Goal: Information Seeking & Learning: Learn about a topic

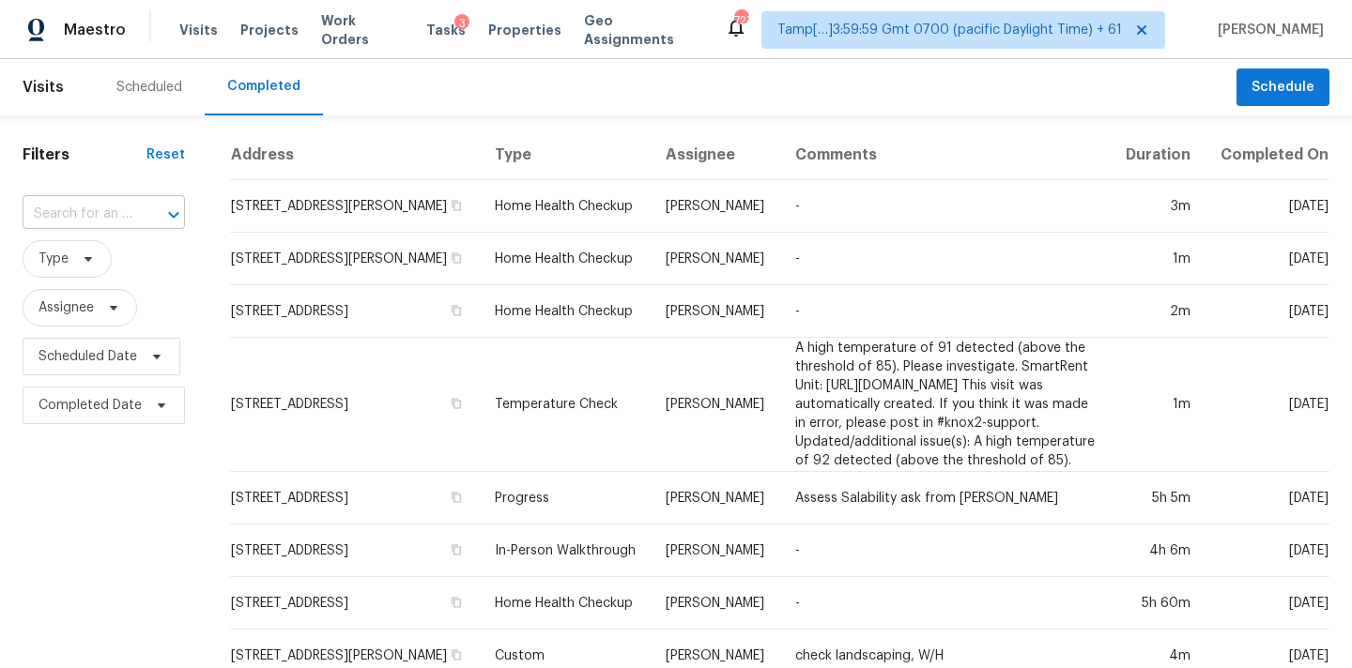
click at [118, 222] on input "text" at bounding box center [78, 214] width 110 height 29
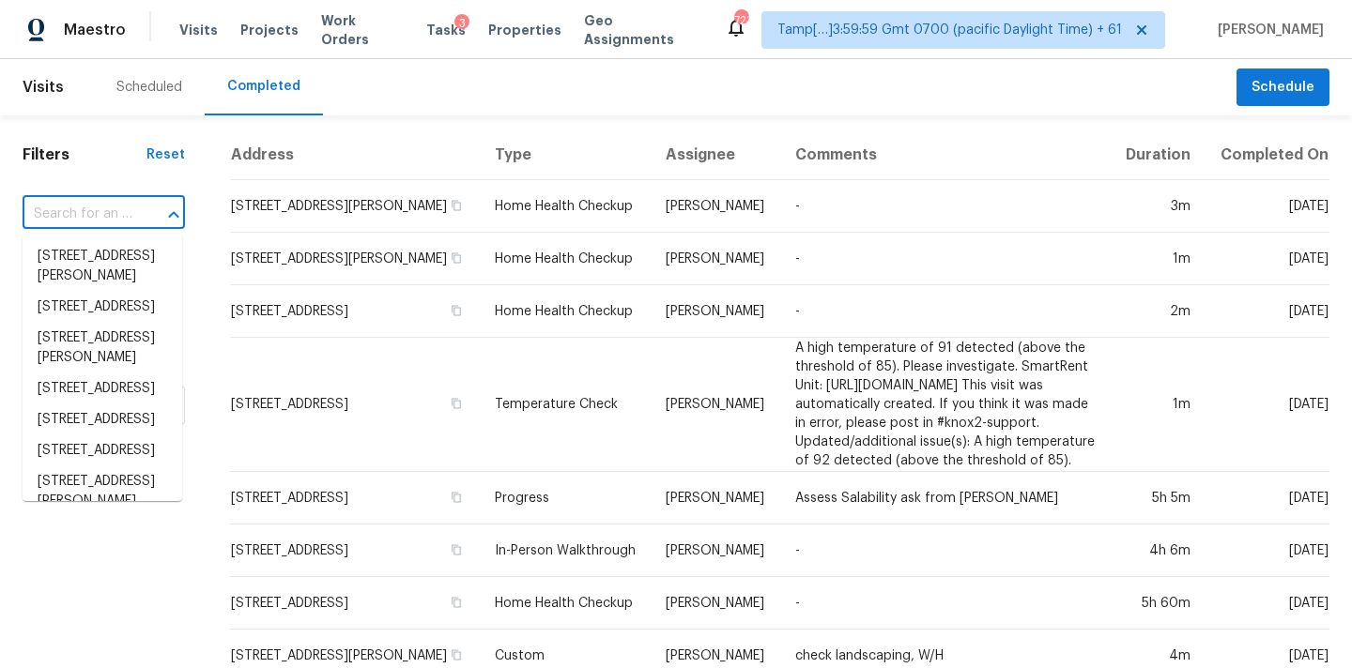
paste input "9603 Beauclerc Bluff Rd, Jacksonville, FL 32257"
type input "9603 Beauclerc Bluff Rd, Jacksonville, FL 32257"
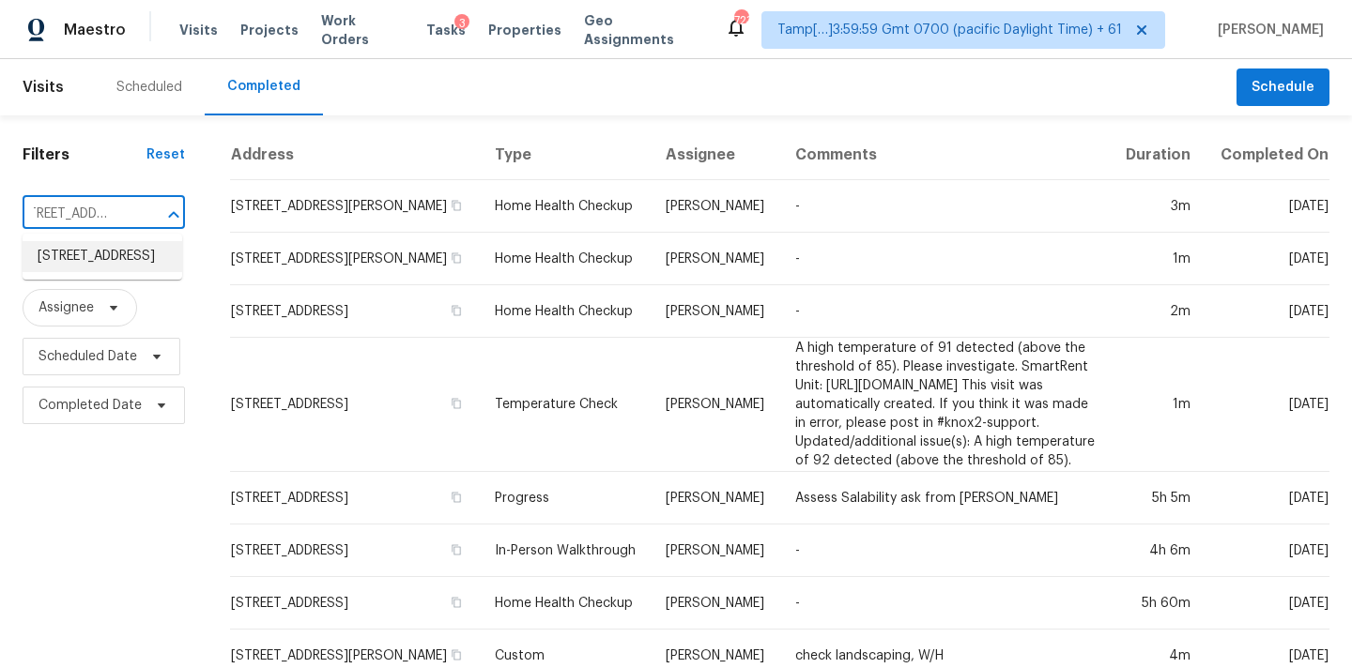
click at [113, 264] on li "9603 Beauclerc Bluff Rd, Jacksonville, FL 32257" at bounding box center [103, 256] width 160 height 31
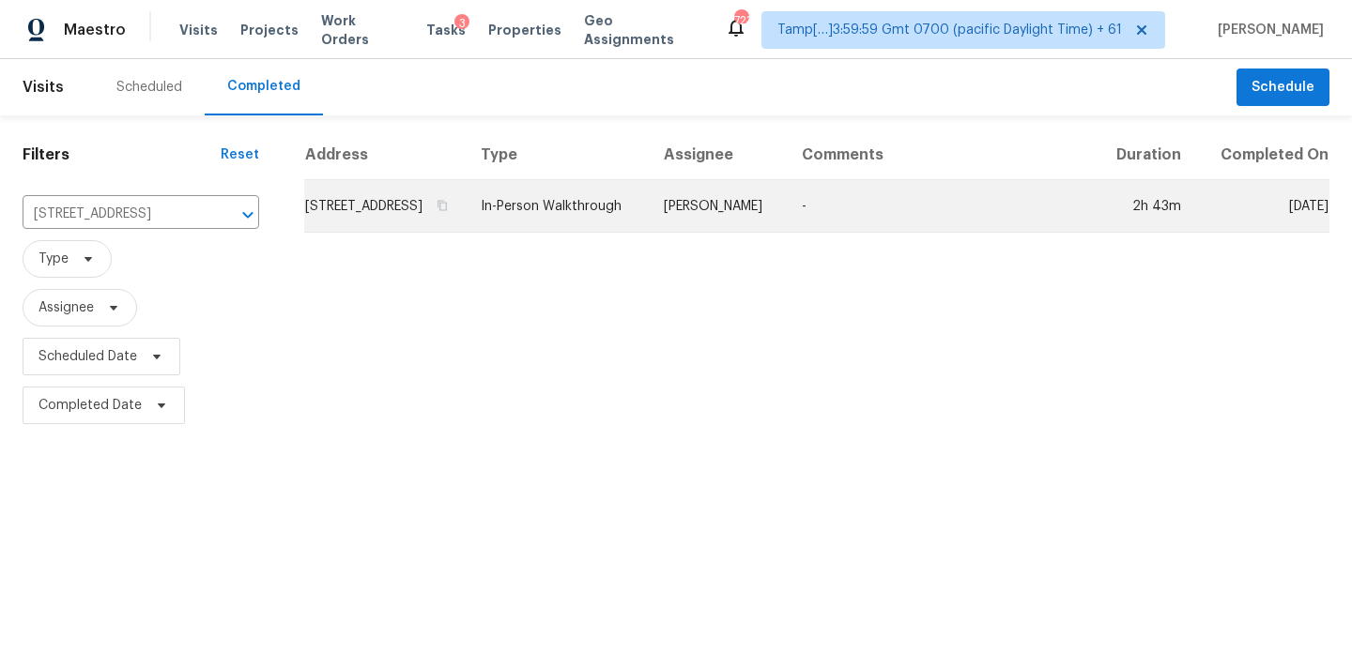
click at [718, 211] on td "William Sparks" at bounding box center [718, 206] width 138 height 53
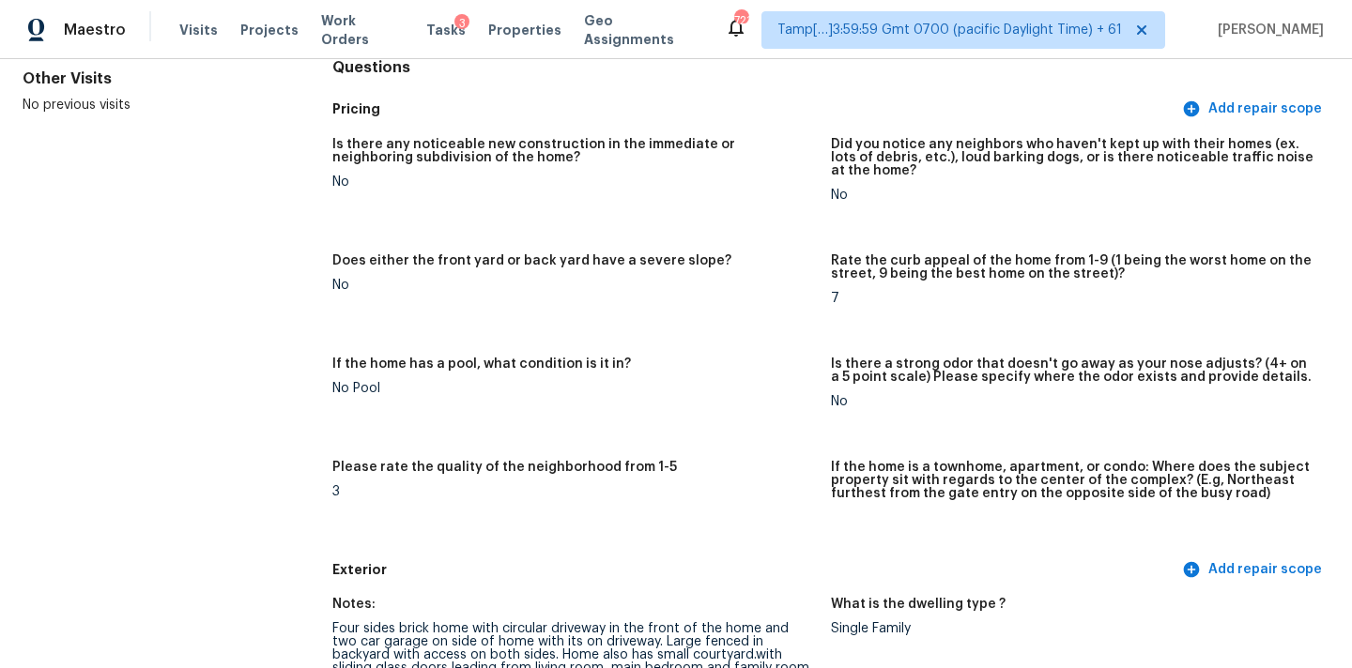
scroll to position [1452, 0]
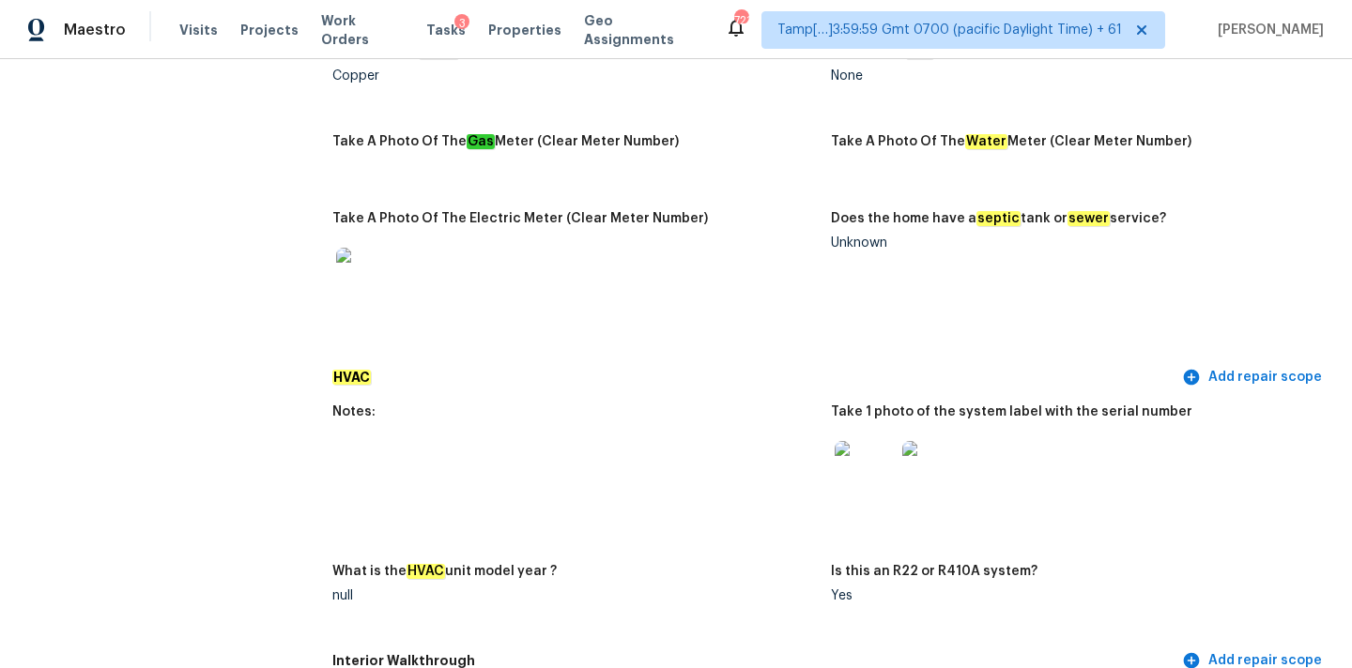
click at [921, 453] on img at bounding box center [932, 471] width 60 height 60
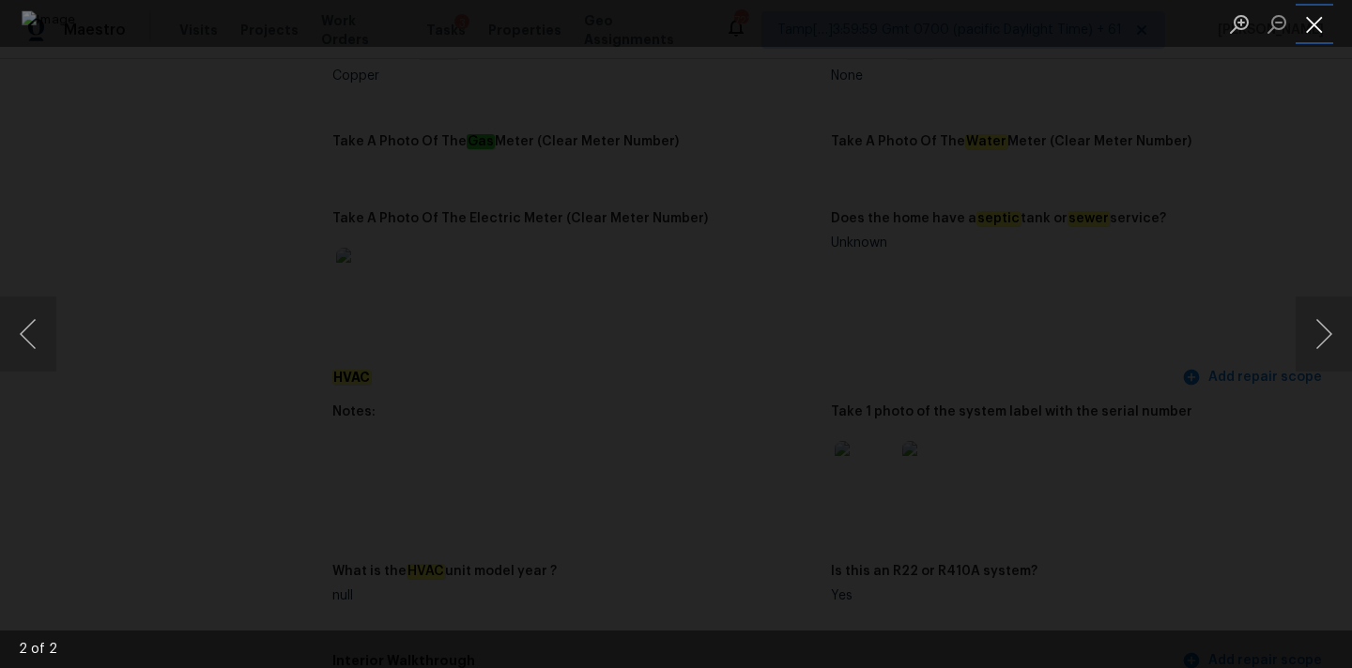
click at [1308, 21] on button "Close lightbox" at bounding box center [1314, 24] width 38 height 33
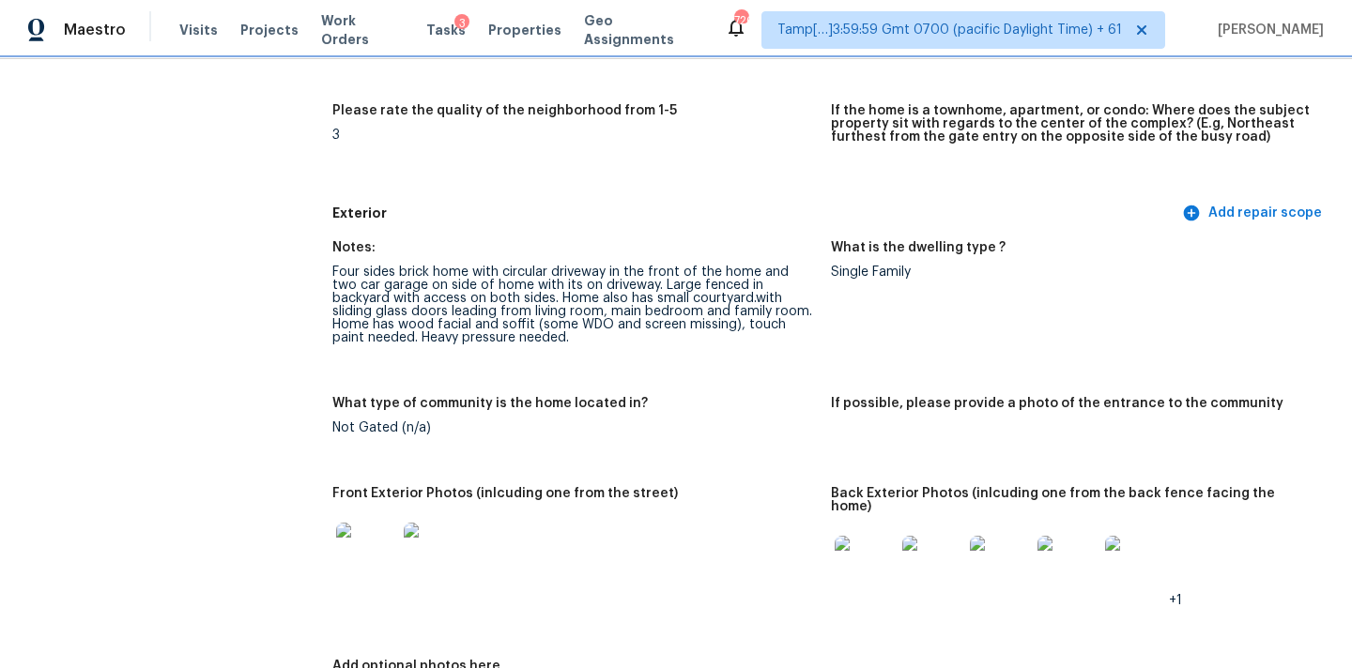
scroll to position [563, 0]
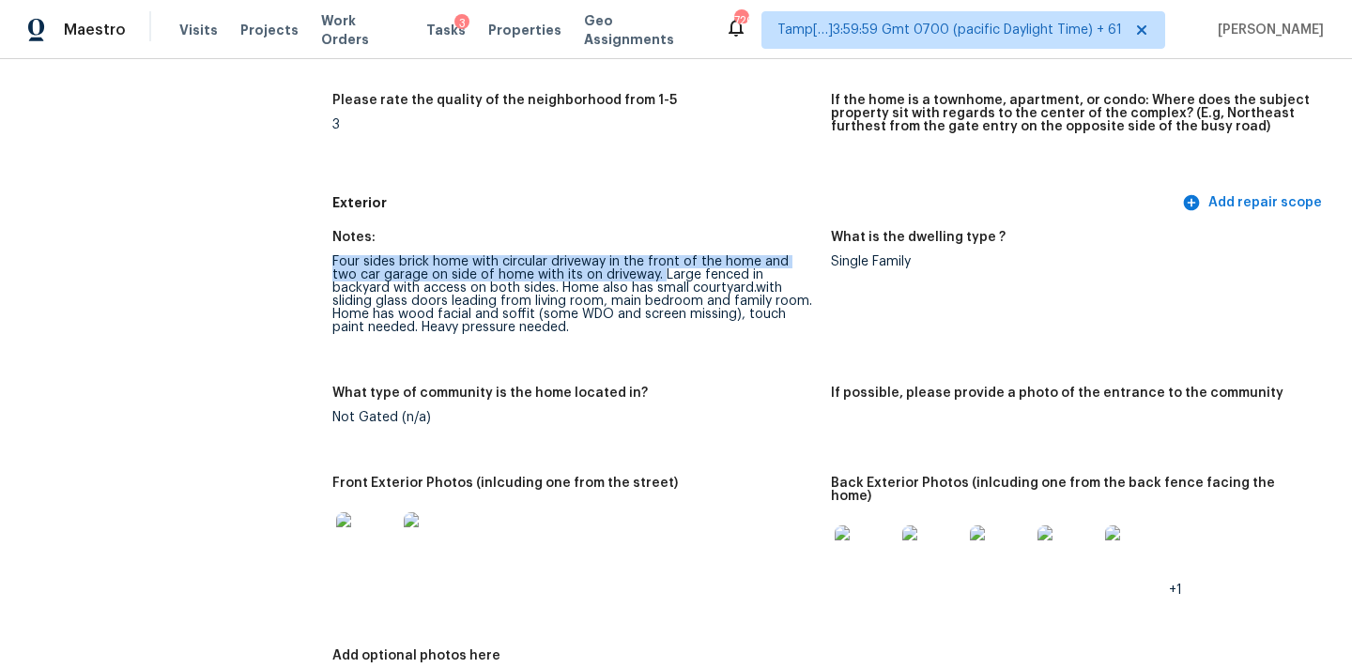
drag, startPoint x: 333, startPoint y: 263, endPoint x: 633, endPoint y: 271, distance: 299.5
click at [633, 271] on div "Four sides brick home with circular driveway in the front of the home and two c…" at bounding box center [573, 294] width 483 height 79
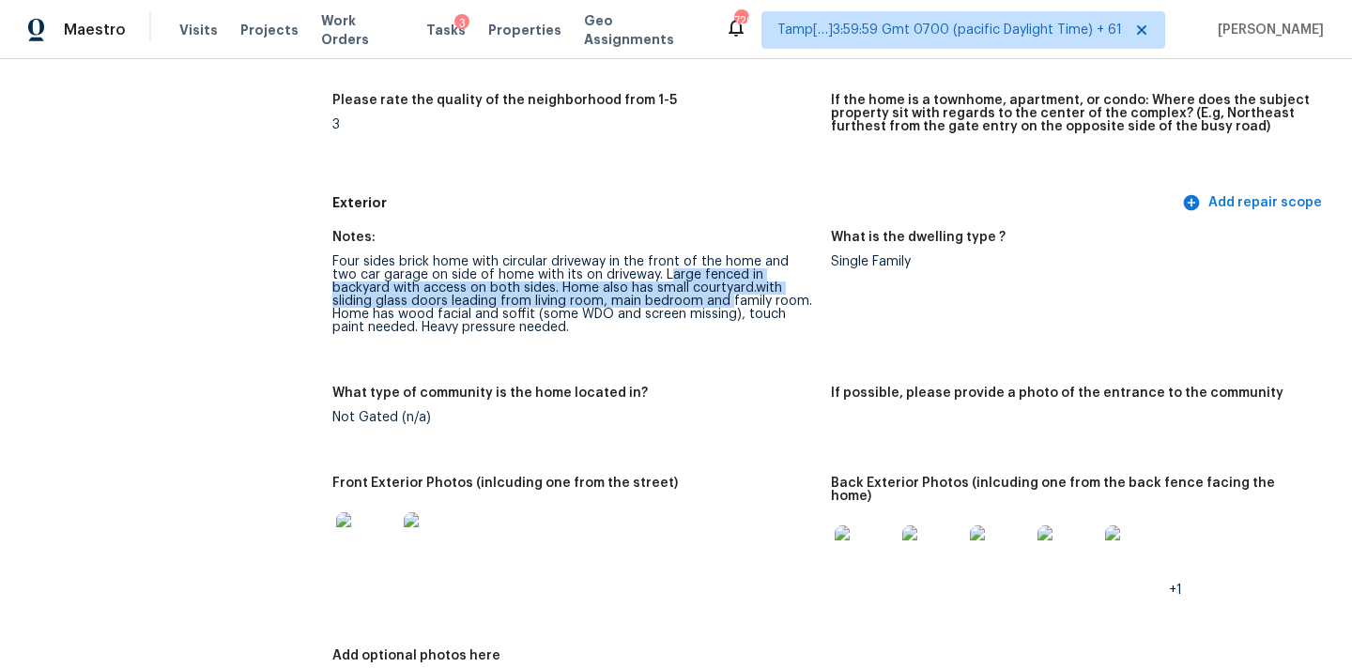
drag, startPoint x: 638, startPoint y: 274, endPoint x: 667, endPoint y: 295, distance: 35.7
click at [660, 295] on div "Four sides brick home with circular driveway in the front of the home and two c…" at bounding box center [573, 294] width 483 height 79
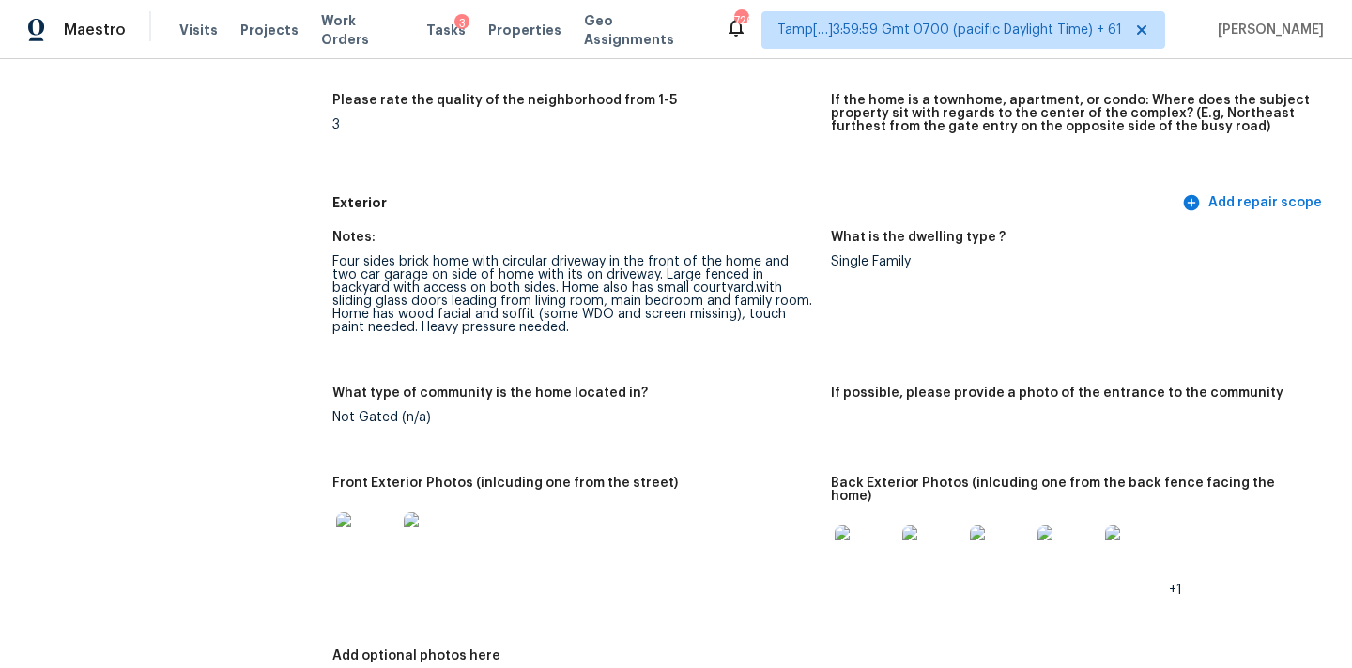
click at [726, 298] on div "Four sides brick home with circular driveway in the front of the home and two c…" at bounding box center [573, 294] width 483 height 79
drag, startPoint x: 726, startPoint y: 298, endPoint x: 733, endPoint y: 320, distance: 22.6
click at [733, 320] on div "Four sides brick home with circular driveway in the front of the home and two c…" at bounding box center [573, 294] width 483 height 79
click at [551, 338] on figure "Notes: Four sides brick home with circular driveway in the front of the home an…" at bounding box center [581, 297] width 498 height 133
drag, startPoint x: 333, startPoint y: 328, endPoint x: 491, endPoint y: 327, distance: 157.7
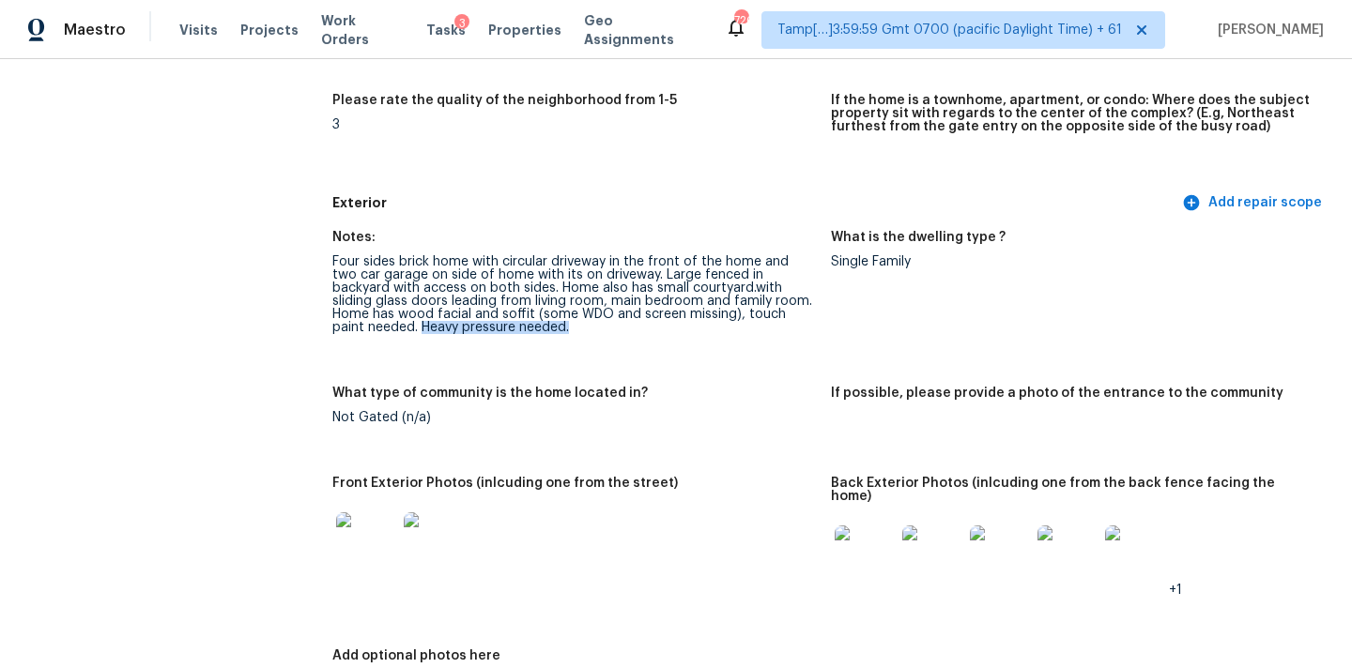
click at [491, 327] on div "Four sides brick home with circular driveway in the front of the home and two c…" at bounding box center [573, 294] width 483 height 79
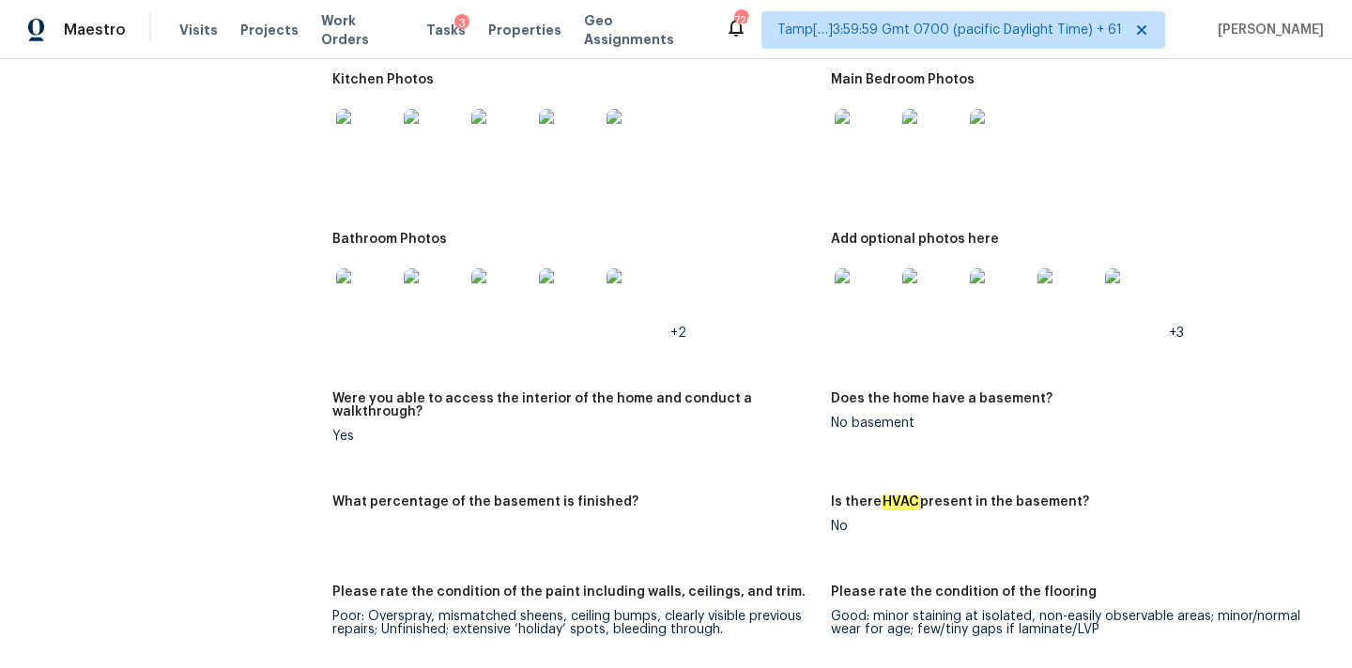
scroll to position [2029, 0]
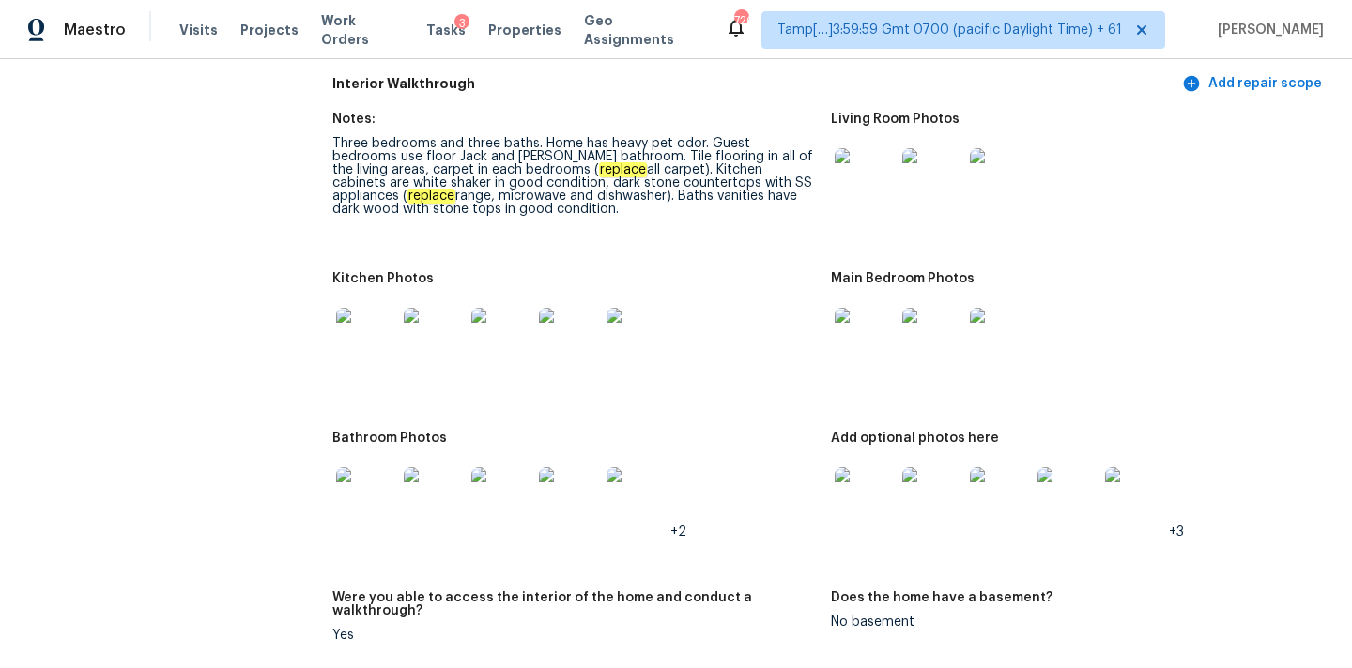
click at [873, 156] on img at bounding box center [864, 178] width 60 height 60
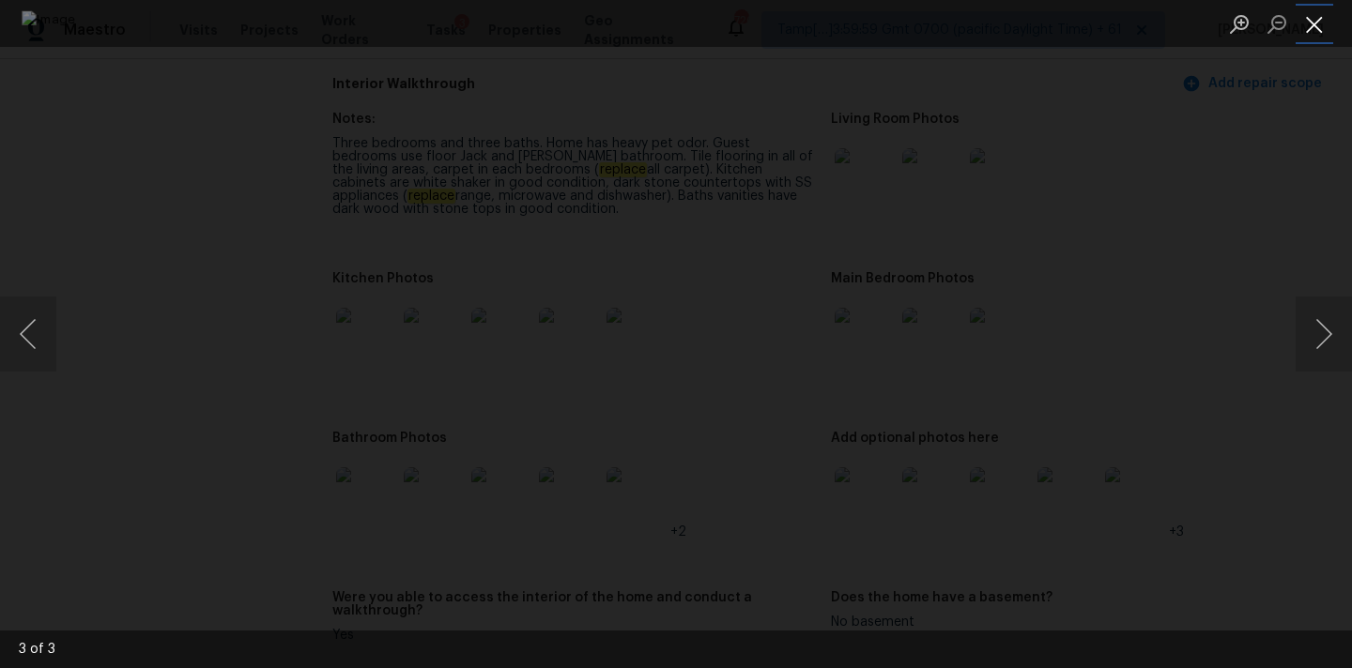
click at [1320, 15] on button "Close lightbox" at bounding box center [1314, 24] width 38 height 33
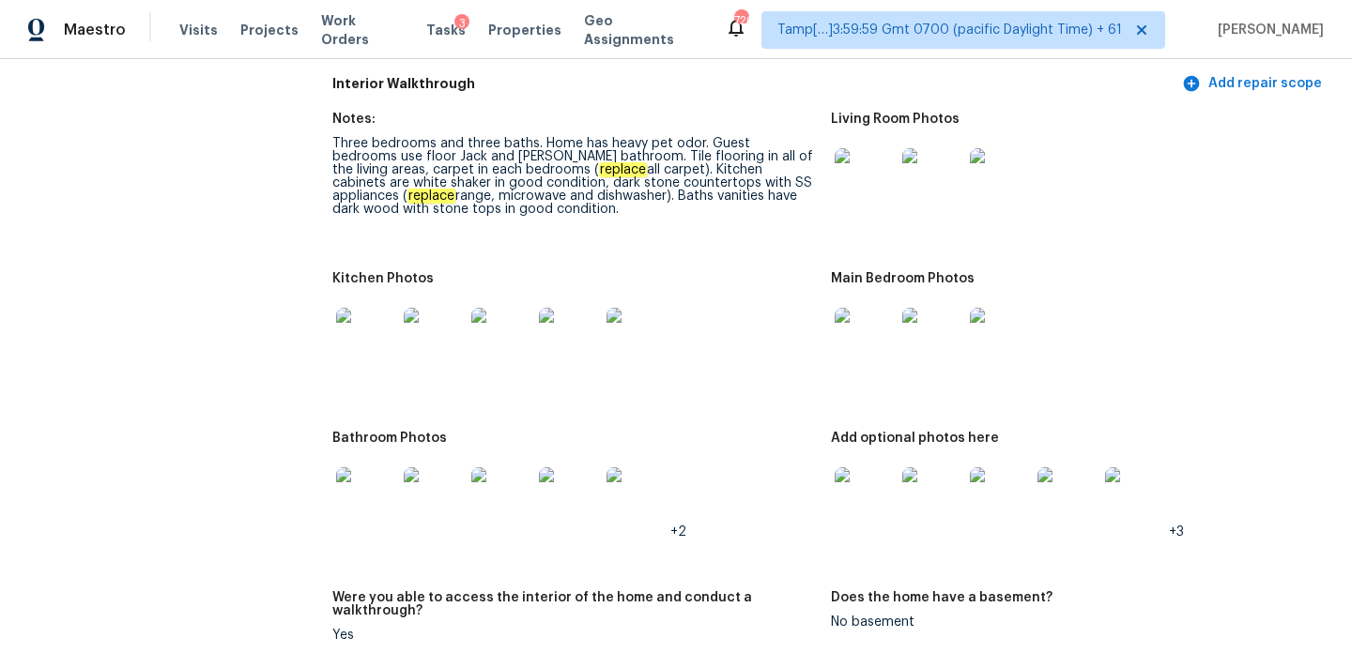
click at [861, 335] on img at bounding box center [864, 338] width 60 height 60
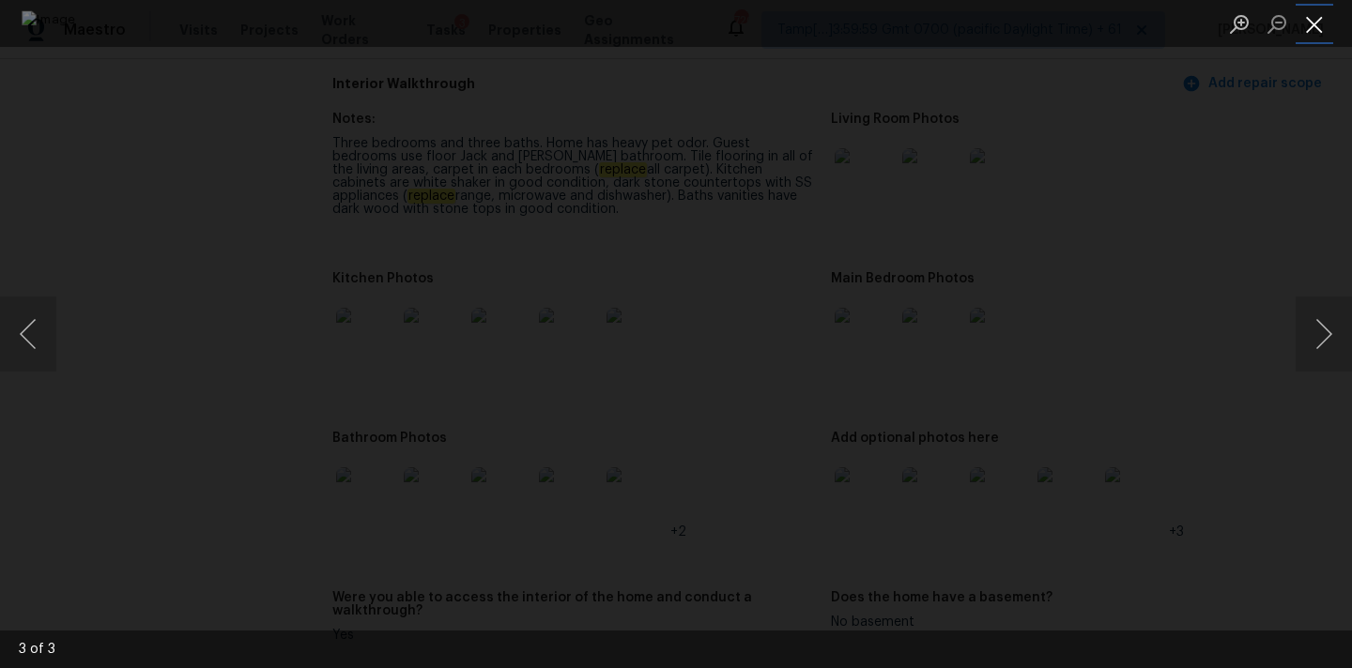
click at [1314, 18] on button "Close lightbox" at bounding box center [1314, 24] width 38 height 33
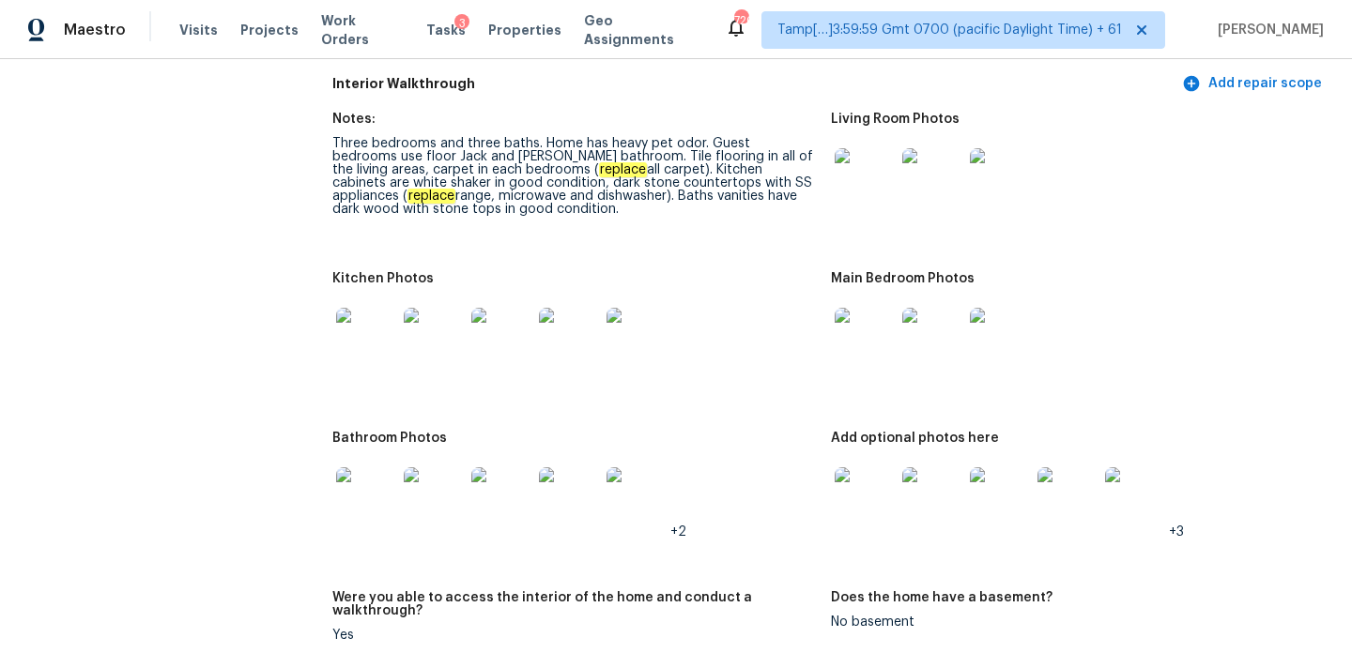
click at [865, 492] on img at bounding box center [864, 497] width 60 height 60
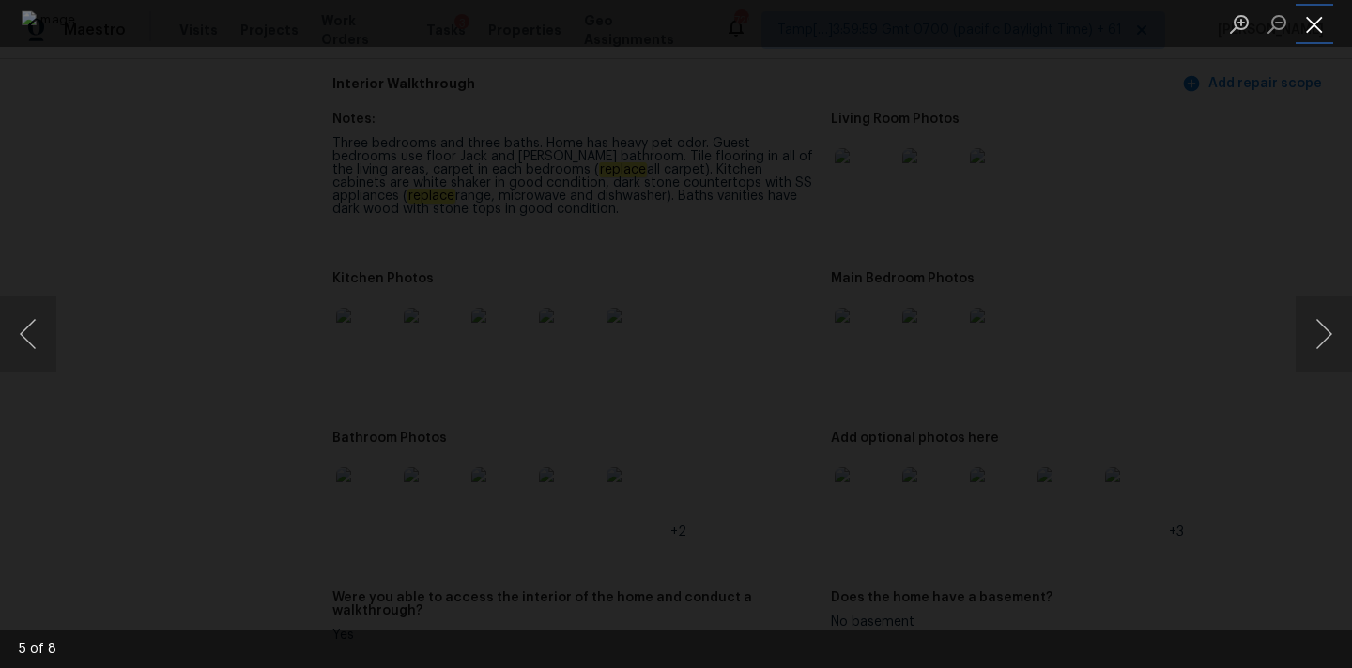
click at [1311, 32] on button "Close lightbox" at bounding box center [1314, 24] width 38 height 33
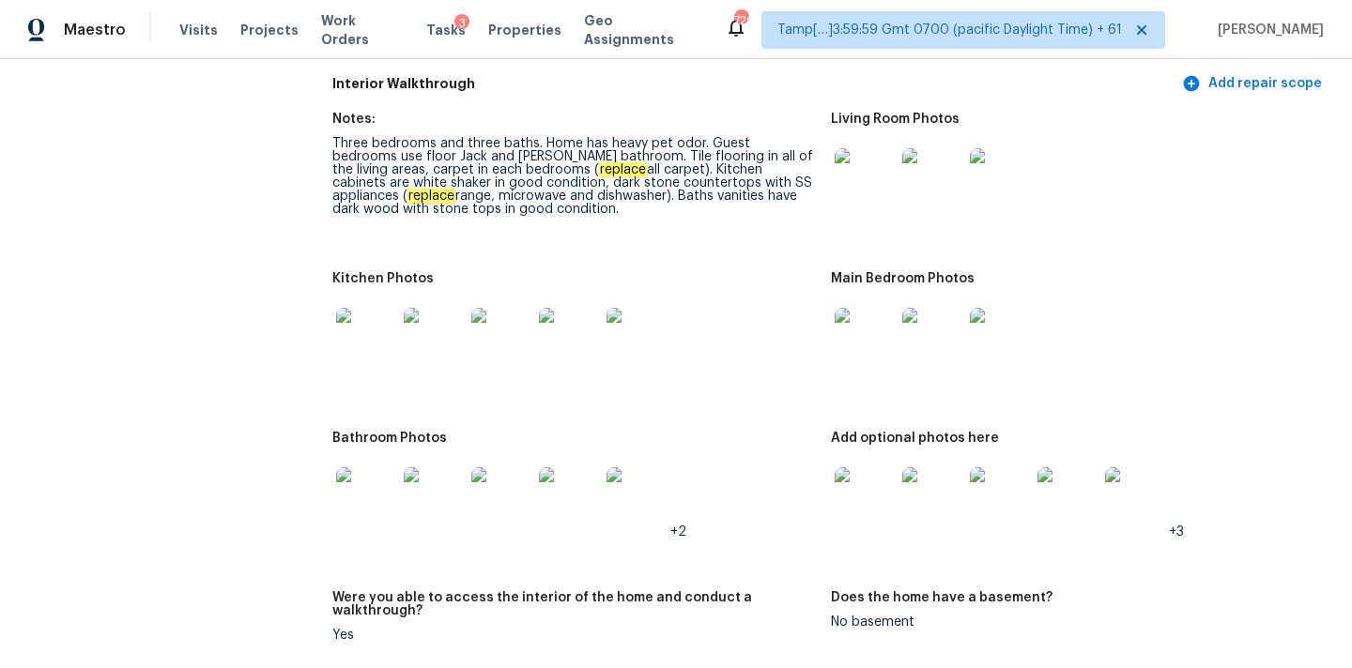
click at [864, 472] on img at bounding box center [864, 497] width 60 height 60
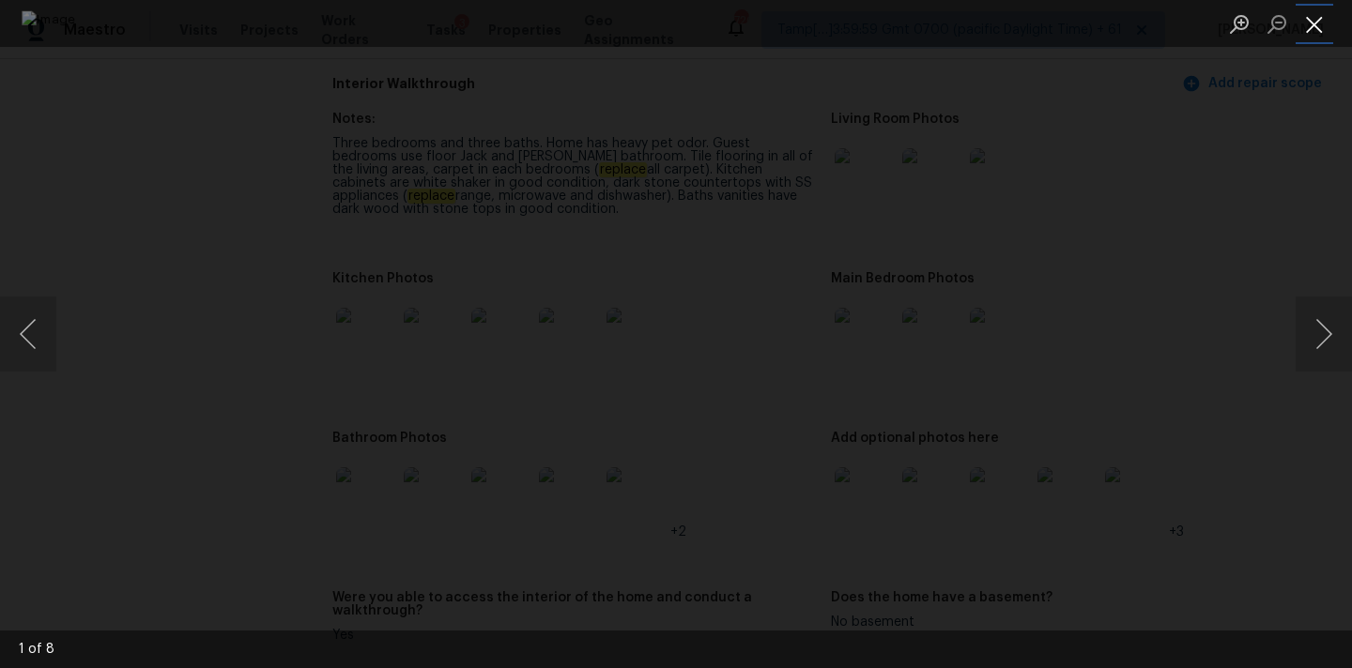
click at [1318, 26] on button "Close lightbox" at bounding box center [1314, 24] width 38 height 33
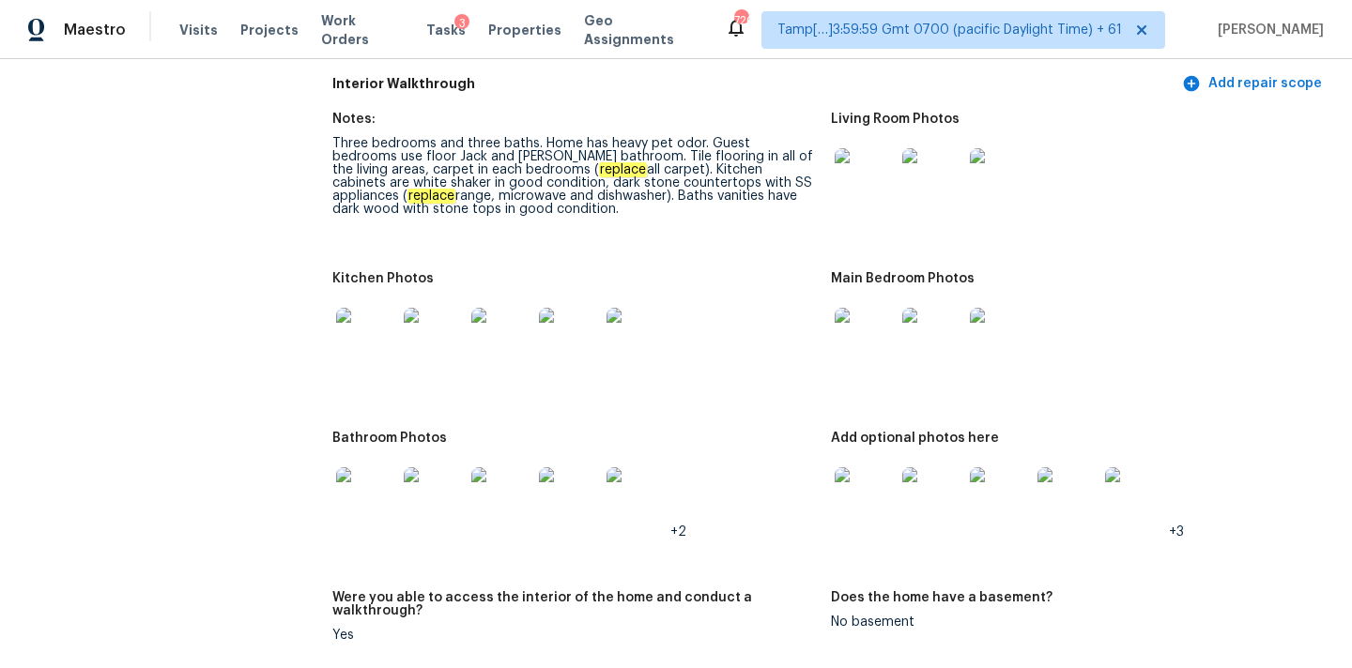
click at [366, 327] on img at bounding box center [366, 338] width 60 height 60
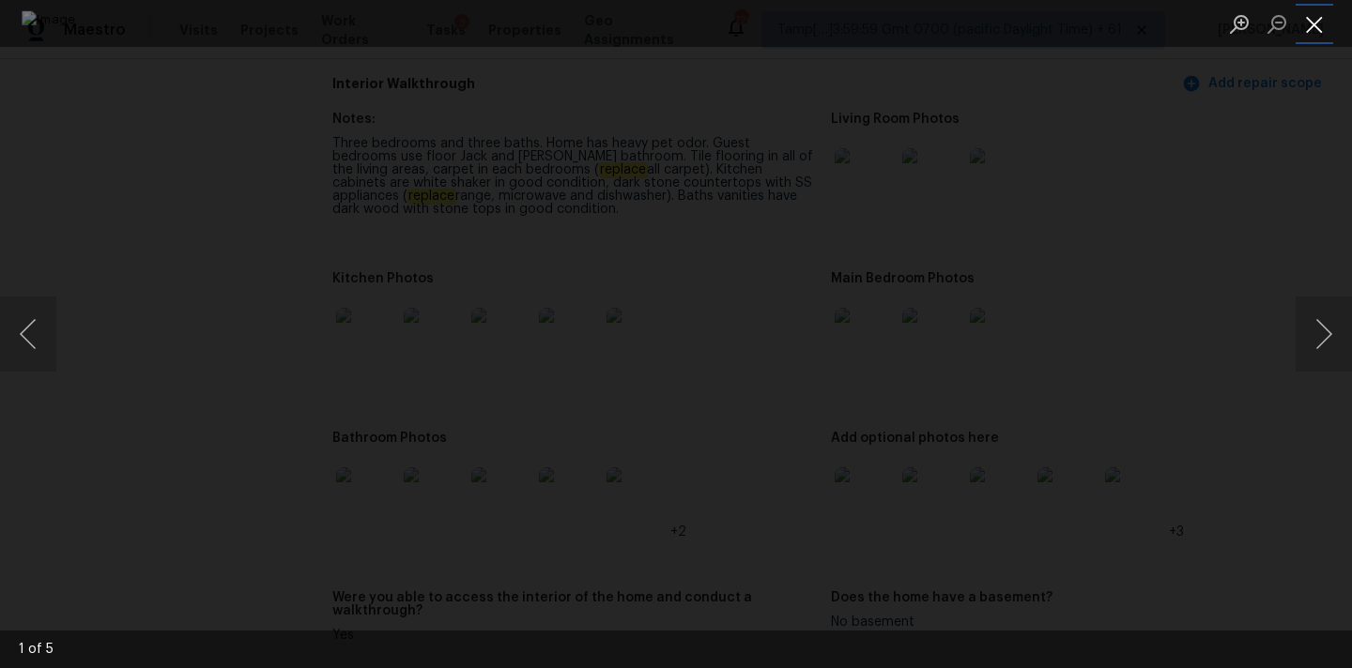
click at [1308, 20] on button "Close lightbox" at bounding box center [1314, 24] width 38 height 33
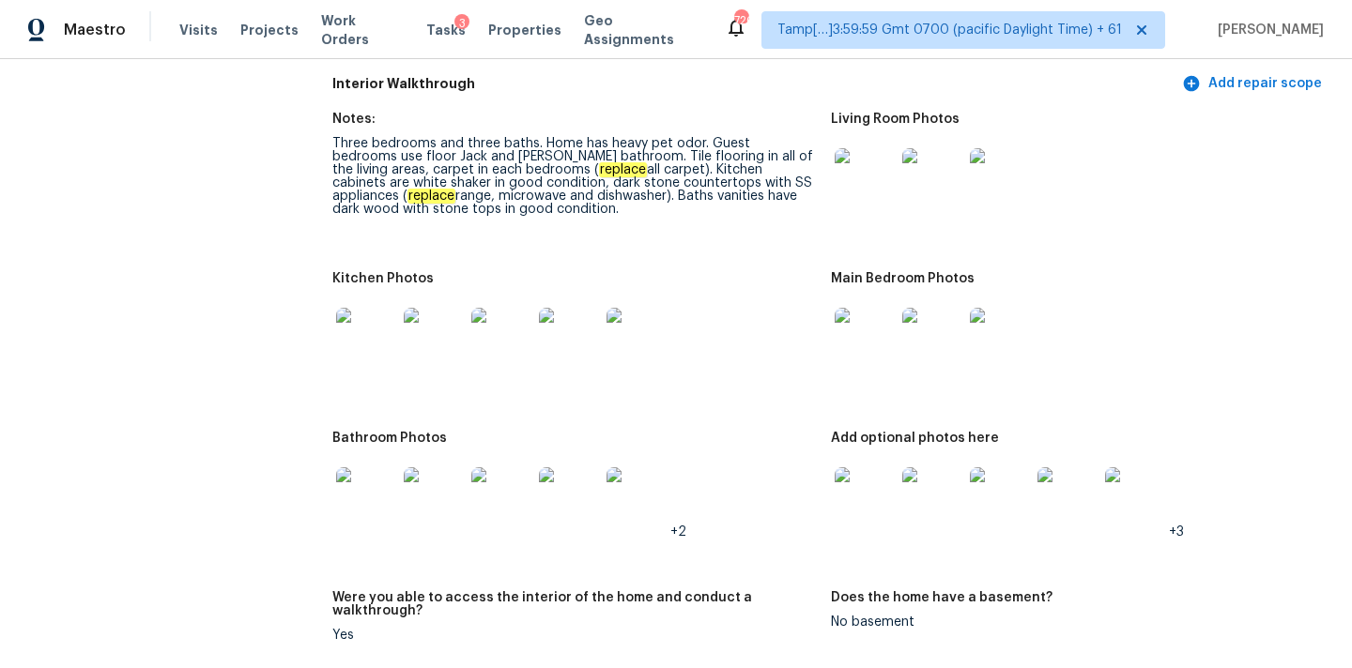
click at [363, 495] on img at bounding box center [366, 497] width 60 height 60
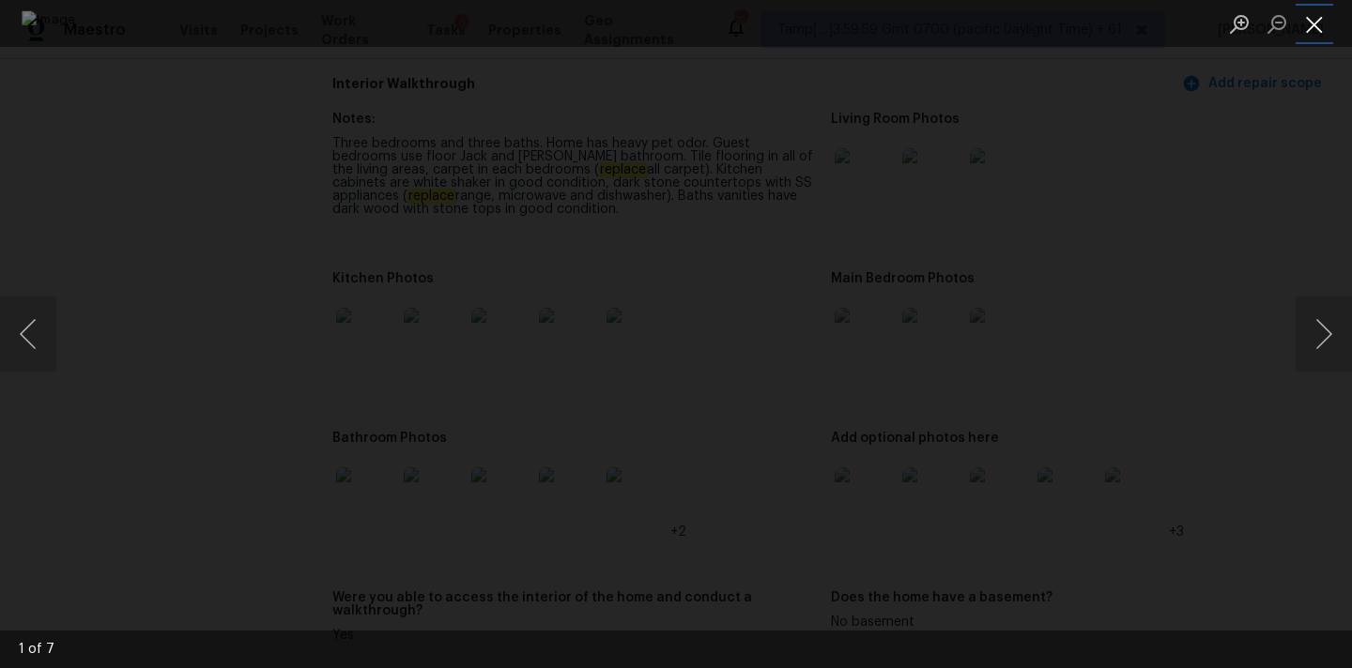
click at [1310, 20] on button "Close lightbox" at bounding box center [1314, 24] width 38 height 33
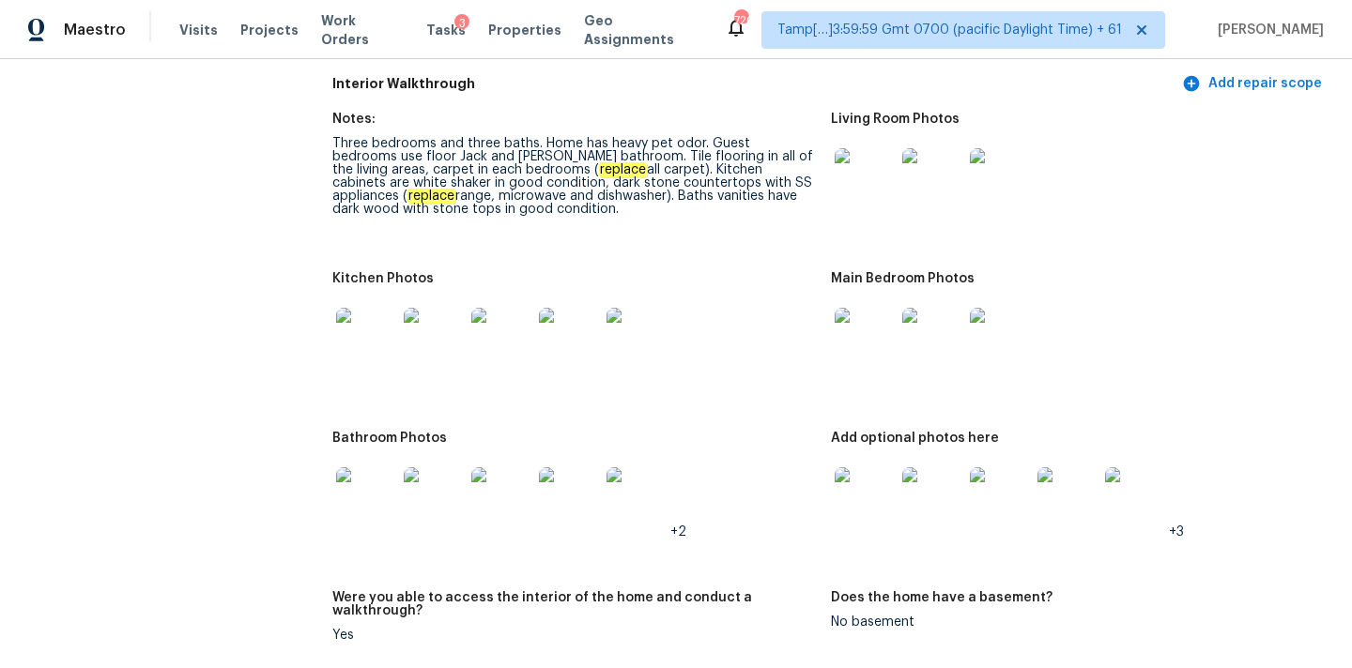
click at [882, 482] on img at bounding box center [864, 497] width 60 height 60
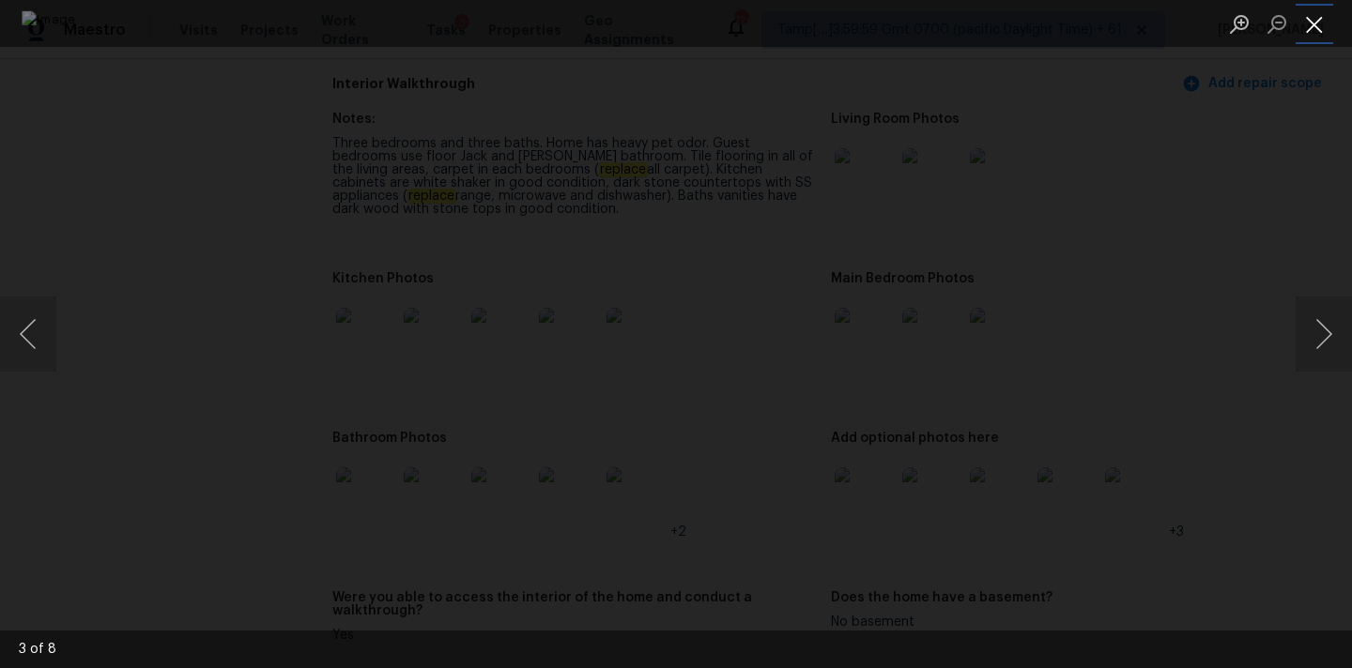
click at [1315, 16] on button "Close lightbox" at bounding box center [1314, 24] width 38 height 33
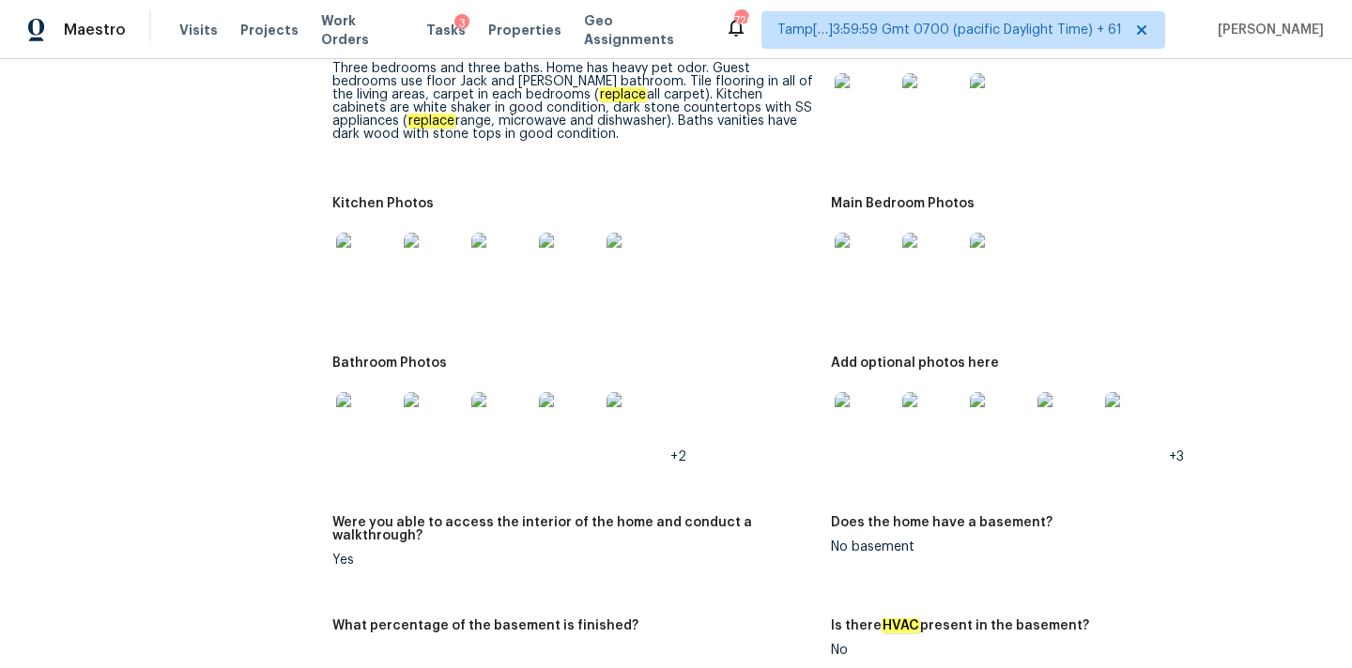
scroll to position [1989, 0]
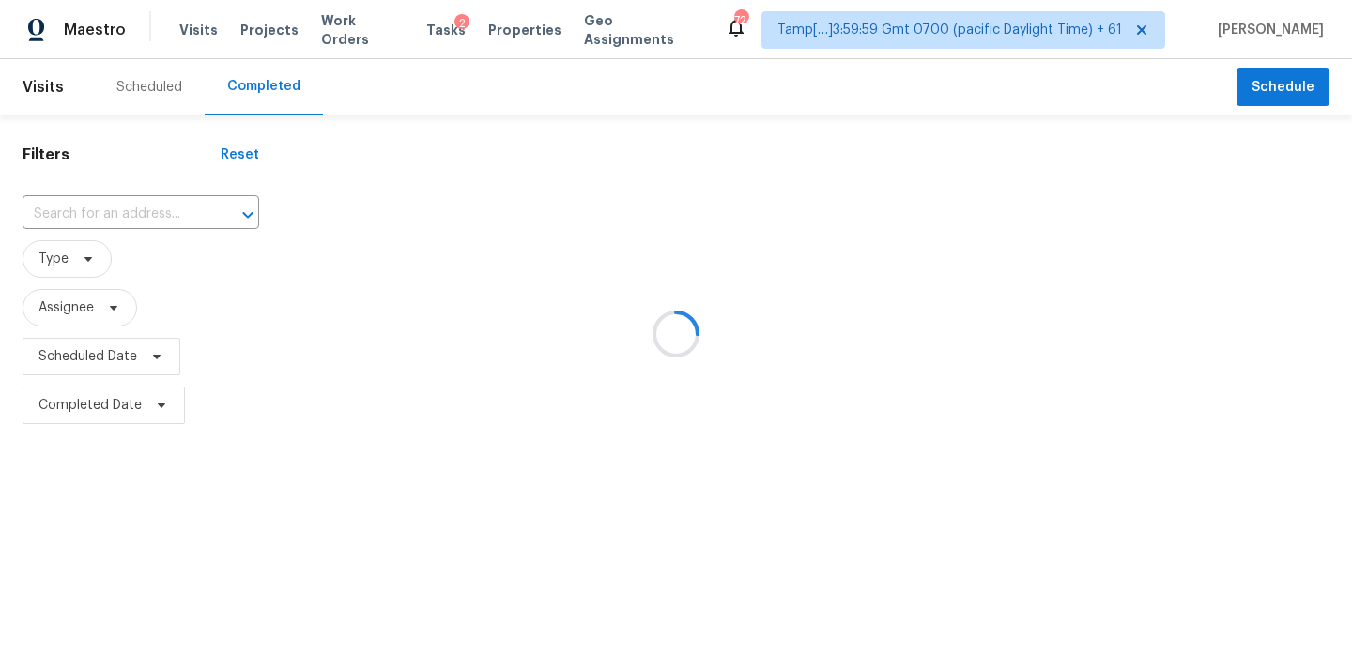
click at [126, 219] on div at bounding box center [676, 334] width 1352 height 668
click at [122, 218] on div at bounding box center [676, 334] width 1352 height 668
click at [59, 211] on div at bounding box center [676, 334] width 1352 height 668
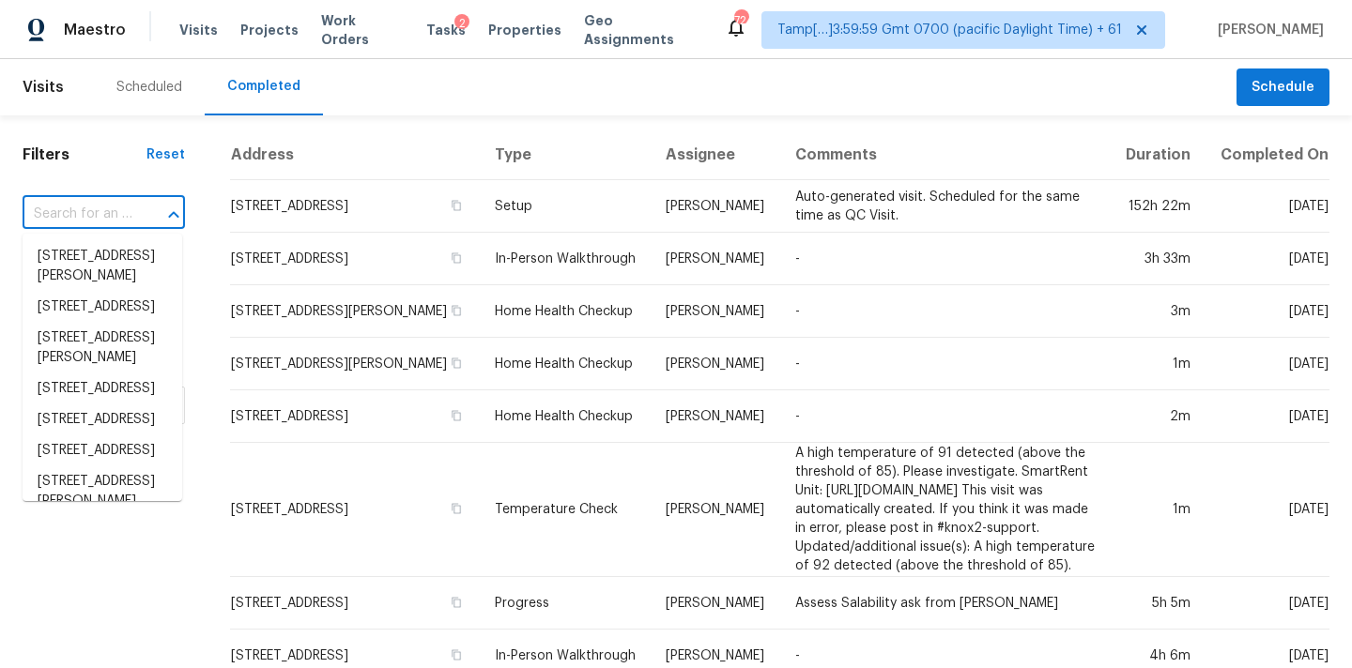
click at [65, 214] on input "text" at bounding box center [78, 214] width 110 height 29
paste input "2234 Crestwood Ridge Dr, Durham, NC 27704"
type input "2234 Crestwood Ridge Dr, Durham, NC 27704"
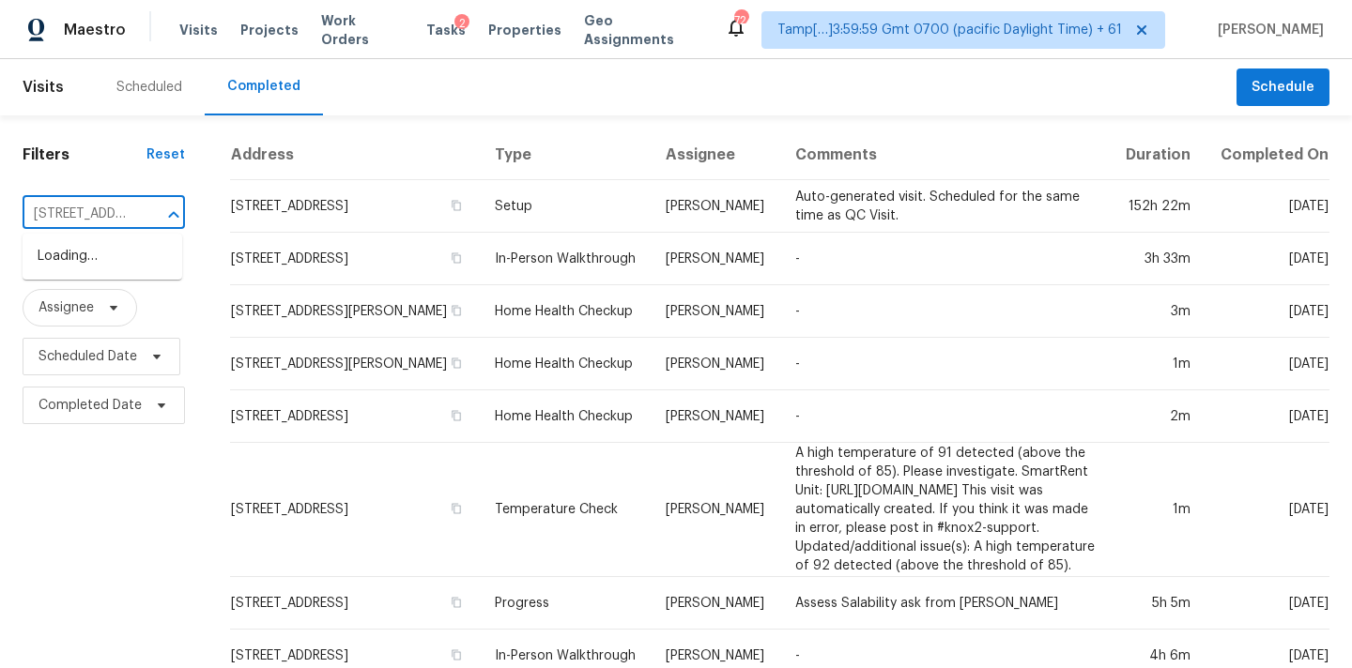
scroll to position [0, 184]
click at [87, 264] on li "2234 Crestwood Ridge Dr, Durham, NC 27704" at bounding box center [103, 256] width 160 height 31
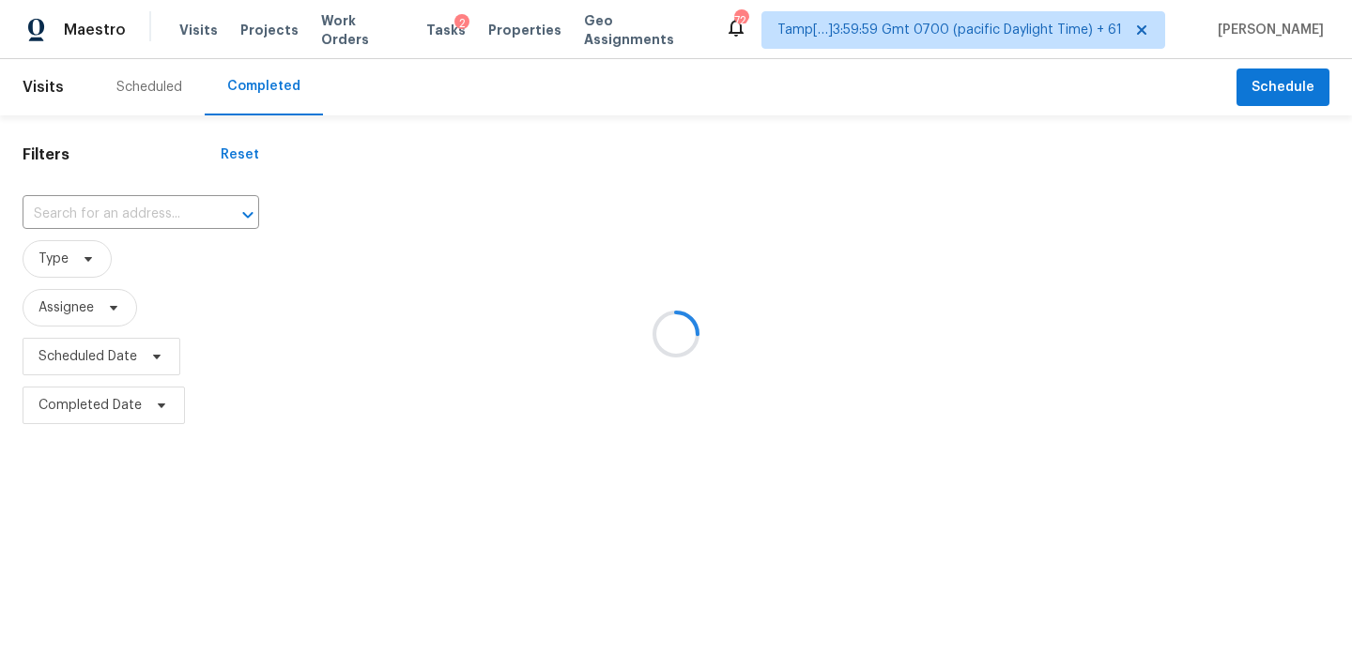
type input "2234 Crestwood Ridge Dr, Durham, NC 27704"
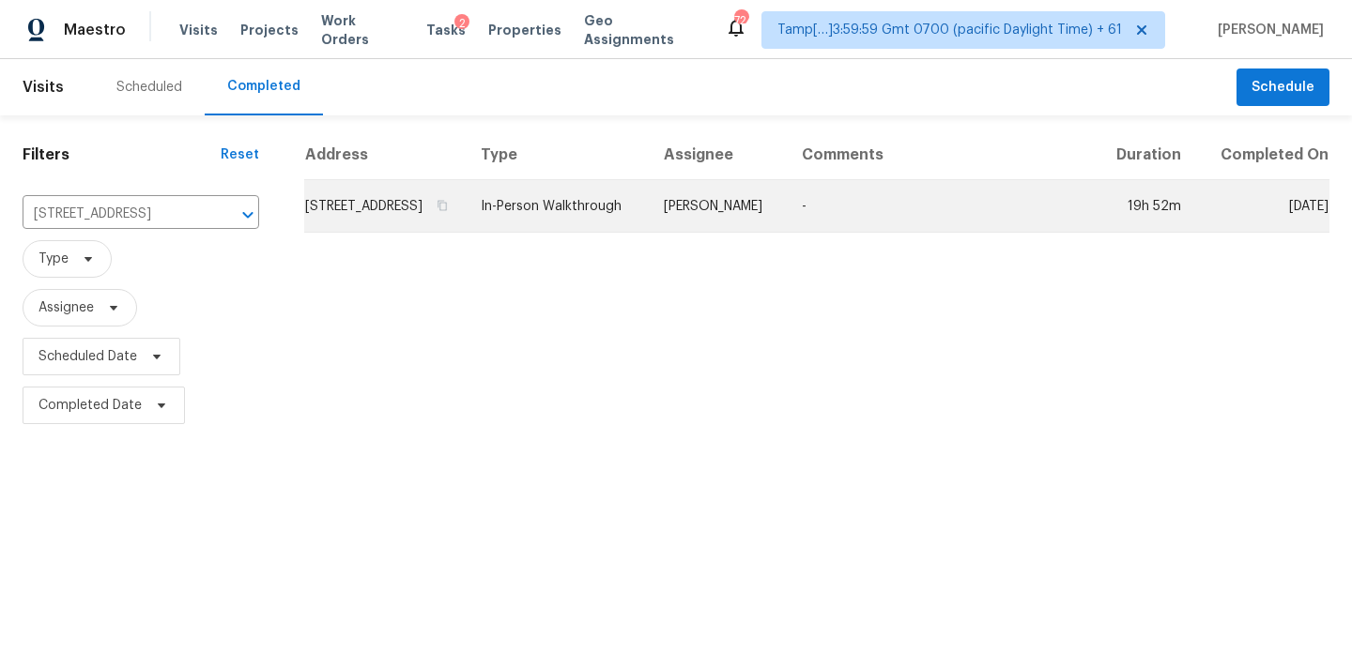
click at [649, 231] on td "In-Person Walkthrough" at bounding box center [557, 206] width 183 height 53
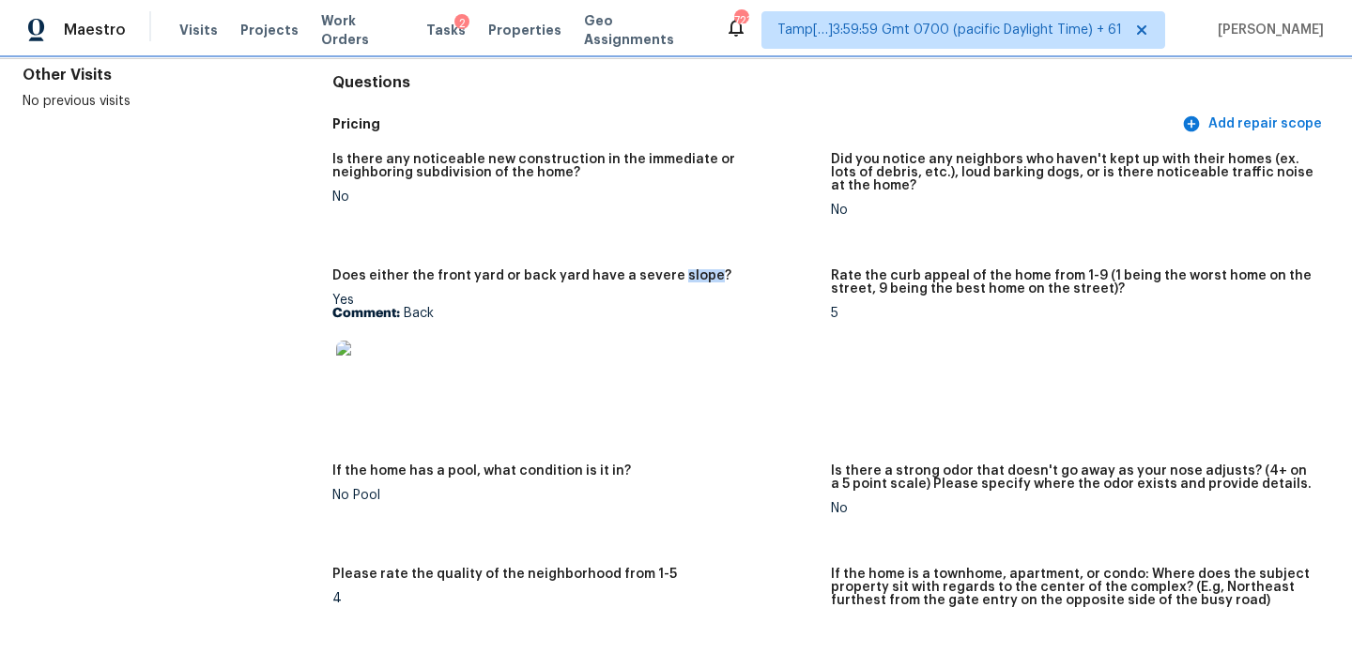
scroll to position [366, 0]
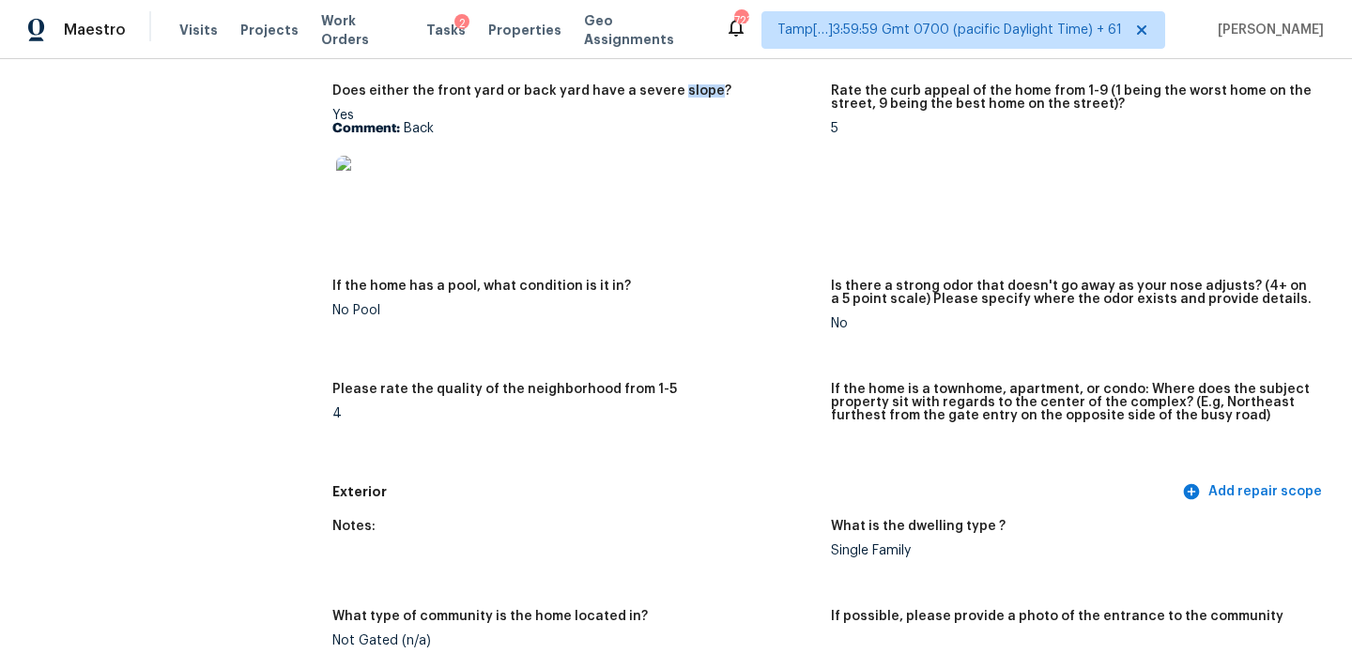
click at [378, 194] on img at bounding box center [366, 186] width 60 height 60
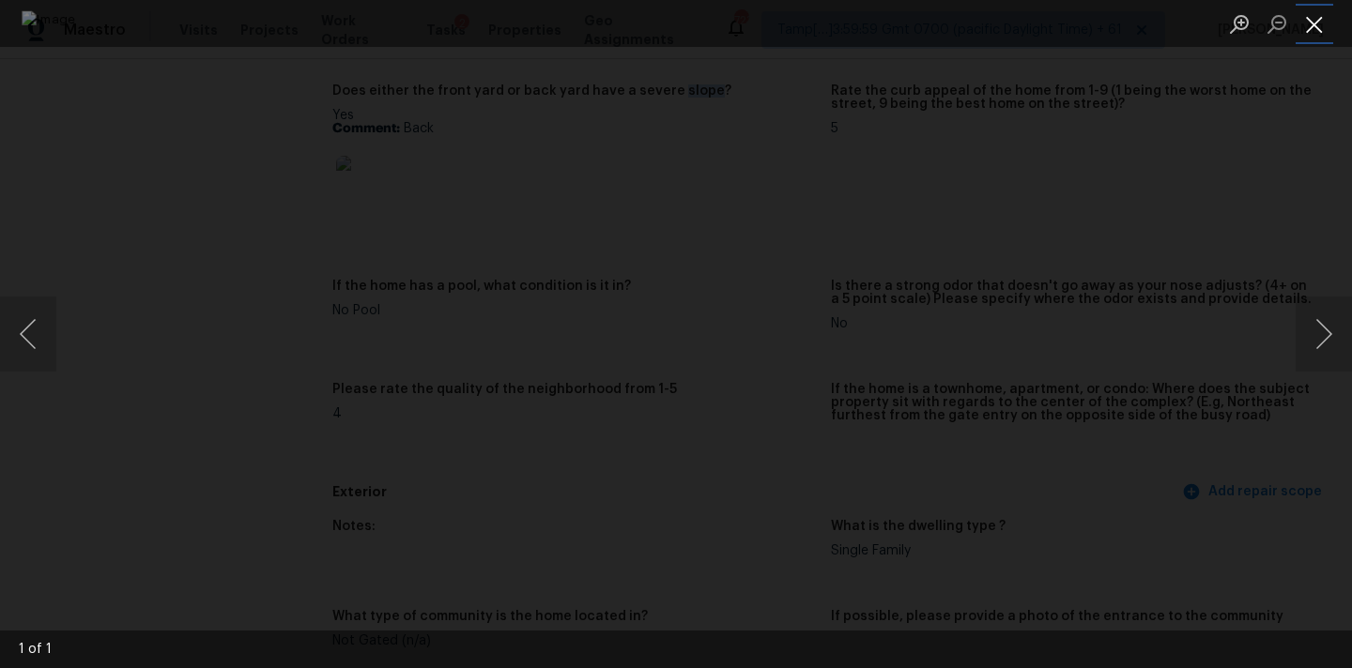
click at [1312, 23] on button "Close lightbox" at bounding box center [1314, 24] width 38 height 33
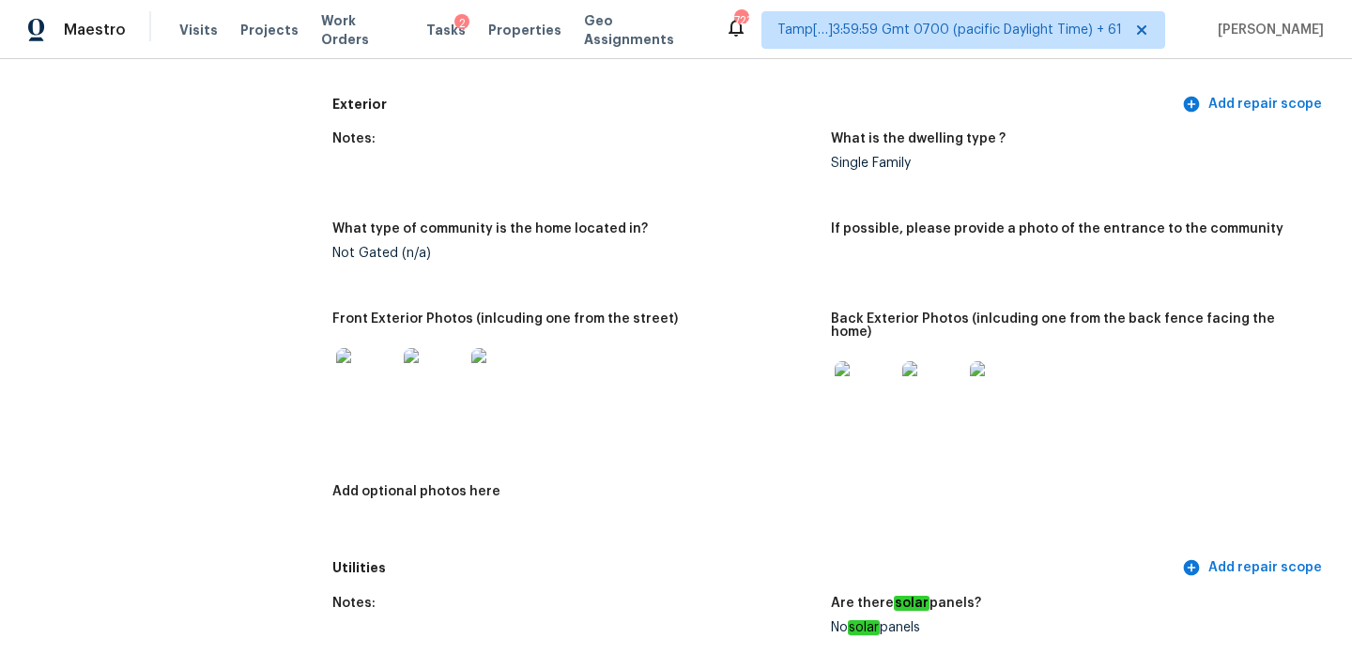
scroll to position [764, 0]
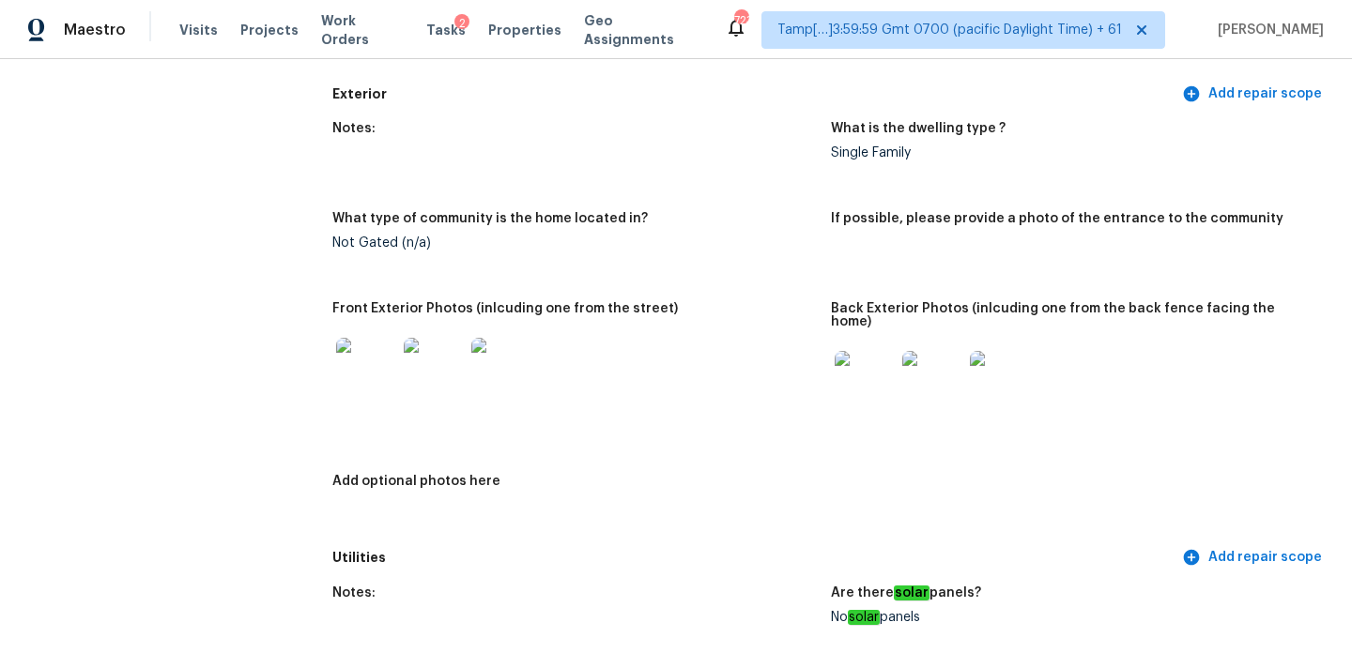
click at [879, 370] on img at bounding box center [864, 381] width 60 height 60
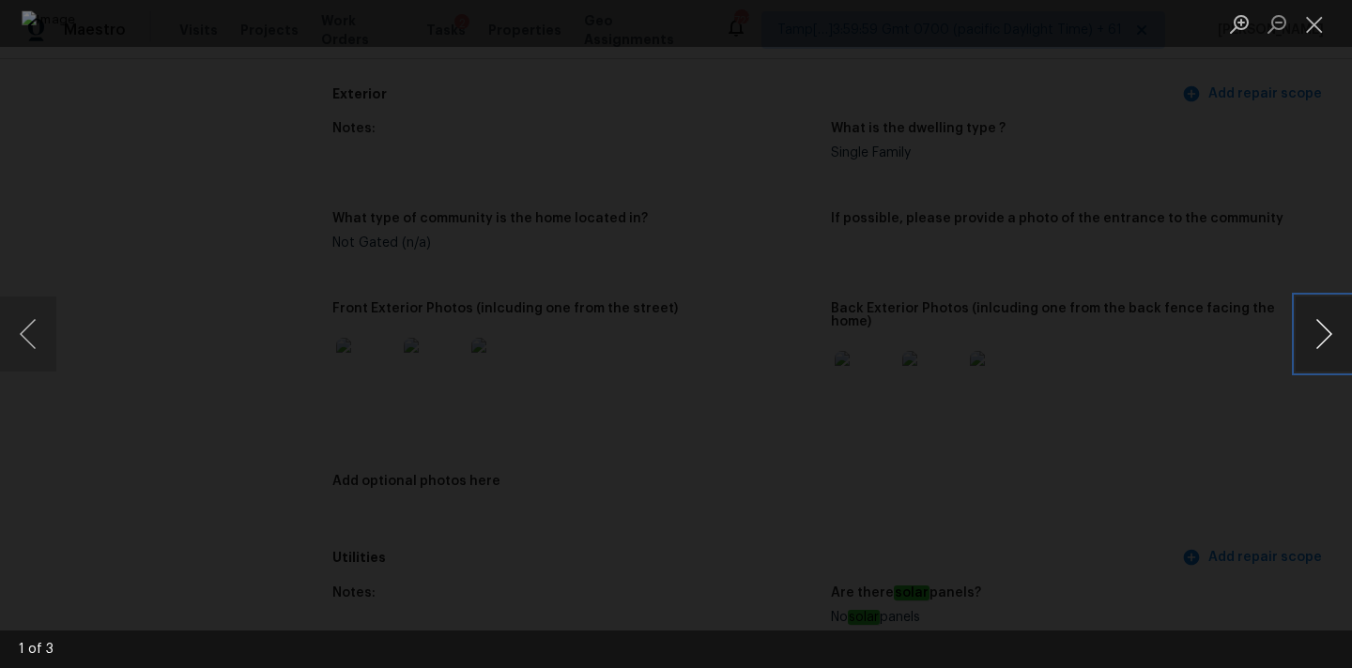
click at [1329, 335] on button "Next image" at bounding box center [1323, 334] width 56 height 75
click at [1315, 24] on button "Close lightbox" at bounding box center [1314, 24] width 38 height 33
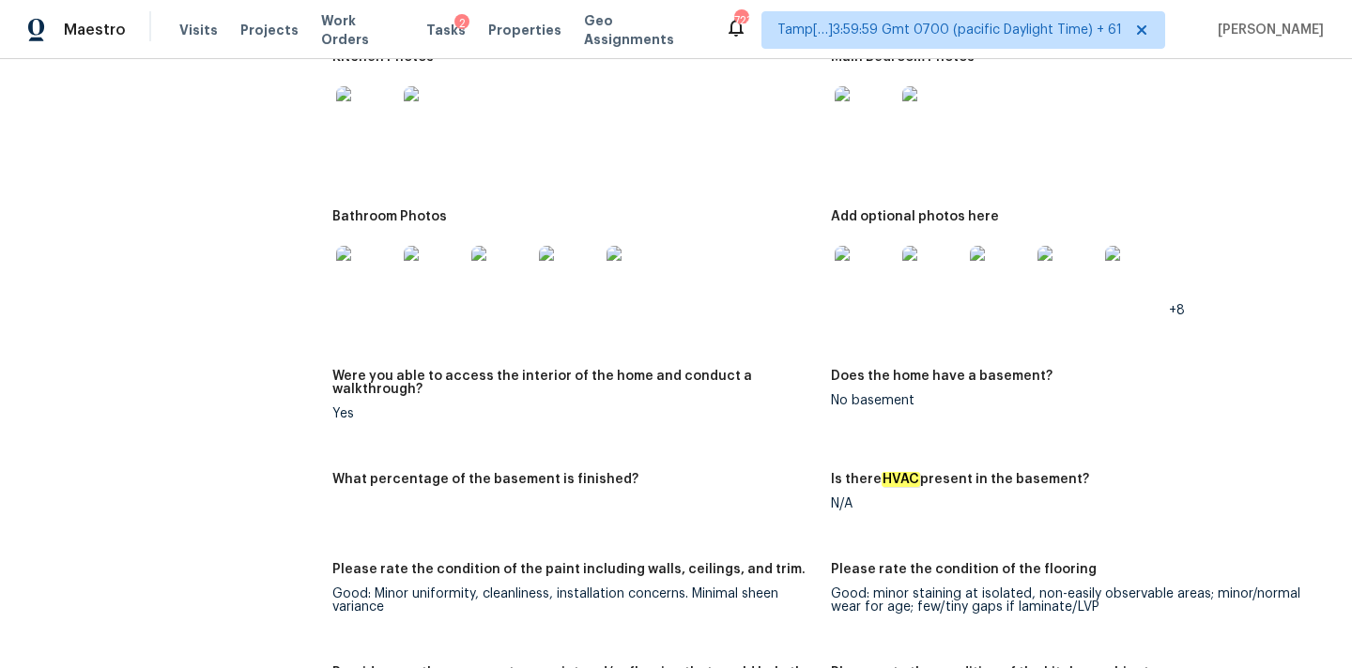
scroll to position [1478, 0]
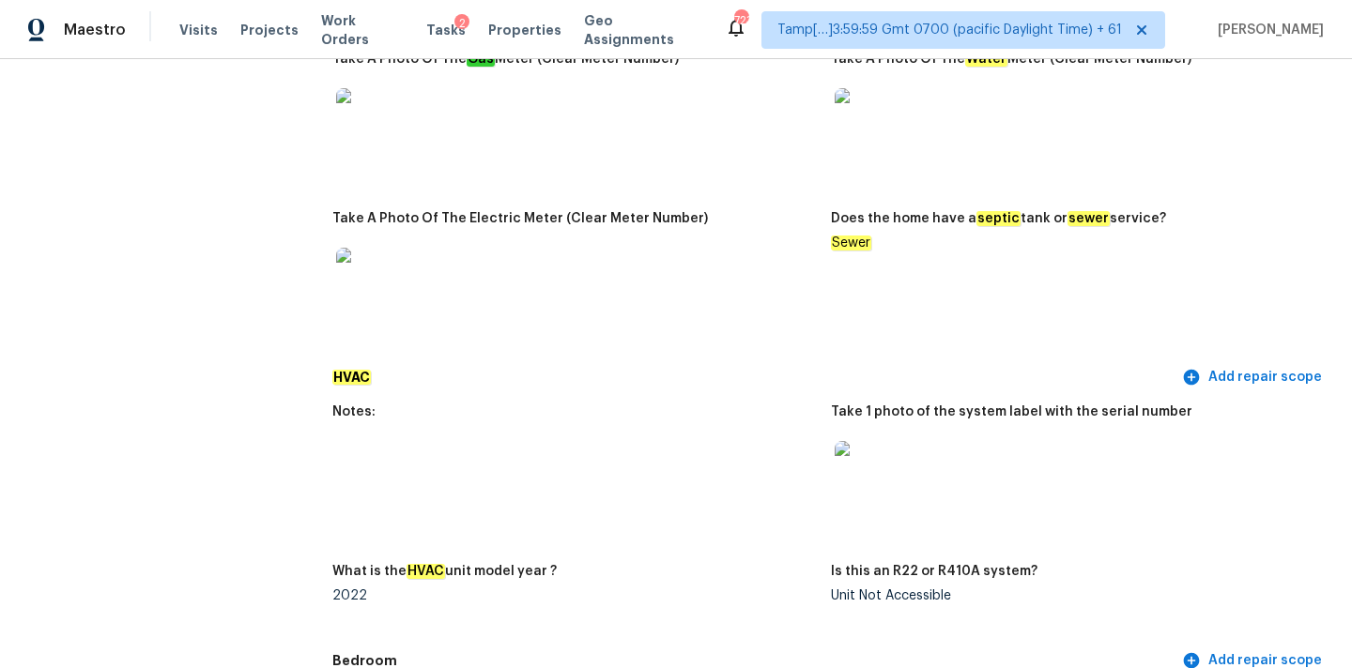
click at [865, 464] on img at bounding box center [864, 471] width 60 height 60
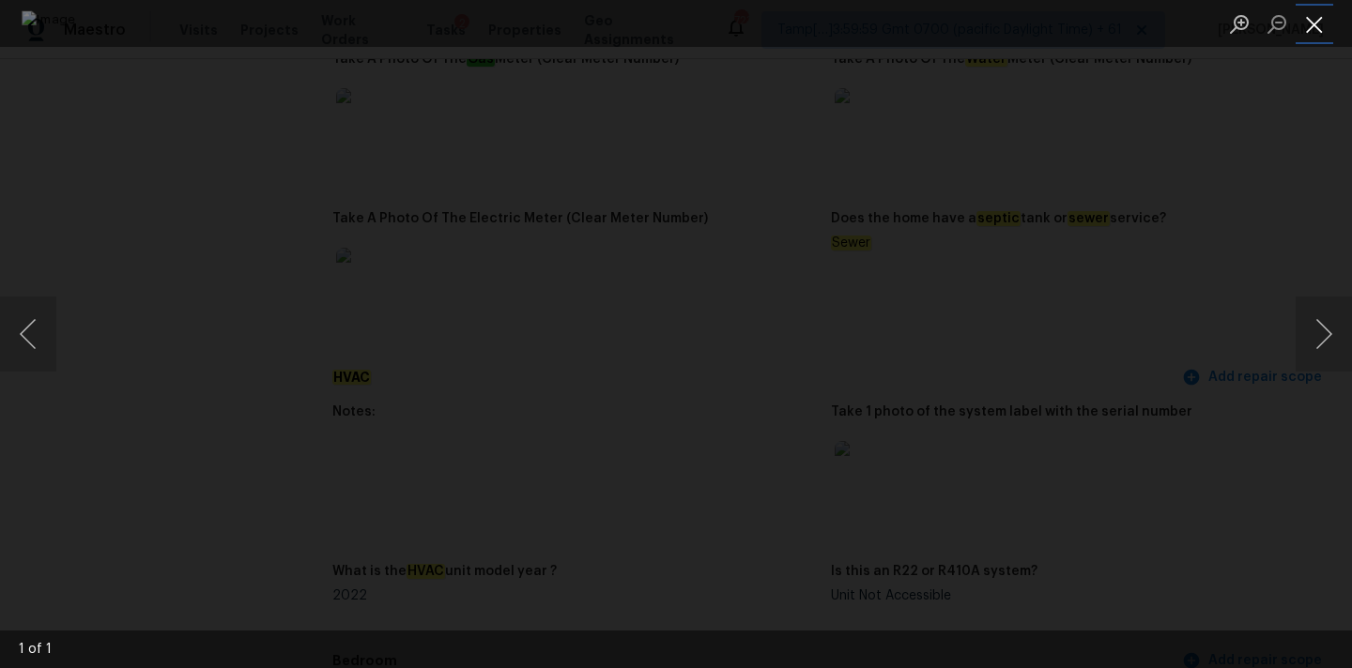
click at [1311, 22] on button "Close lightbox" at bounding box center [1314, 24] width 38 height 33
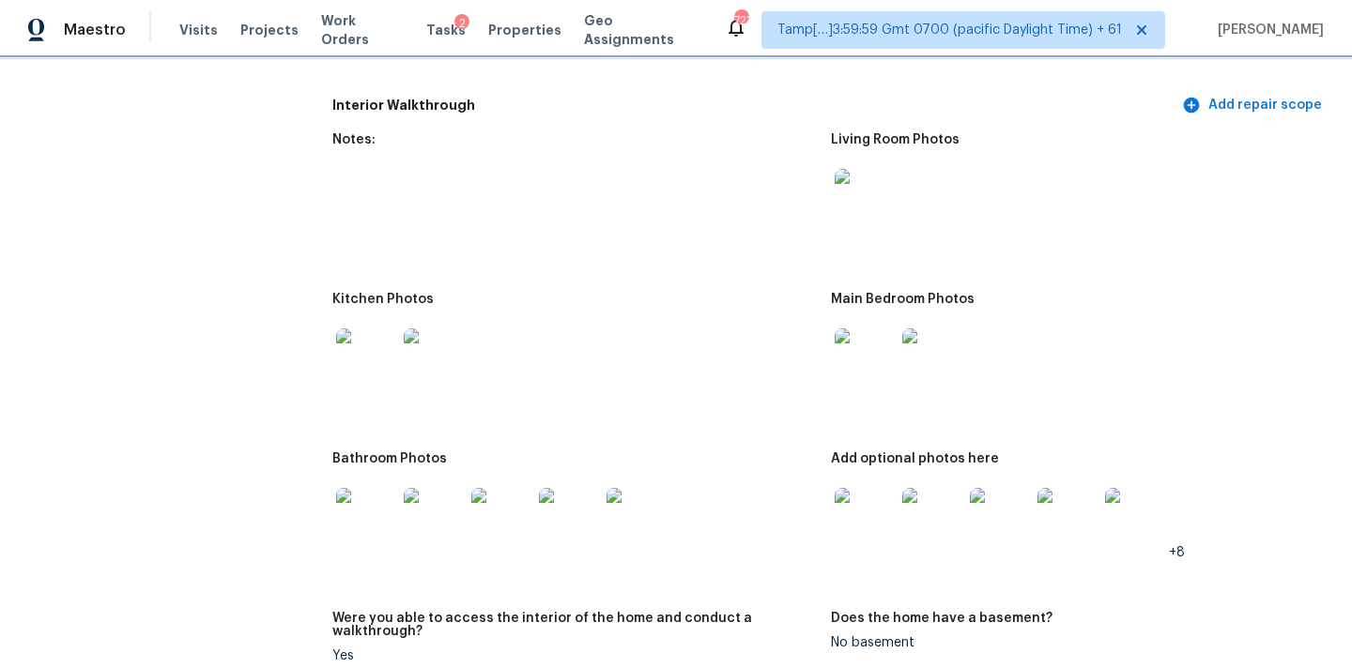
scroll to position [2276, 0]
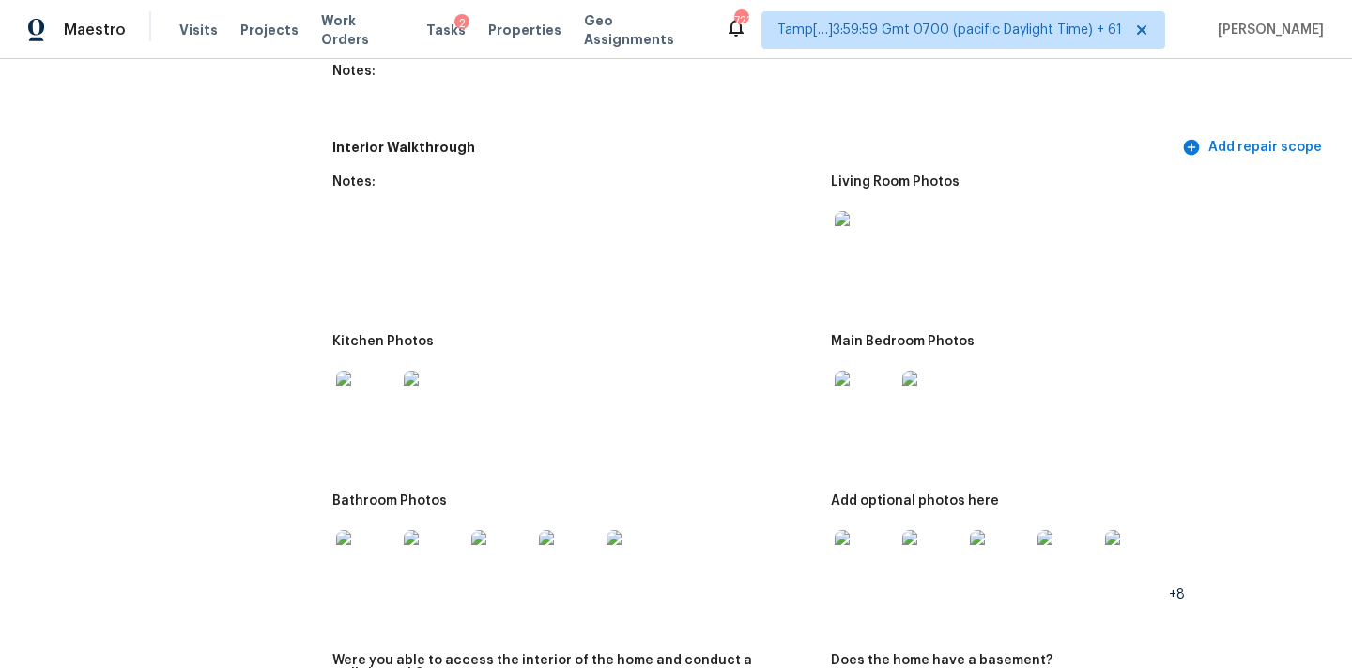
click at [863, 216] on img at bounding box center [864, 241] width 60 height 60
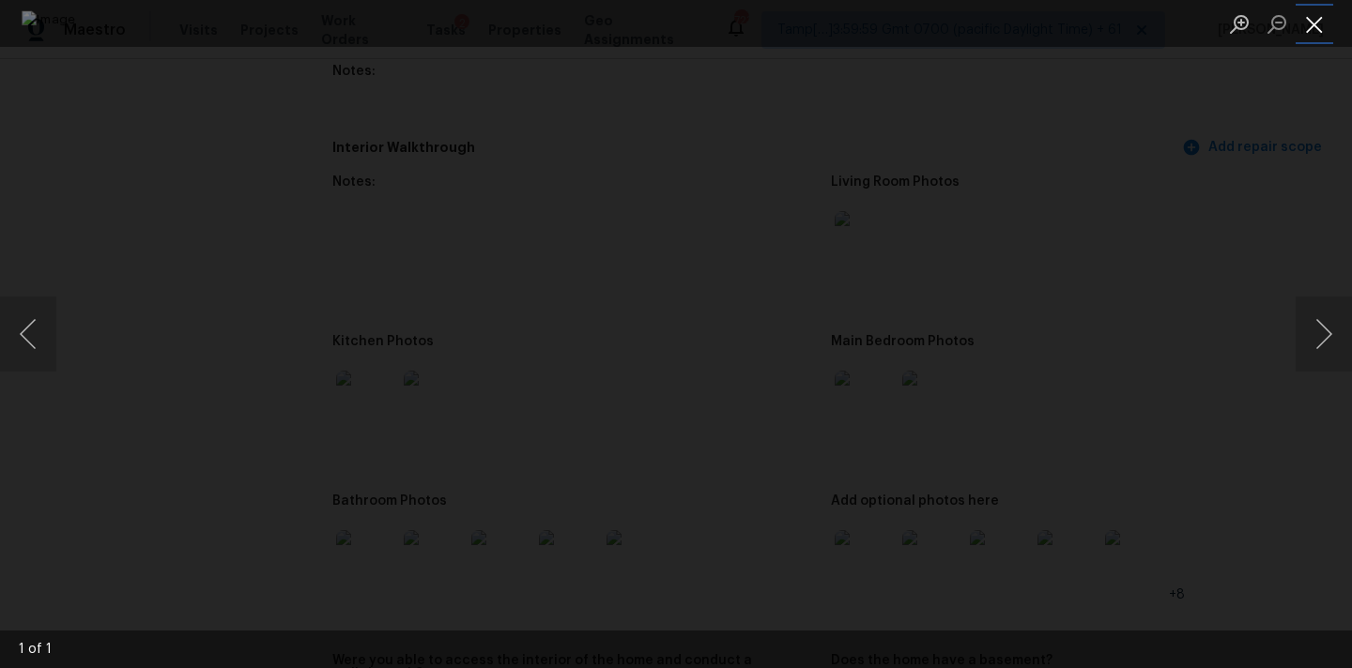
click at [1309, 13] on button "Close lightbox" at bounding box center [1314, 24] width 38 height 33
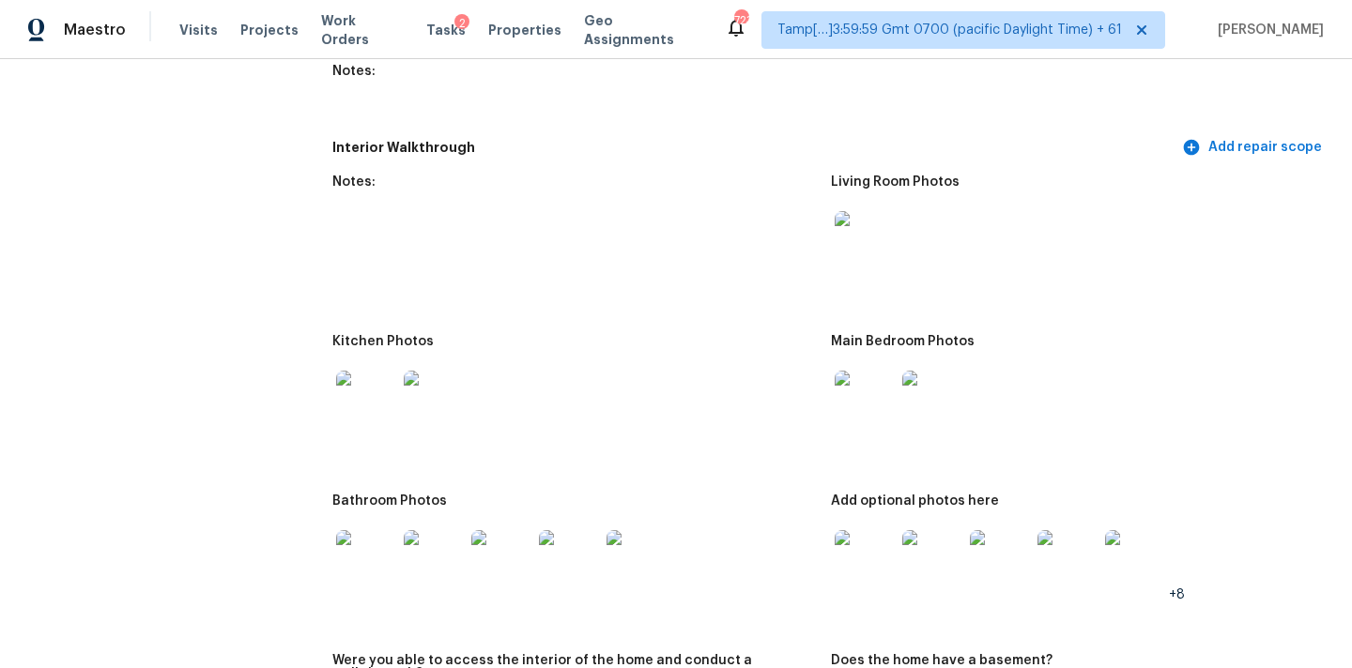
click at [871, 394] on img at bounding box center [864, 401] width 60 height 60
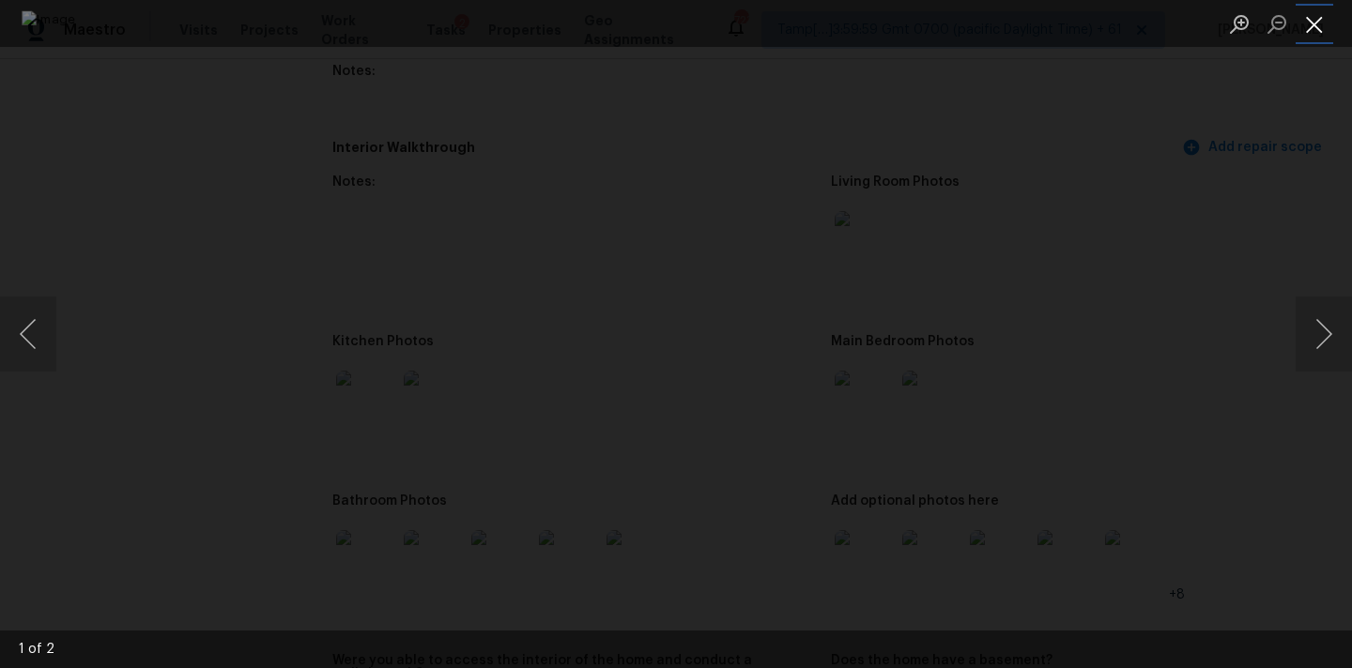
click at [1306, 13] on button "Close lightbox" at bounding box center [1314, 24] width 38 height 33
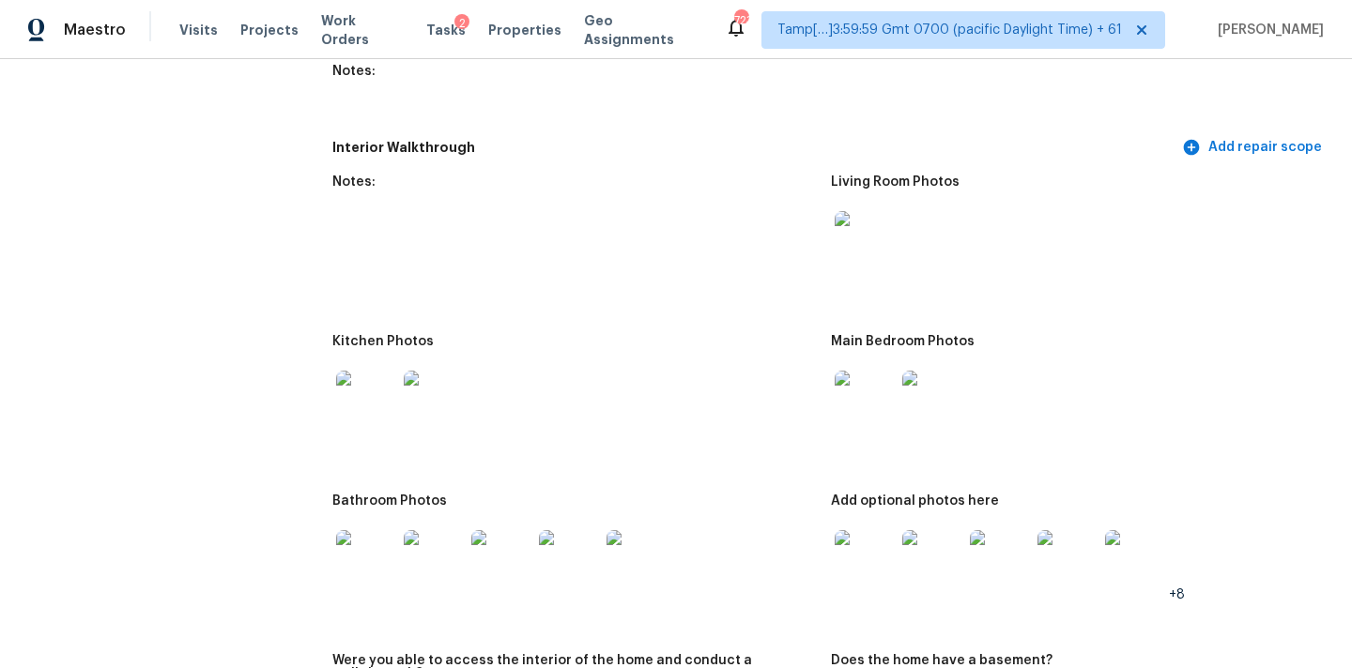
click at [878, 556] on img at bounding box center [864, 560] width 60 height 60
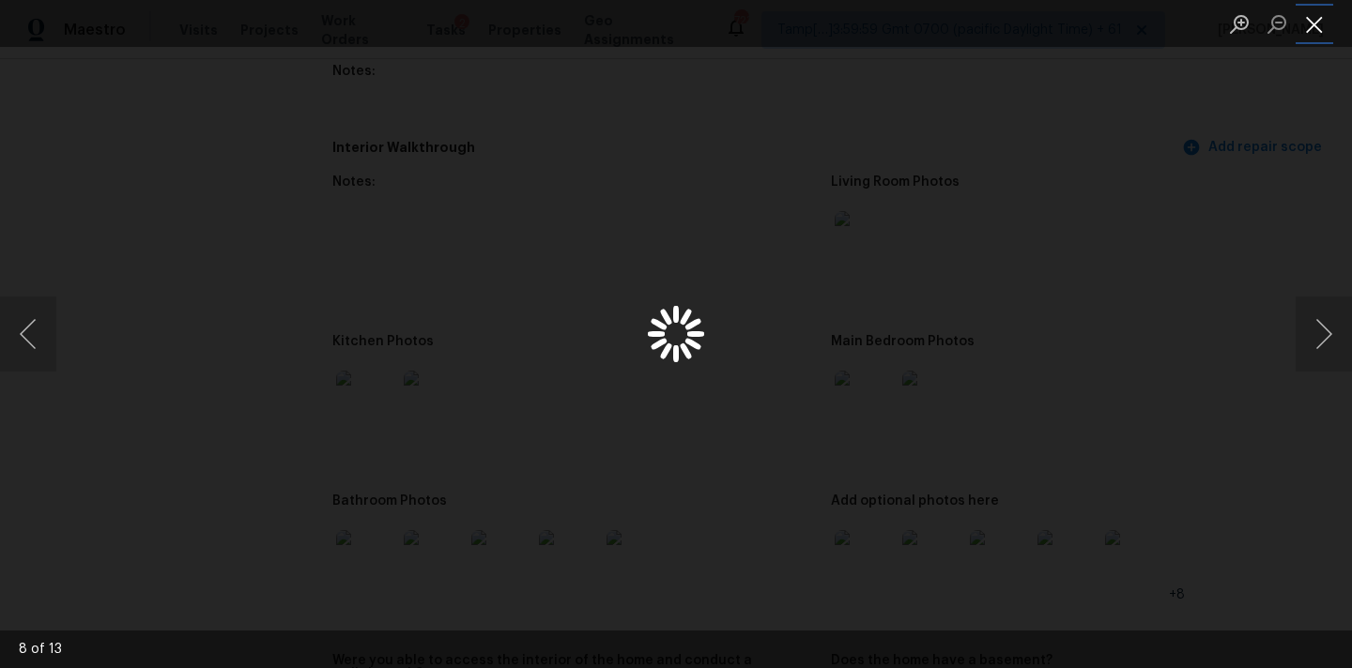
click at [1317, 8] on button "Close lightbox" at bounding box center [1314, 24] width 38 height 33
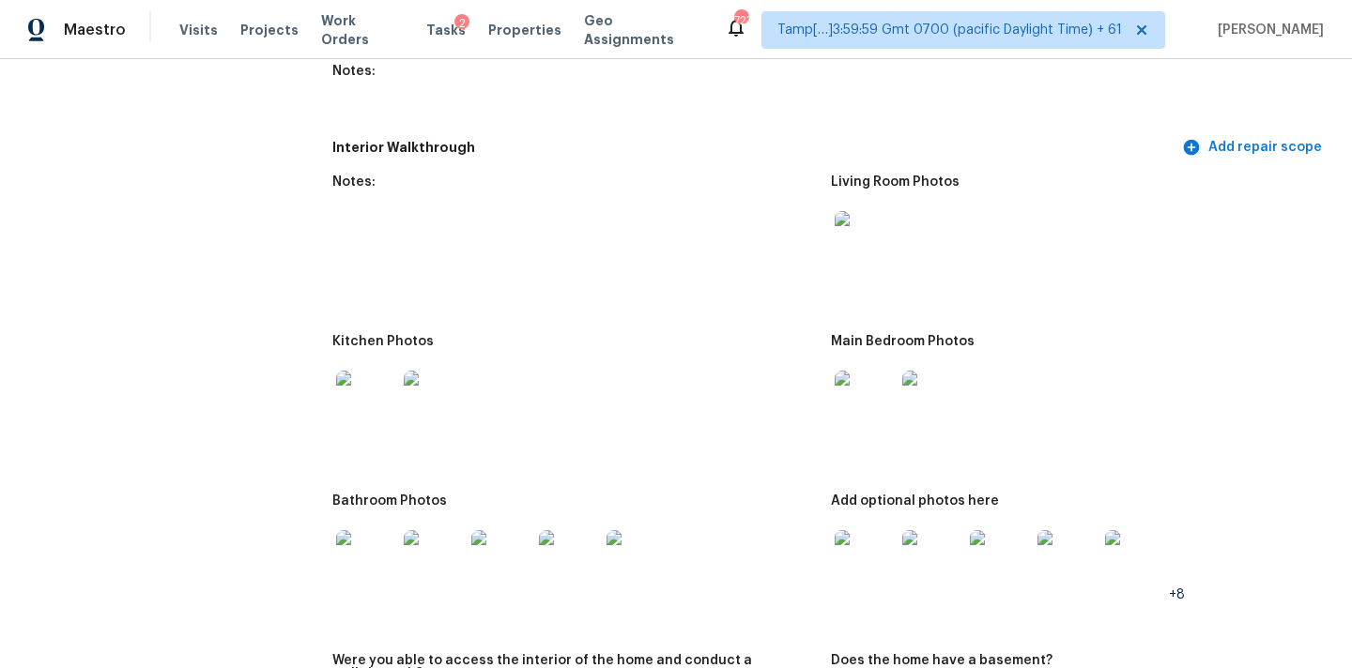
click at [355, 546] on img at bounding box center [366, 560] width 60 height 60
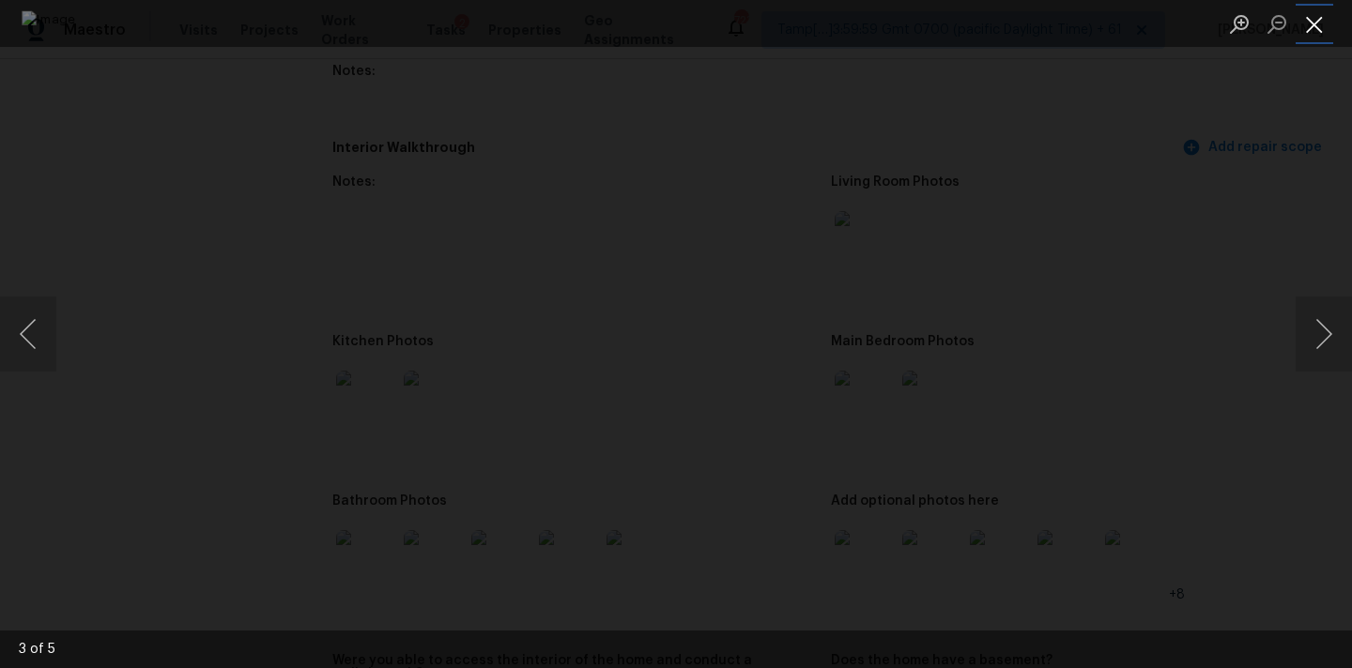
click at [1316, 15] on button "Close lightbox" at bounding box center [1314, 24] width 38 height 33
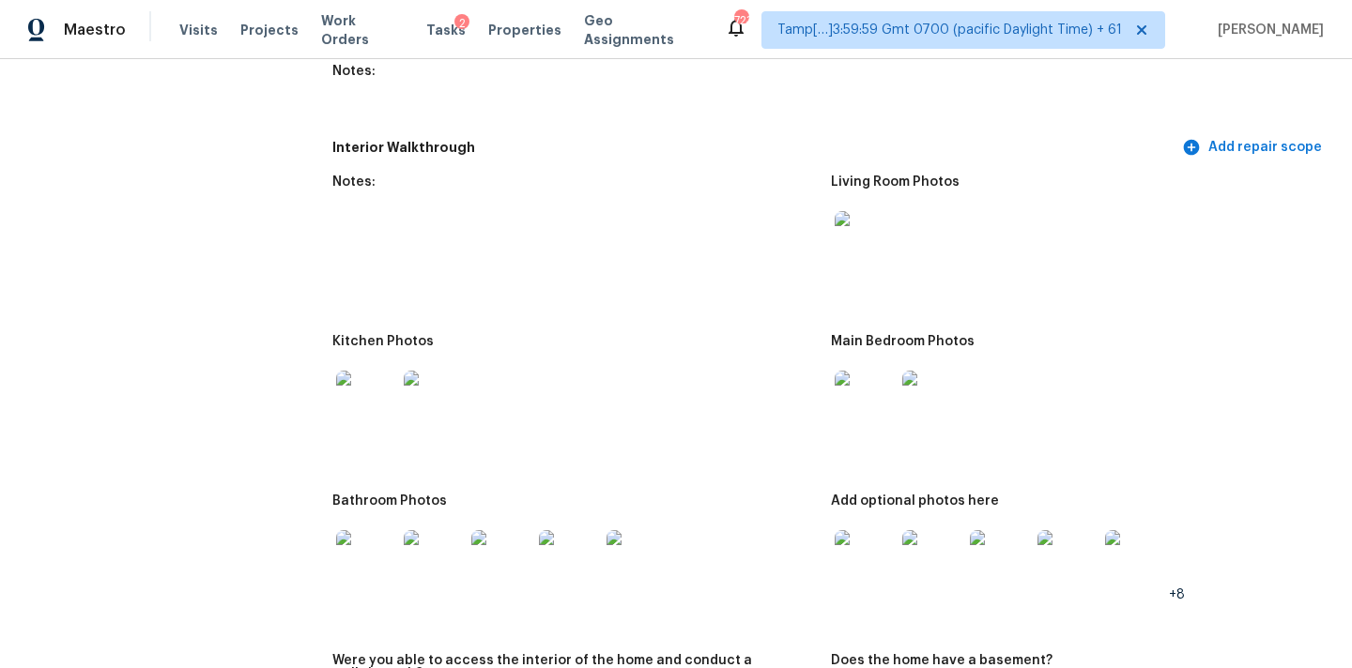
click at [366, 394] on img at bounding box center [366, 401] width 60 height 60
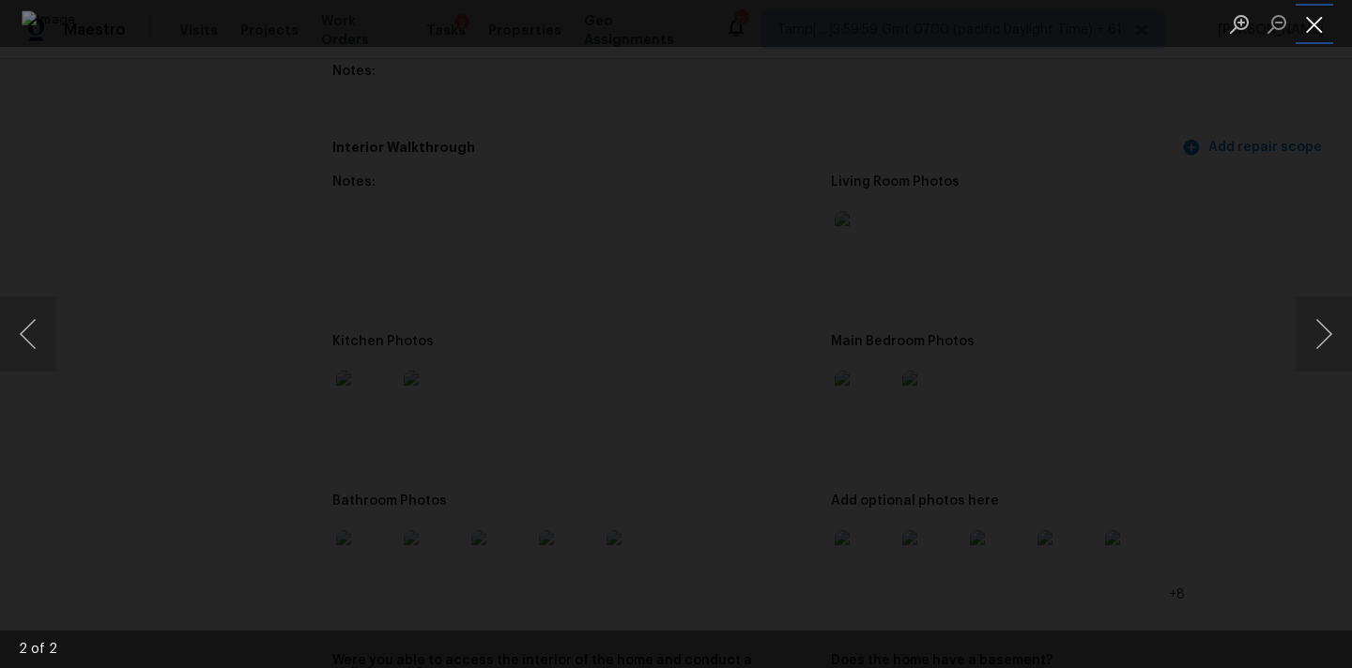
click at [1307, 19] on button "Close lightbox" at bounding box center [1314, 24] width 38 height 33
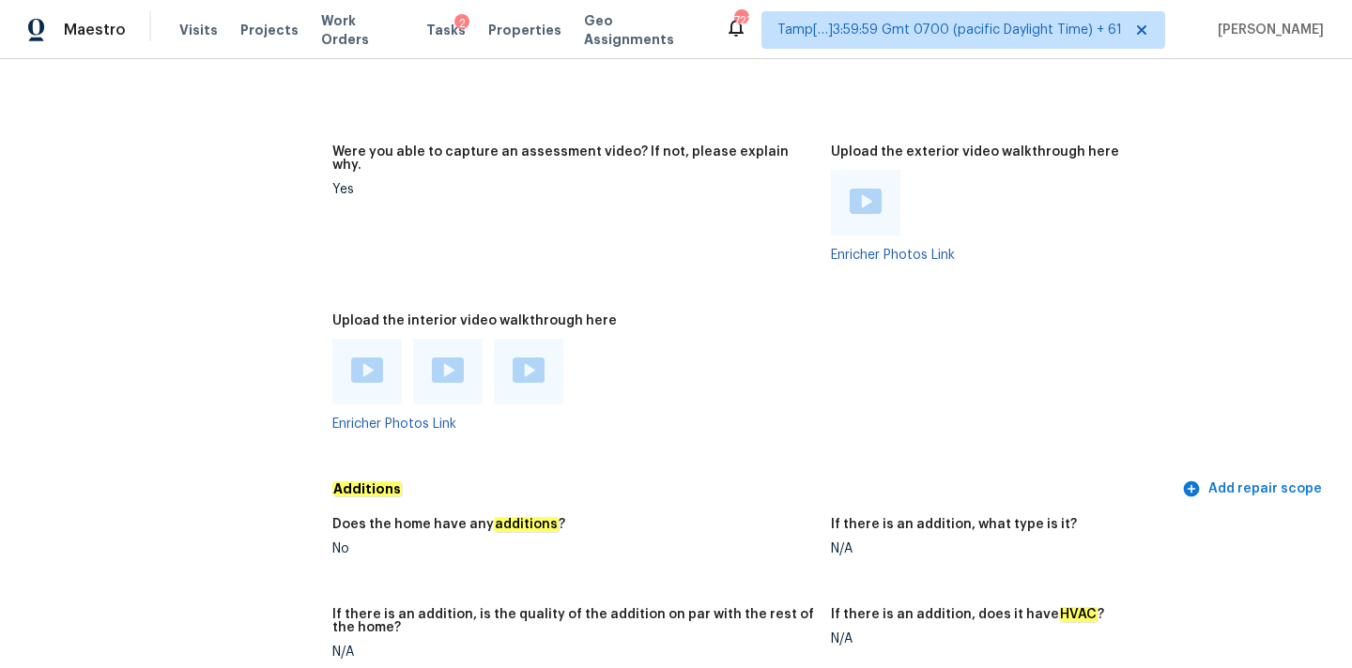
scroll to position [3761, 0]
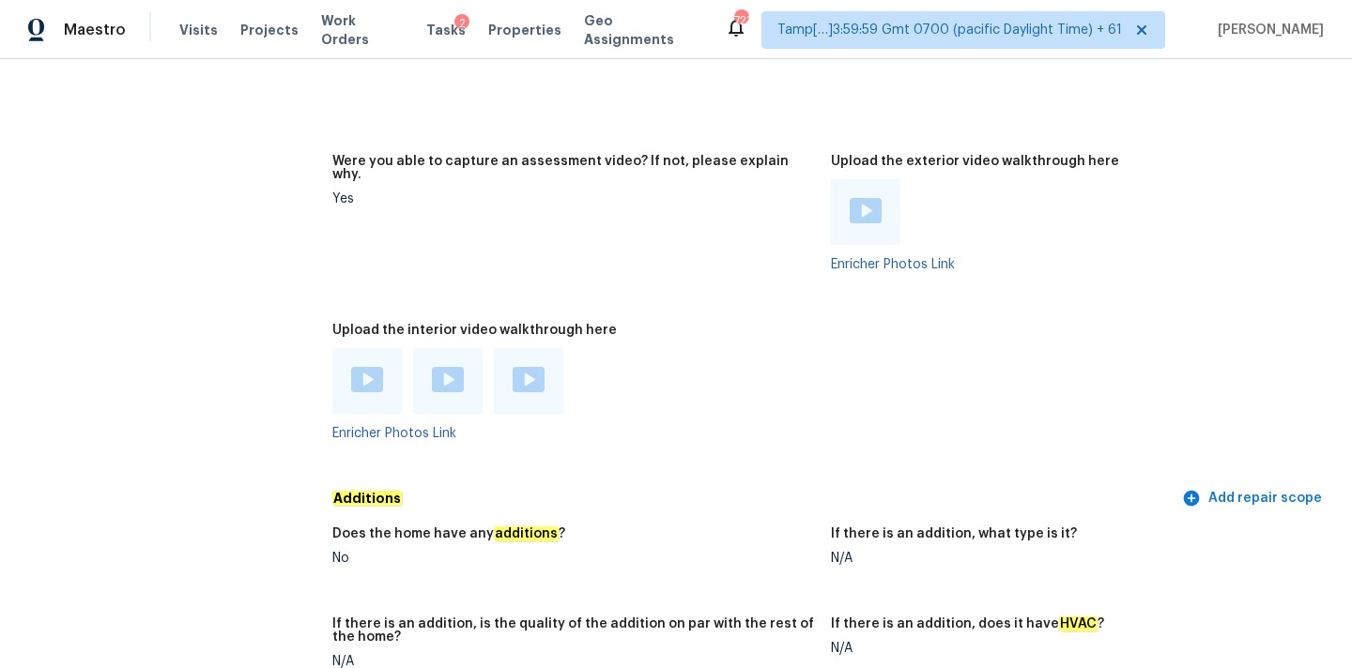
click at [867, 198] on img at bounding box center [865, 210] width 32 height 25
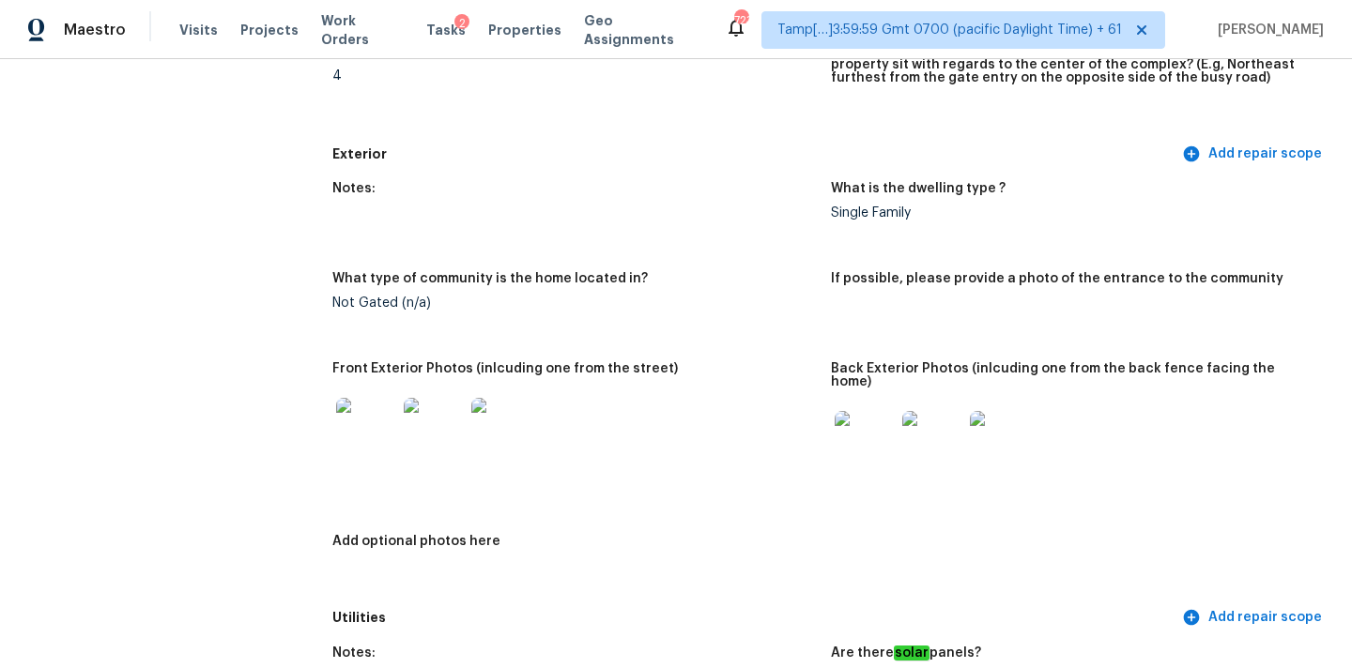
scroll to position [729, 0]
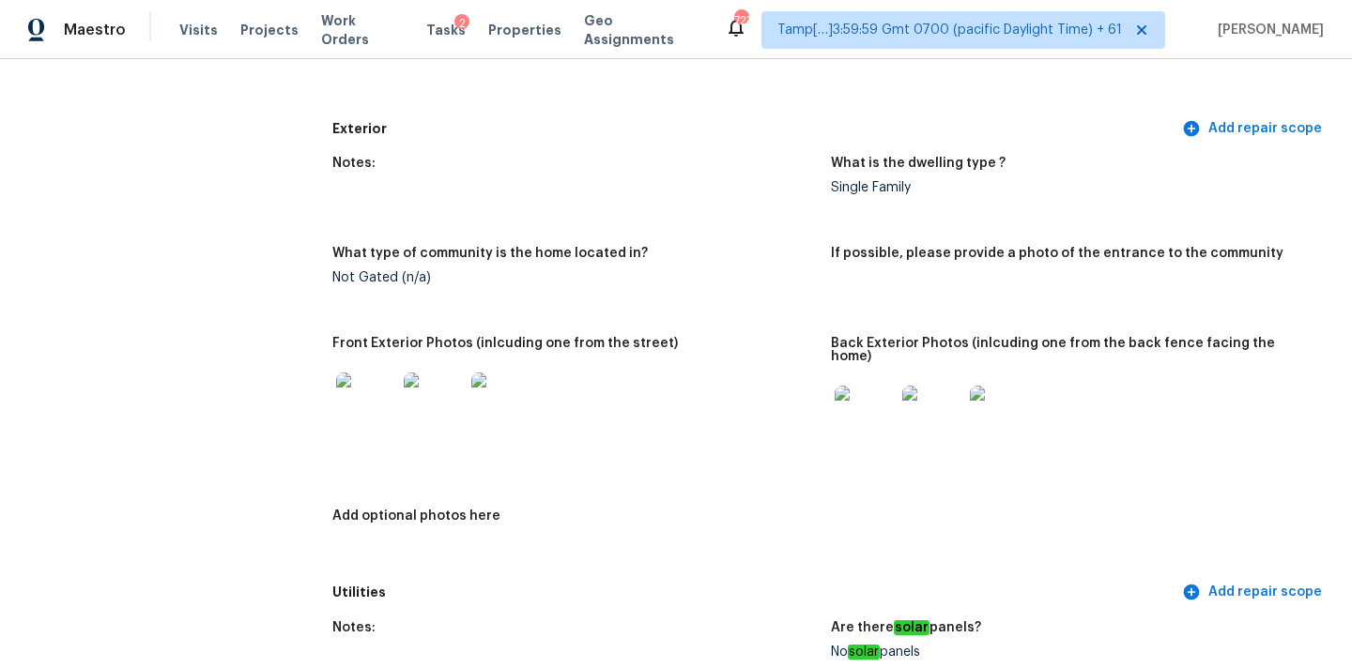
click at [868, 410] on img at bounding box center [864, 416] width 60 height 60
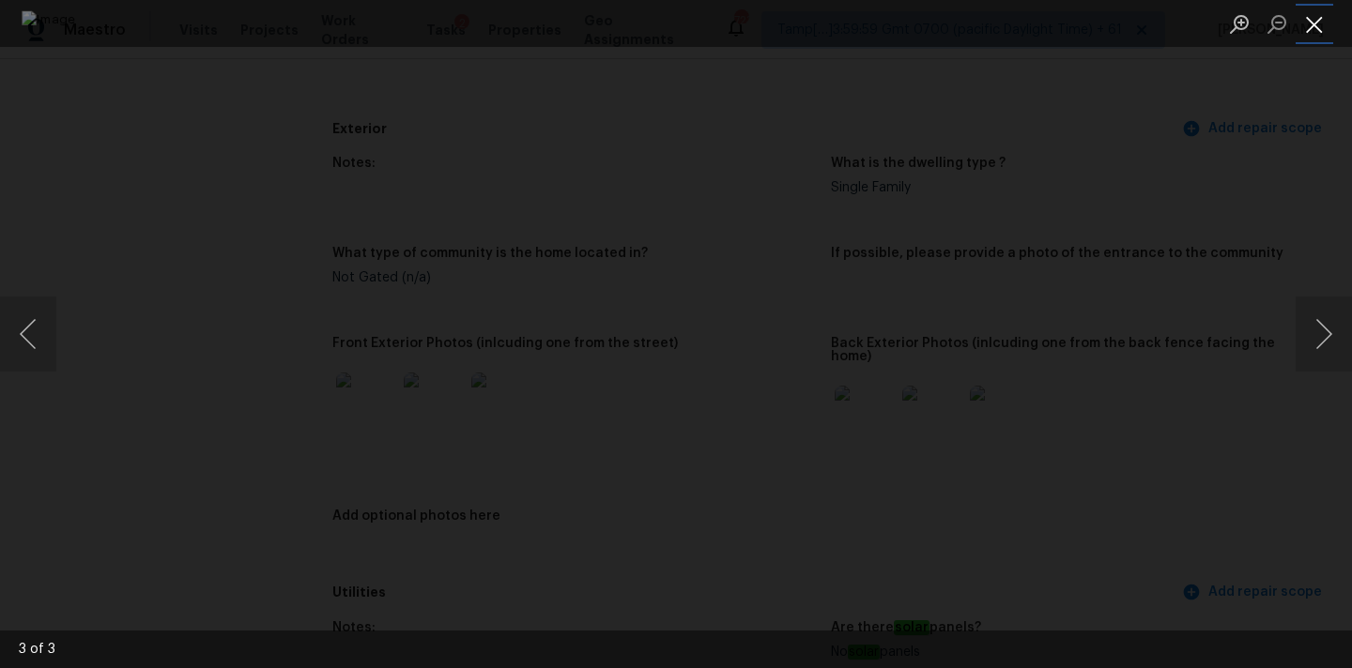
click at [1312, 19] on button "Close lightbox" at bounding box center [1314, 24] width 38 height 33
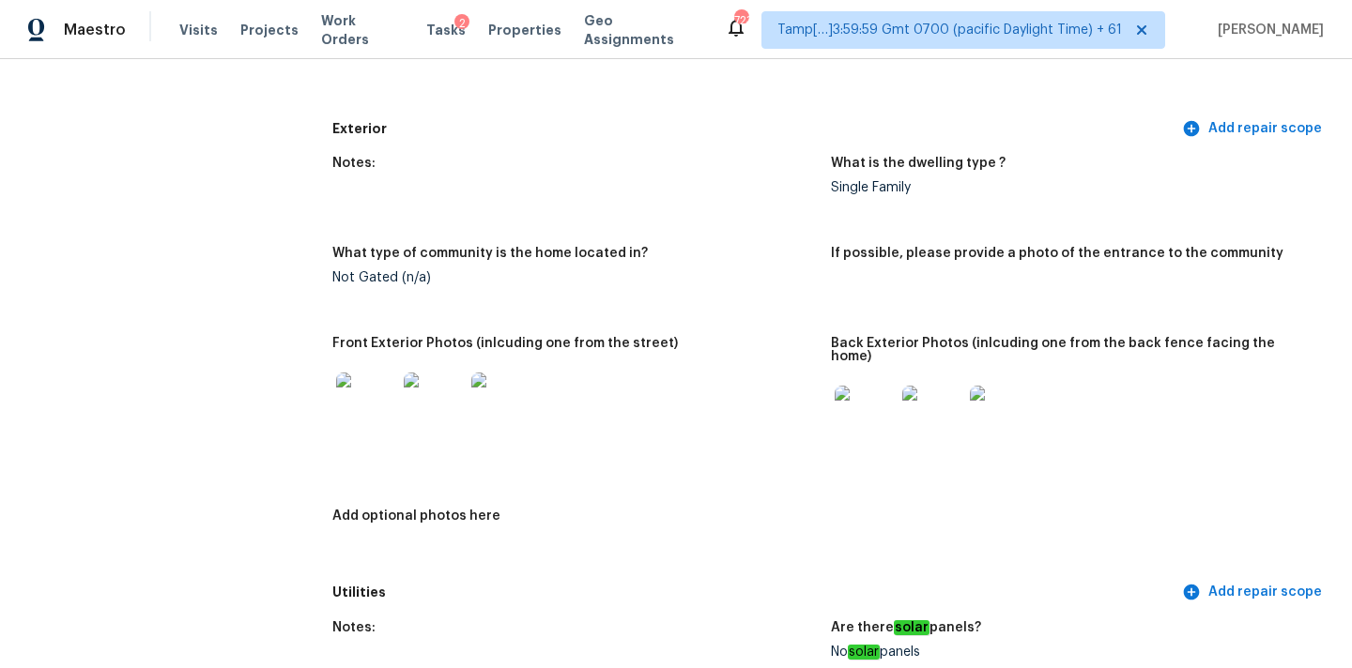
click at [355, 416] on img at bounding box center [366, 403] width 60 height 60
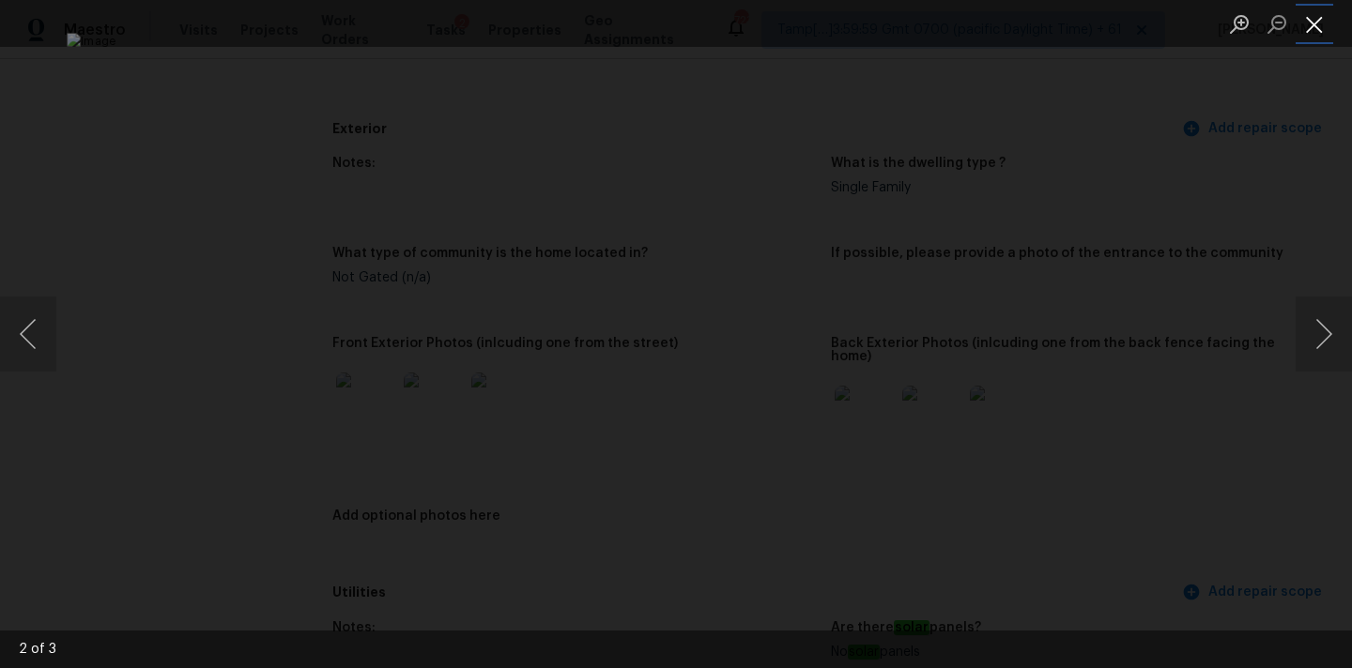
click at [1309, 22] on button "Close lightbox" at bounding box center [1314, 24] width 38 height 33
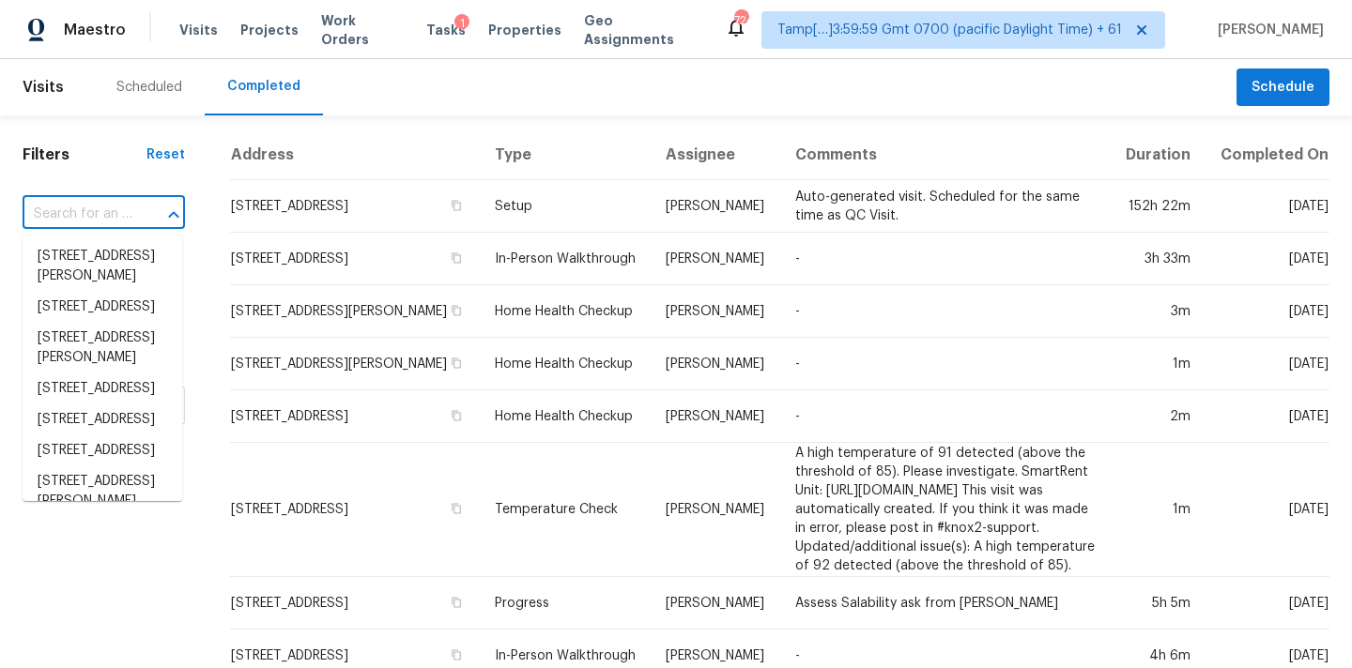
click at [70, 211] on input "text" at bounding box center [78, 214] width 110 height 29
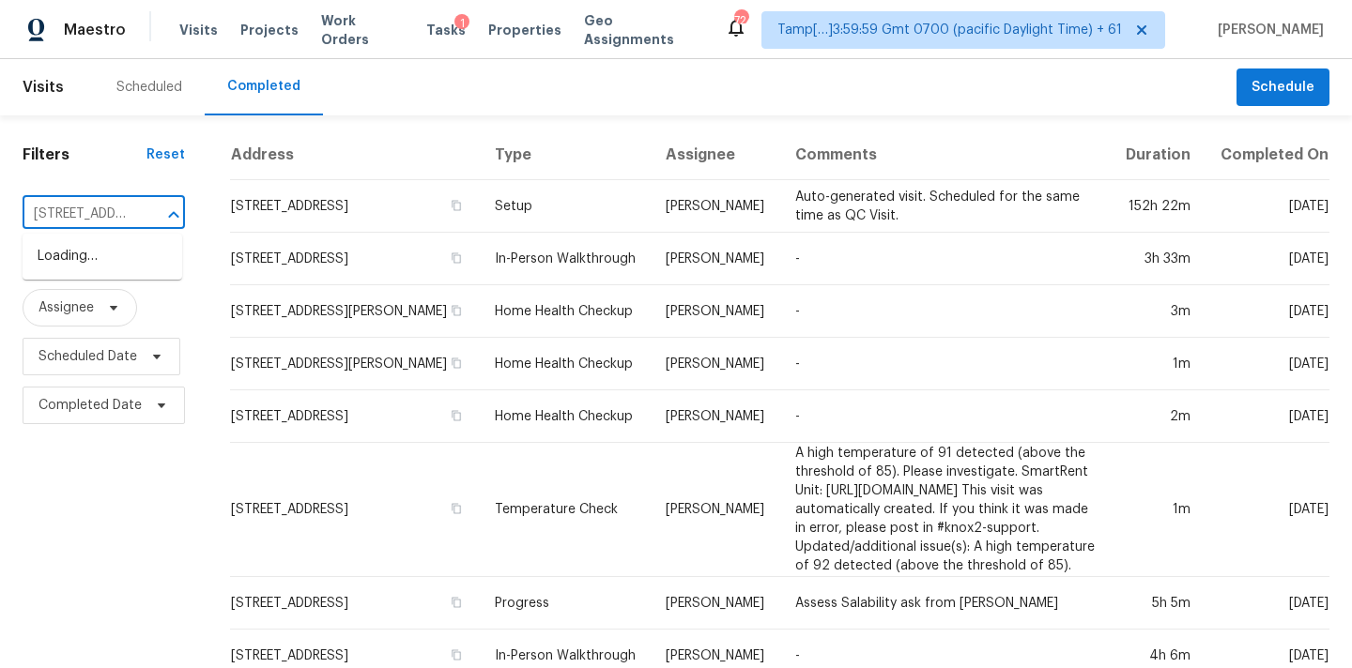
type input "9320 Earl St"
click at [122, 319] on li "9320 Earl St Unit 57, La Mesa, CA 91942" at bounding box center [103, 317] width 160 height 51
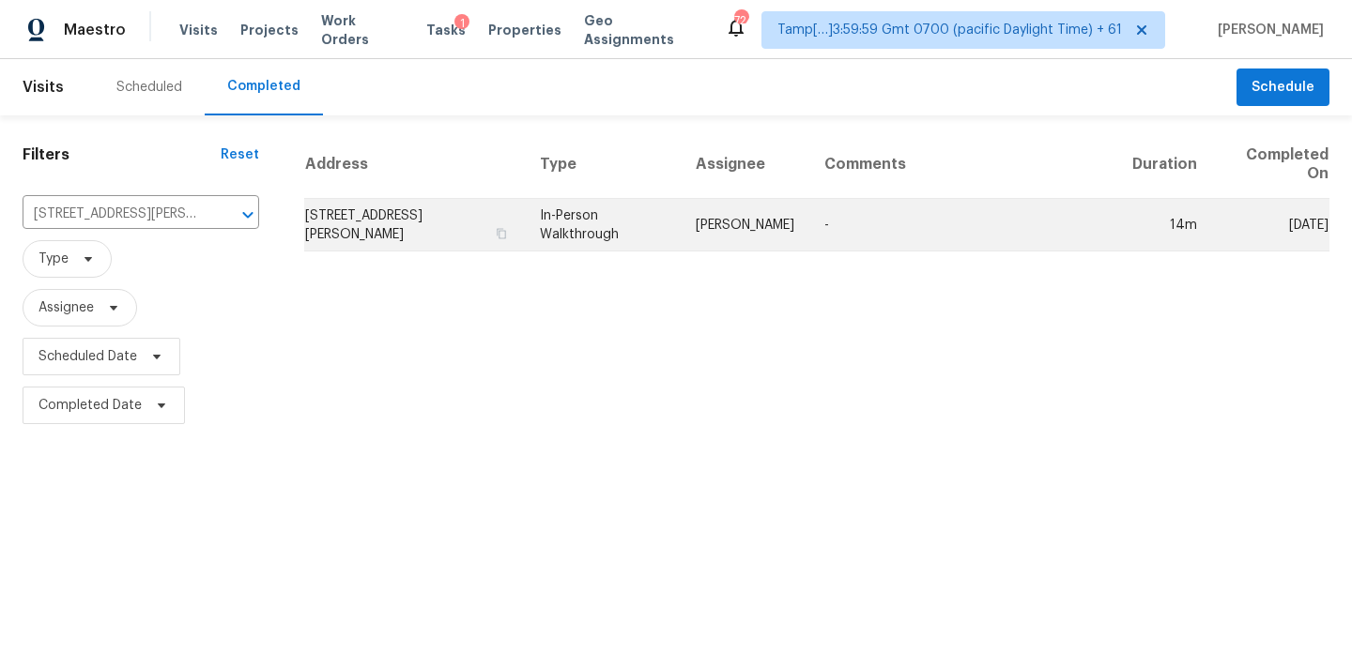
click at [625, 223] on td "In-Person Walkthrough" at bounding box center [603, 225] width 156 height 53
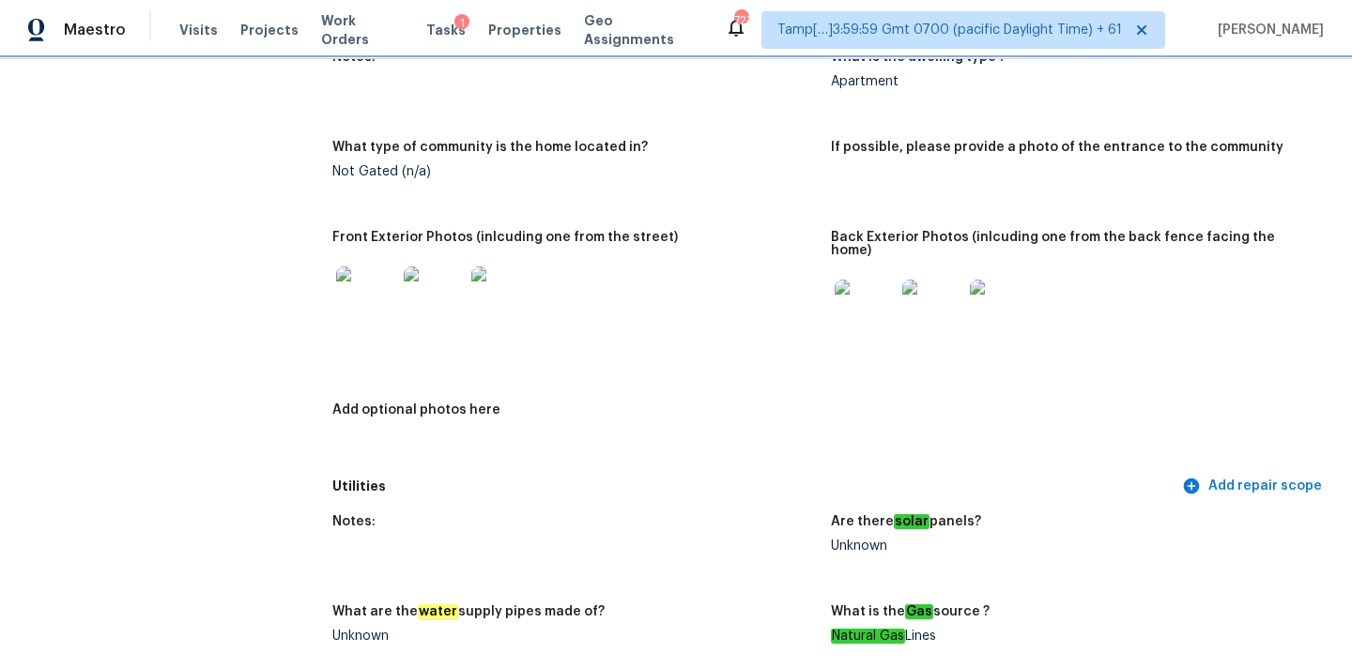
scroll to position [759, 0]
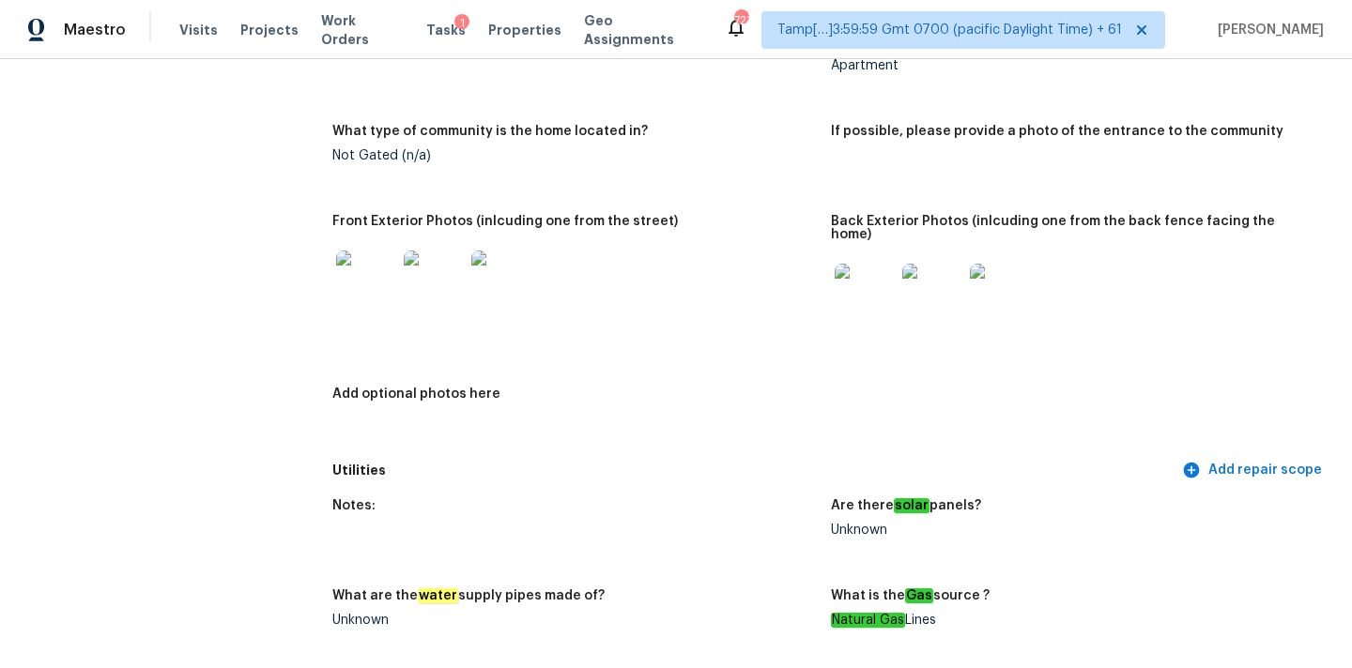
click at [420, 283] on img at bounding box center [434, 281] width 60 height 60
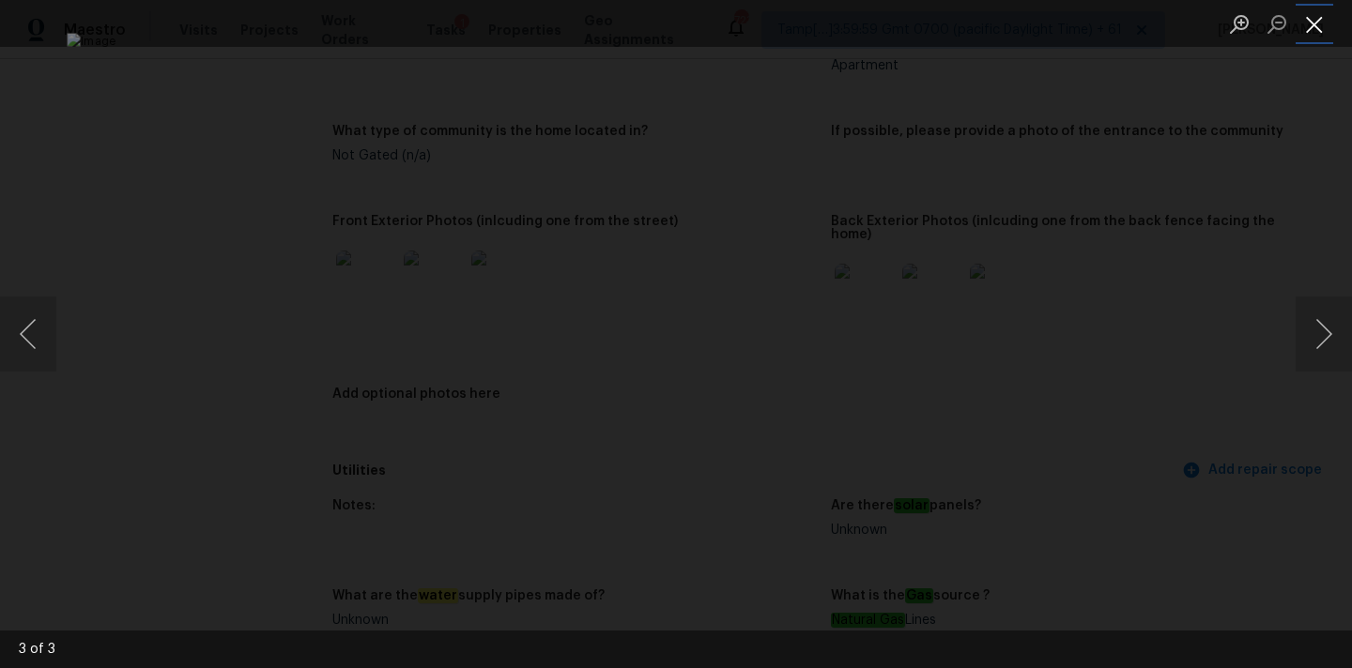
click at [1321, 16] on button "Close lightbox" at bounding box center [1314, 24] width 38 height 33
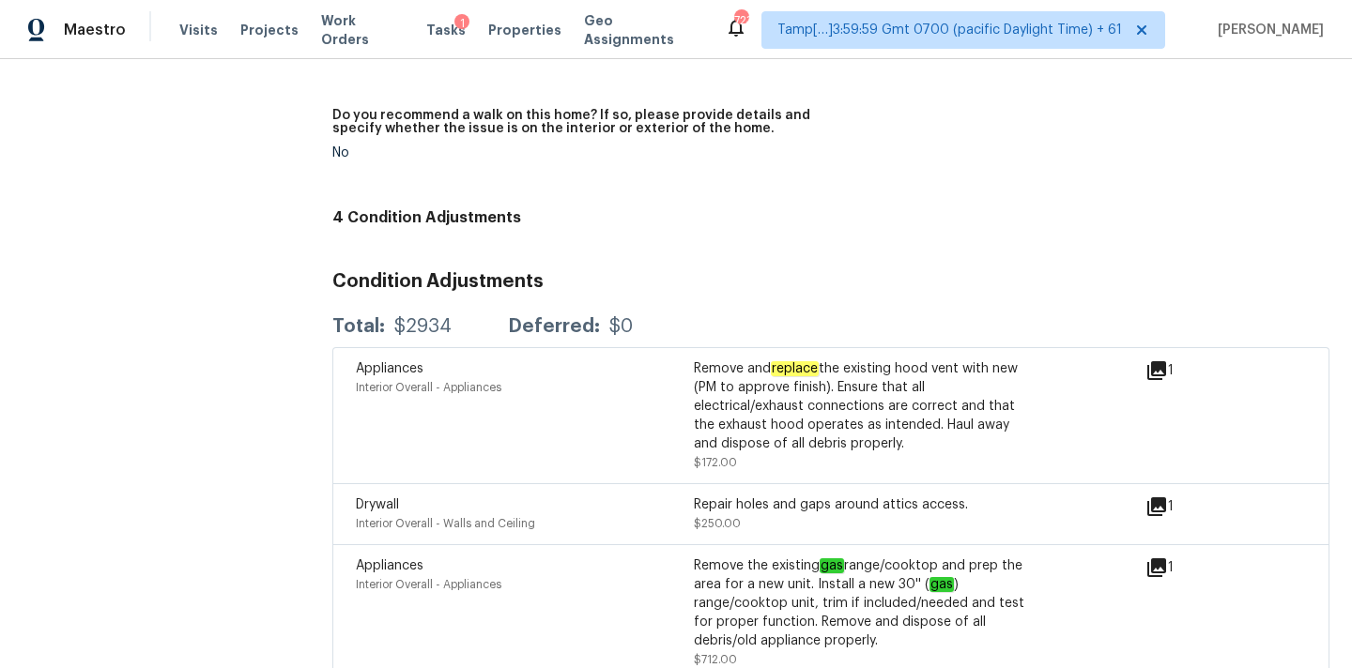
scroll to position [4716, 0]
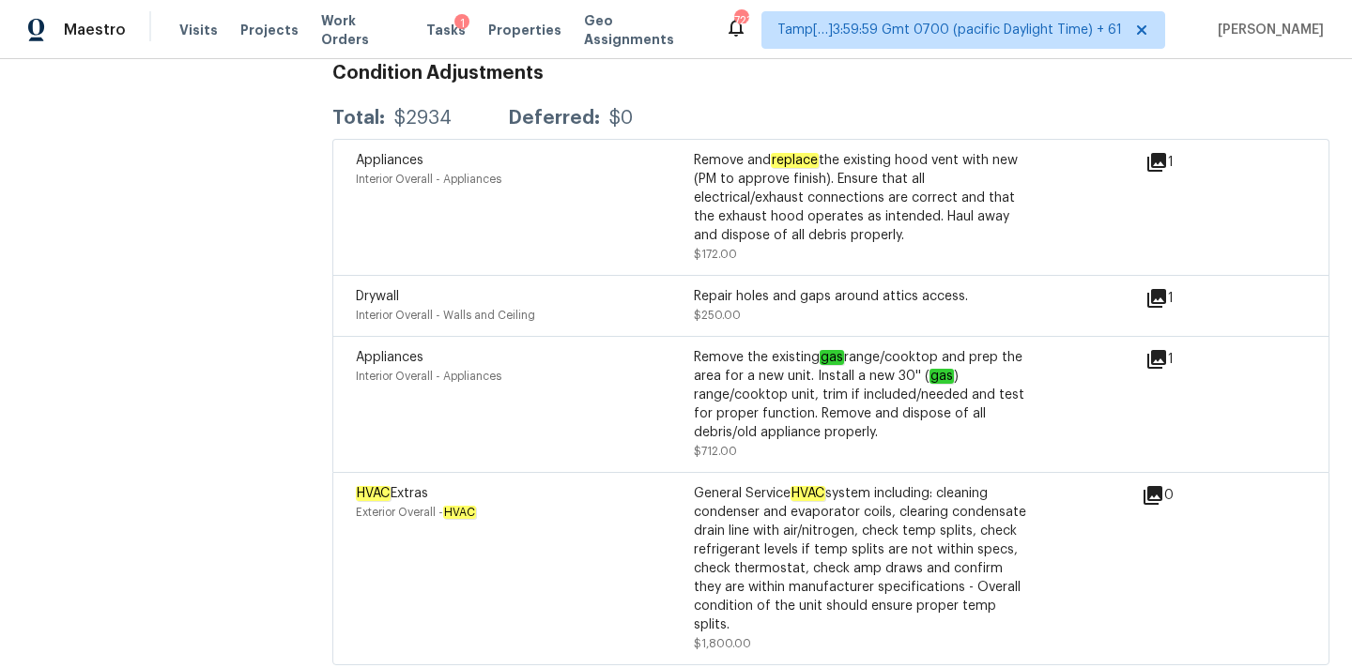
click at [1157, 289] on icon at bounding box center [1156, 298] width 19 height 19
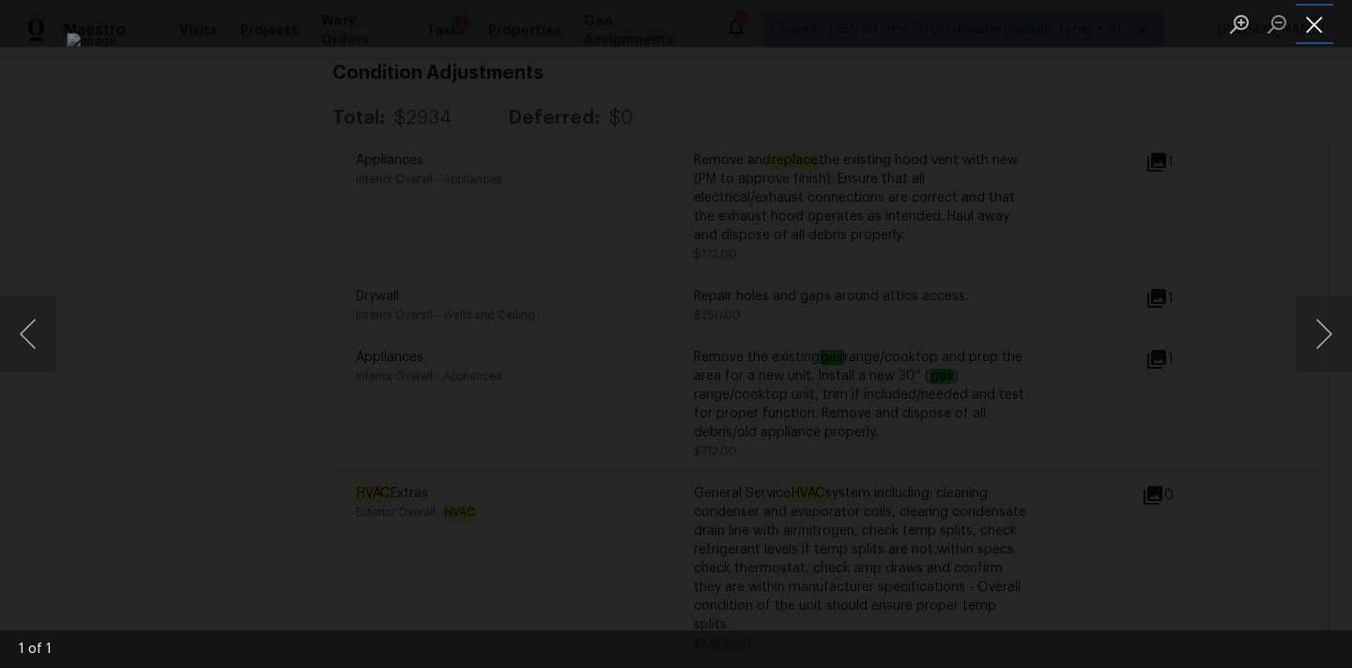
click at [1311, 22] on button "Close lightbox" at bounding box center [1314, 24] width 38 height 33
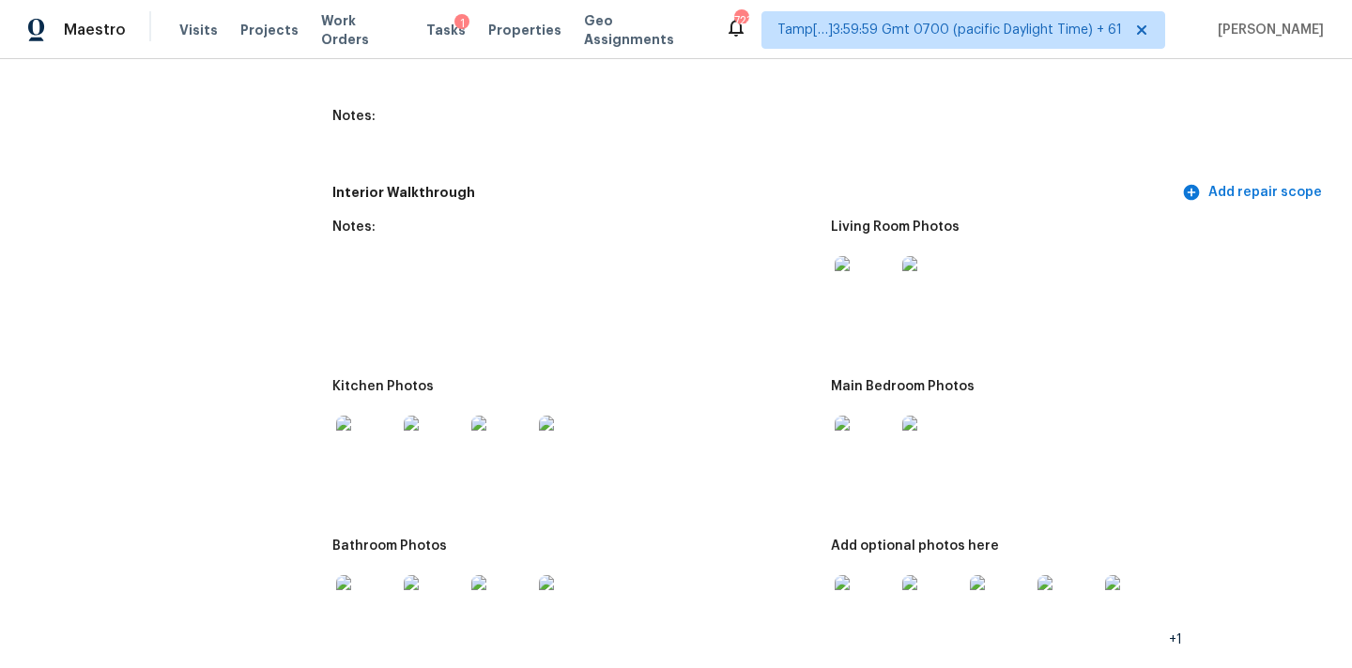
scroll to position [2126, 0]
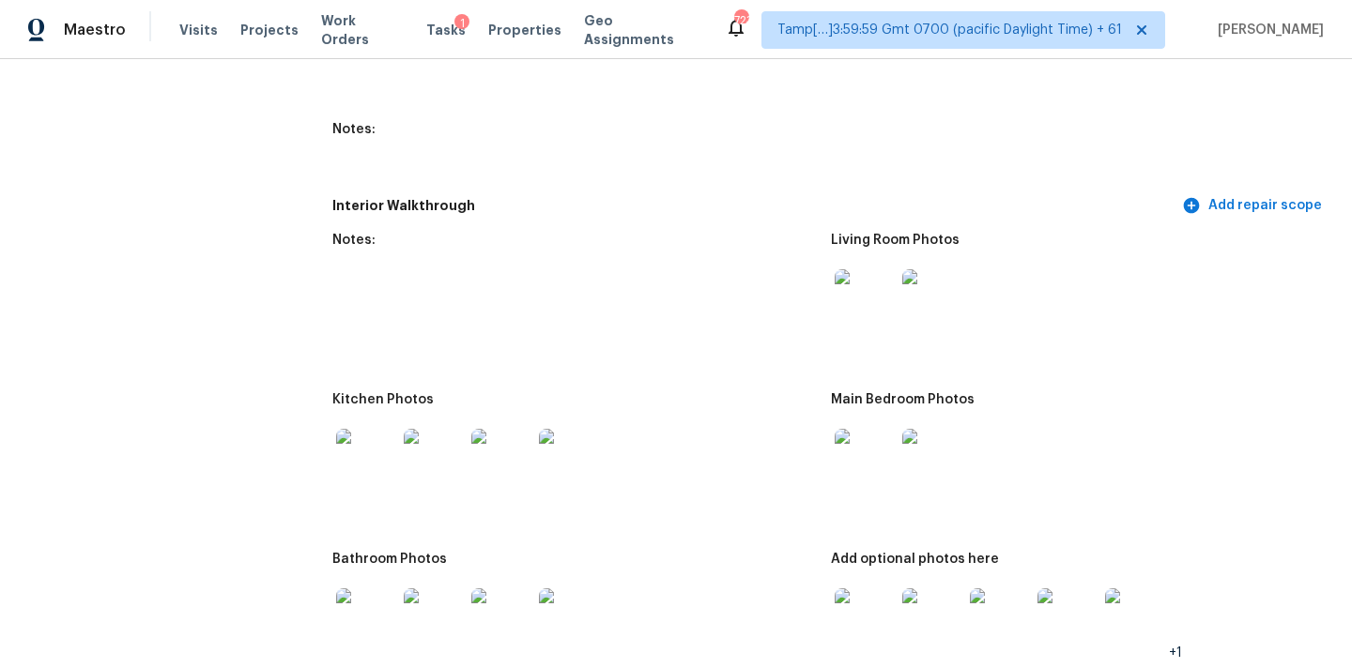
click at [856, 298] on img at bounding box center [864, 299] width 60 height 60
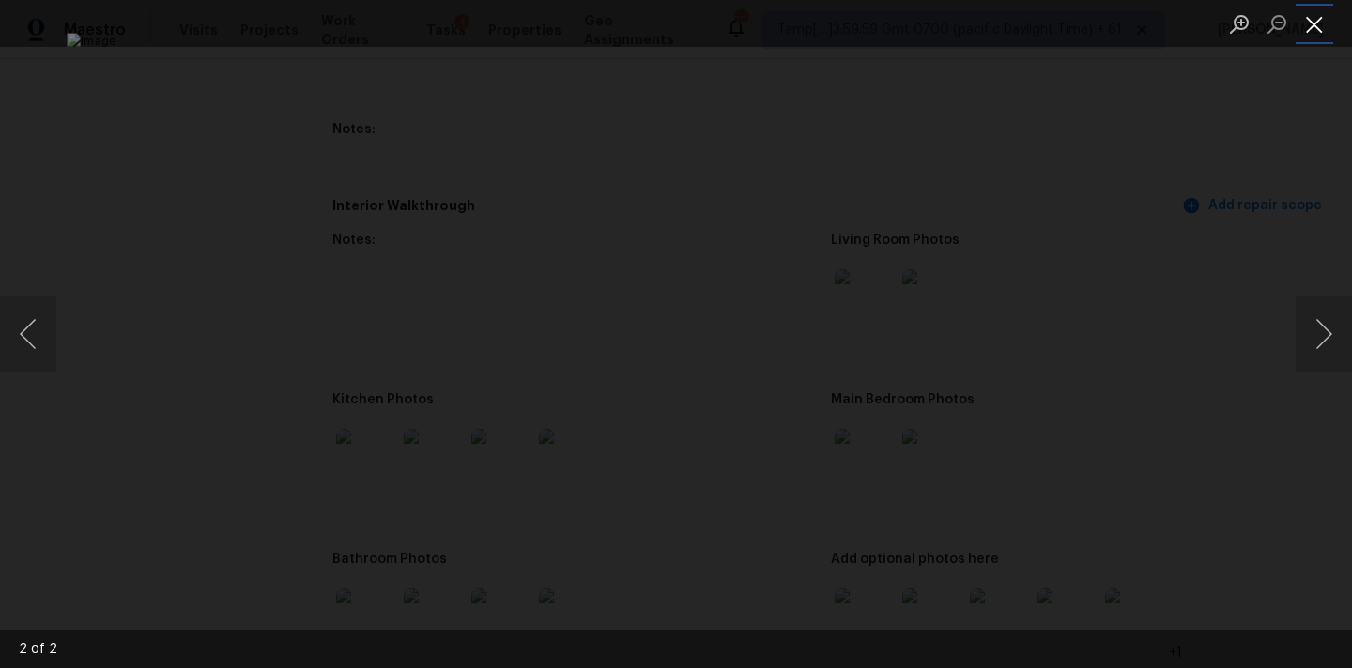
click at [1312, 23] on button "Close lightbox" at bounding box center [1314, 24] width 38 height 33
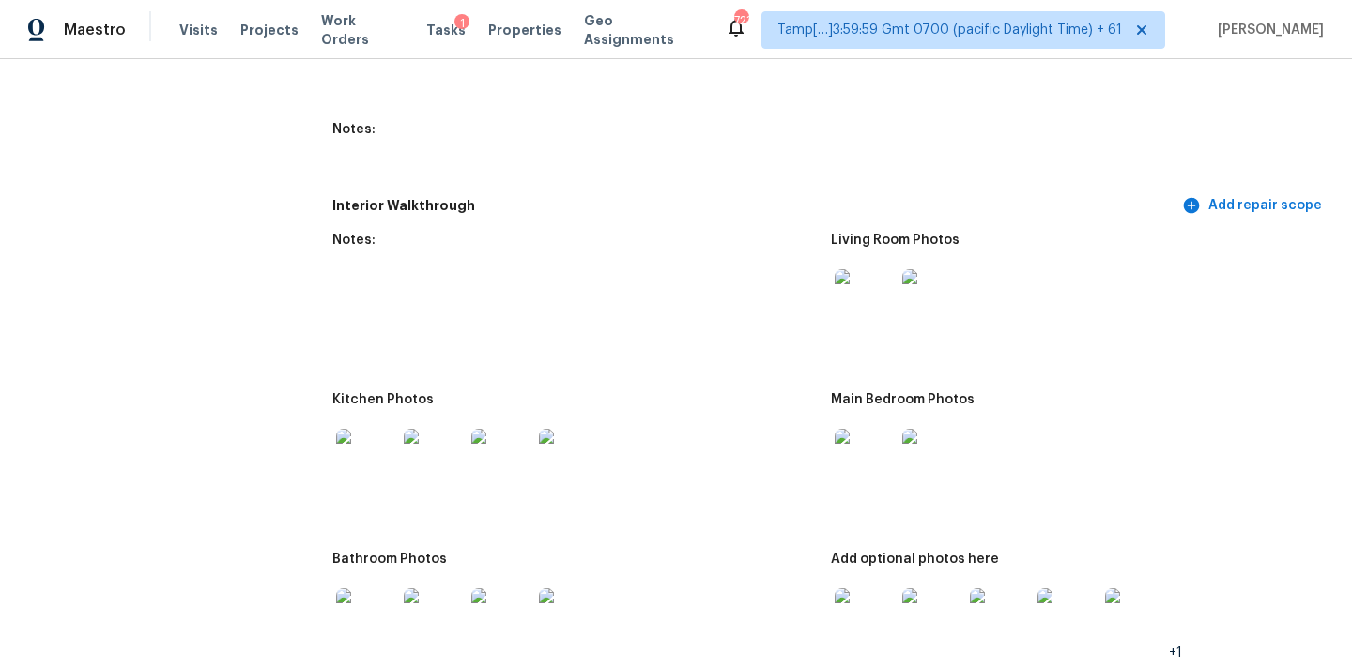
click at [895, 446] on div at bounding box center [865, 459] width 68 height 83
click at [874, 448] on img at bounding box center [864, 459] width 60 height 60
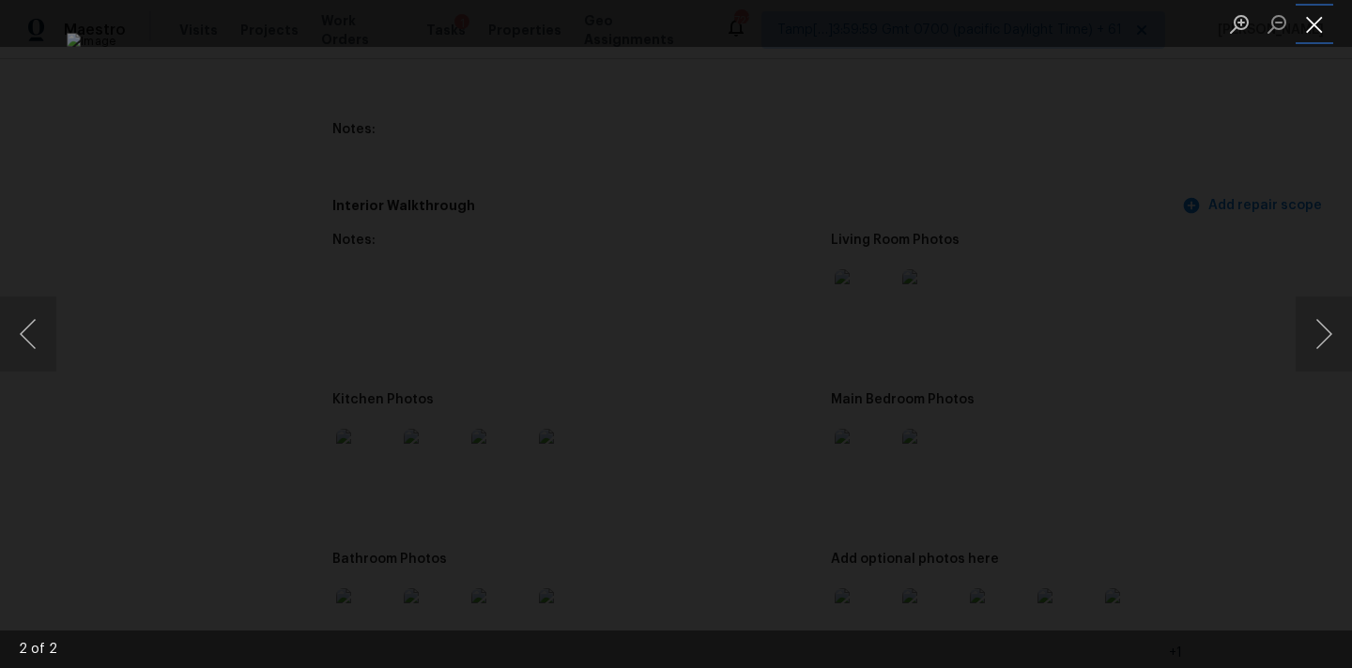
click at [1314, 21] on button "Close lightbox" at bounding box center [1314, 24] width 38 height 33
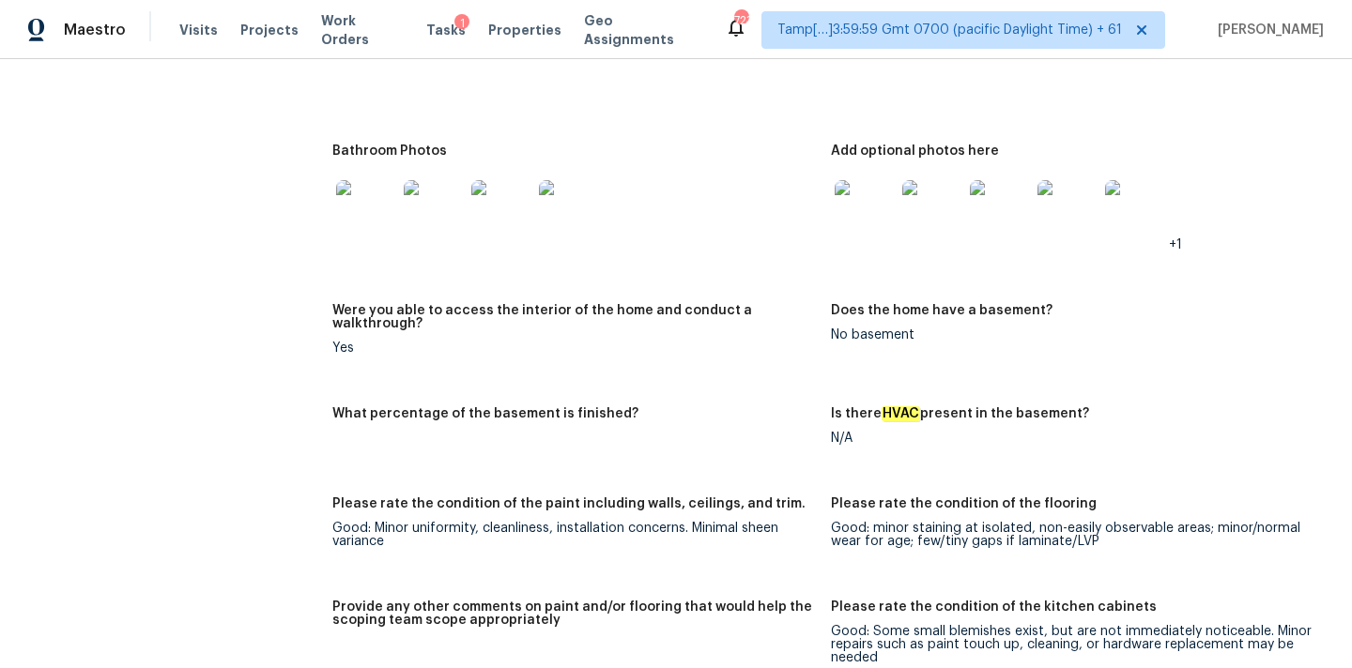
scroll to position [2444, 0]
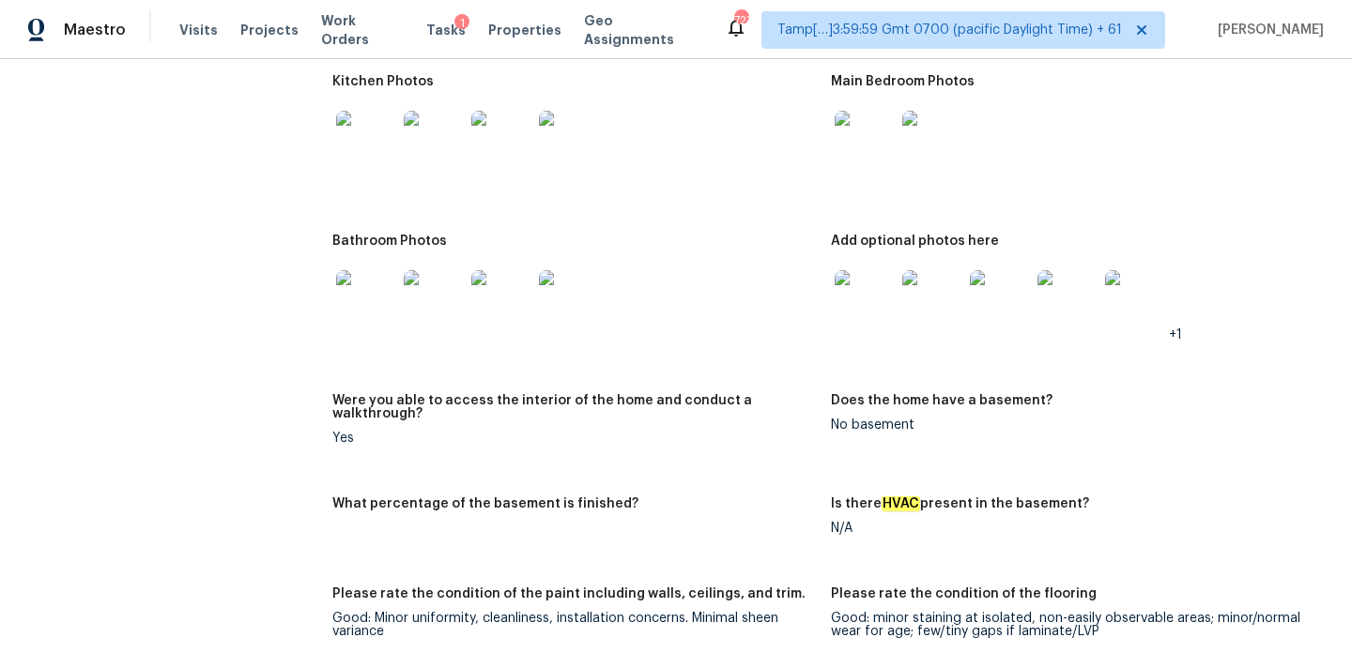
click at [861, 297] on img at bounding box center [864, 300] width 60 height 60
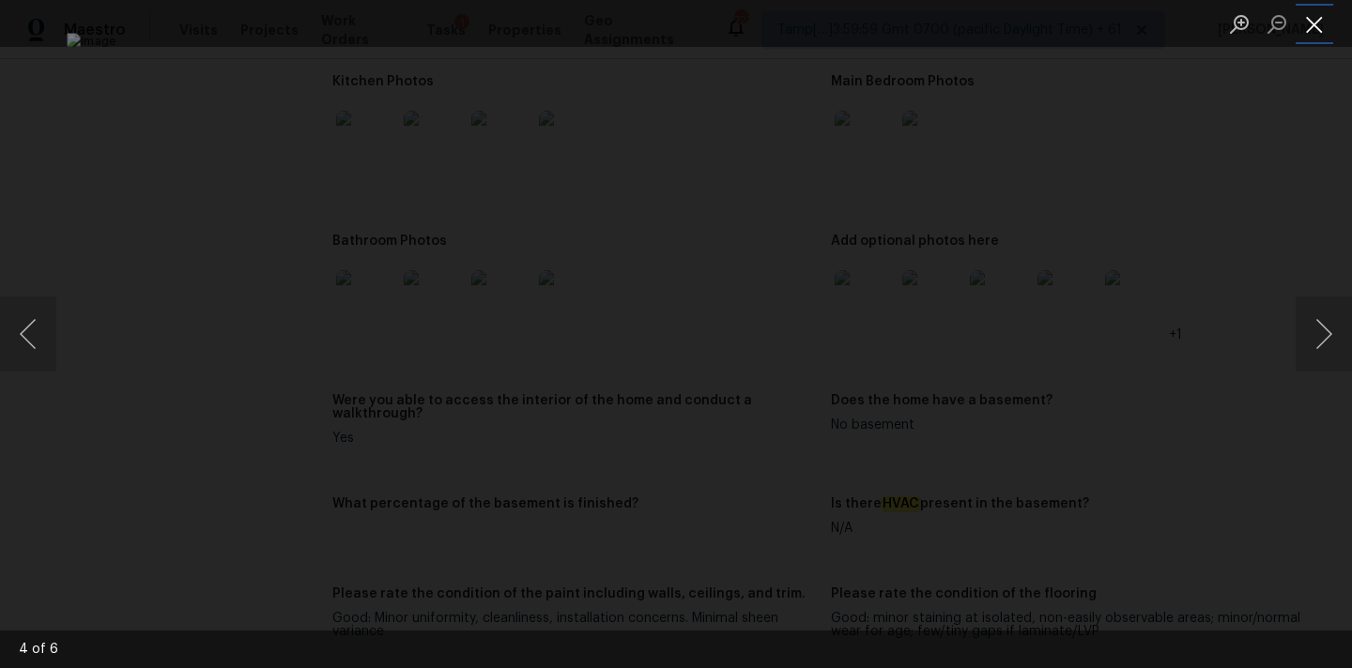
click at [1318, 19] on button "Close lightbox" at bounding box center [1314, 24] width 38 height 33
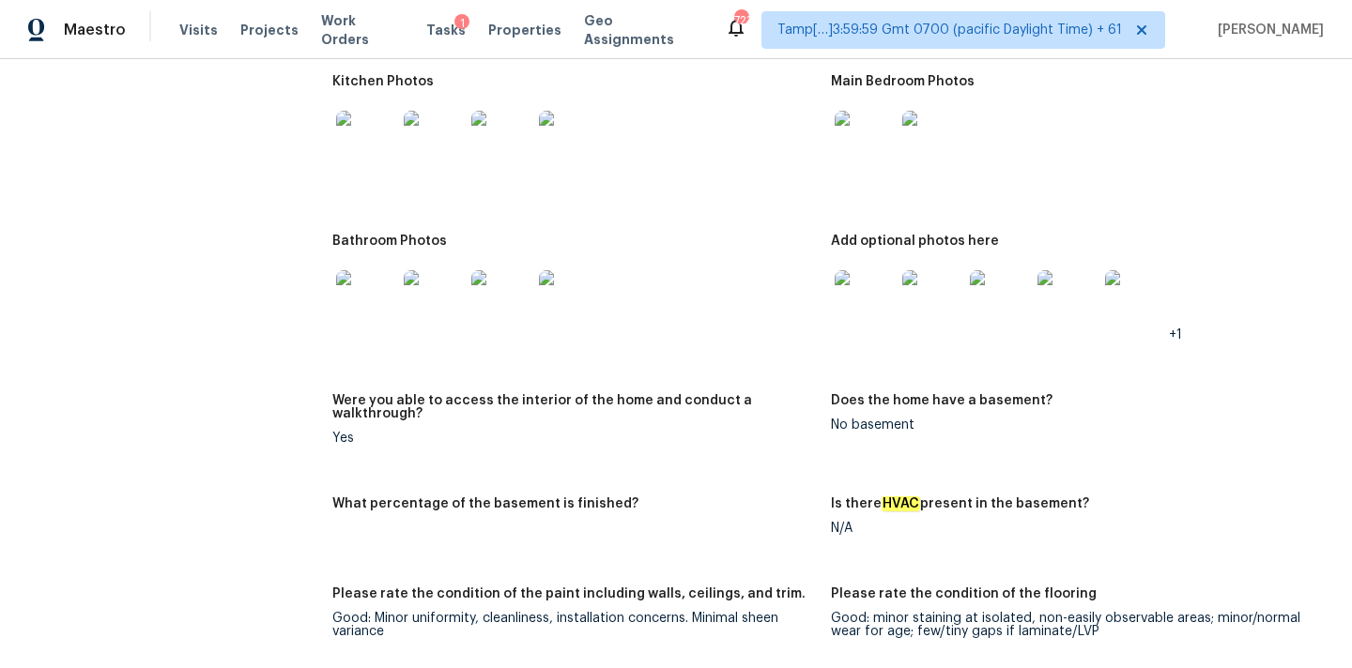
click at [365, 135] on img at bounding box center [366, 141] width 60 height 60
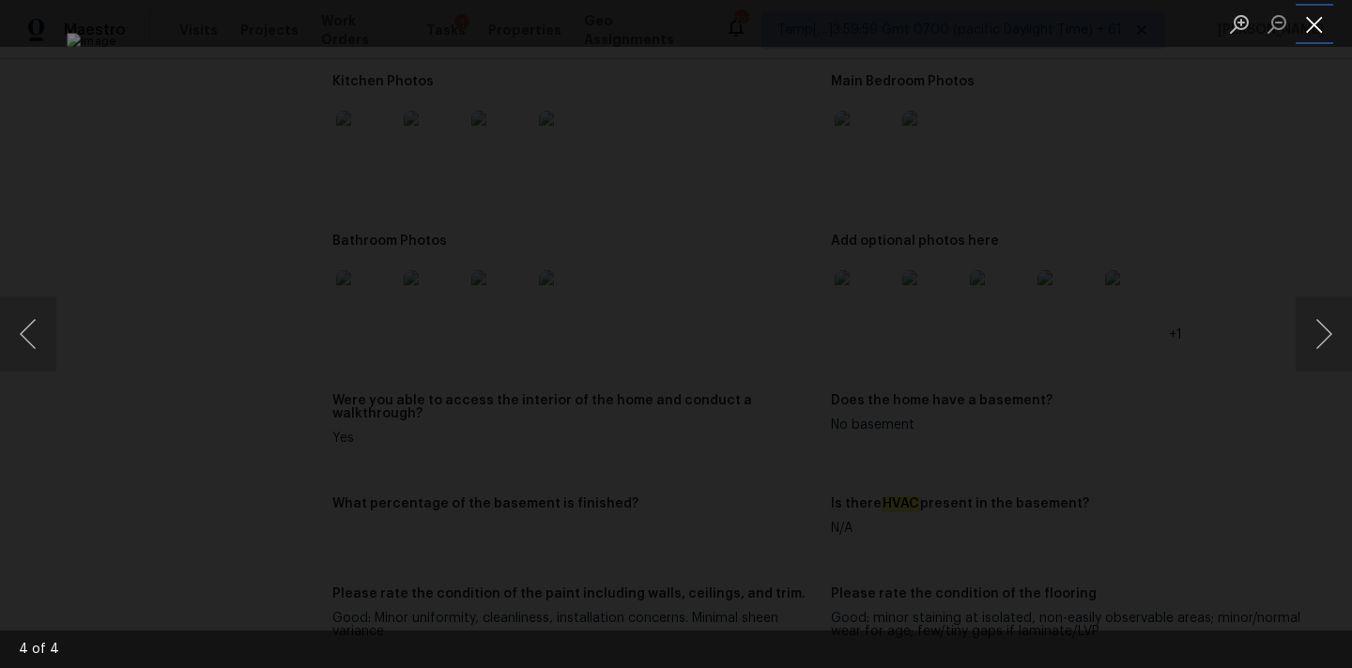
click at [1331, 27] on button "Close lightbox" at bounding box center [1314, 24] width 38 height 33
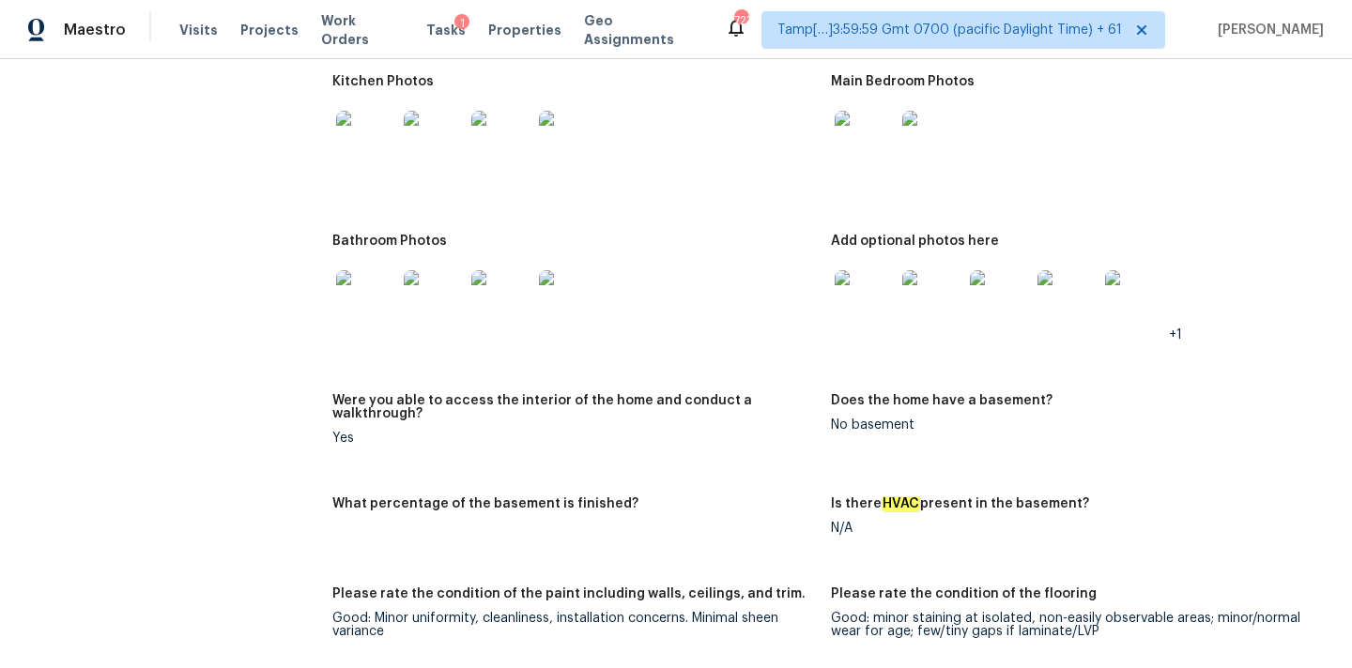
click at [366, 289] on img at bounding box center [366, 300] width 60 height 60
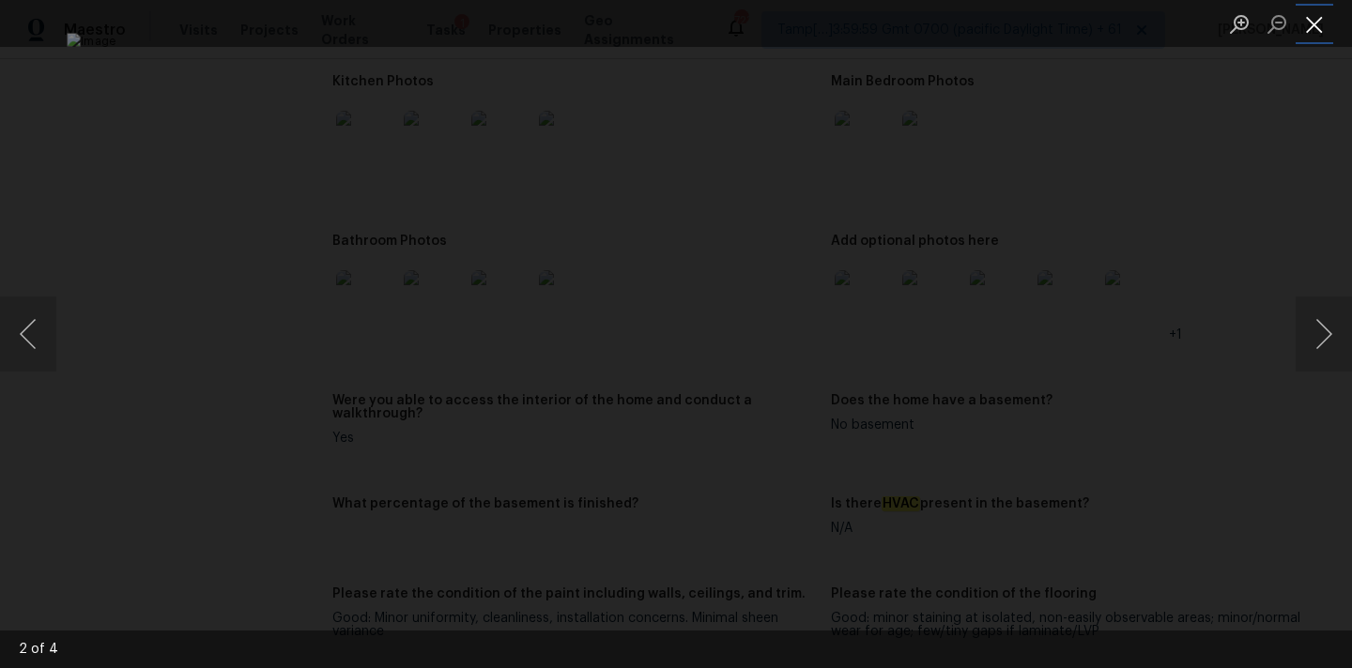
click at [1317, 34] on button "Close lightbox" at bounding box center [1314, 24] width 38 height 33
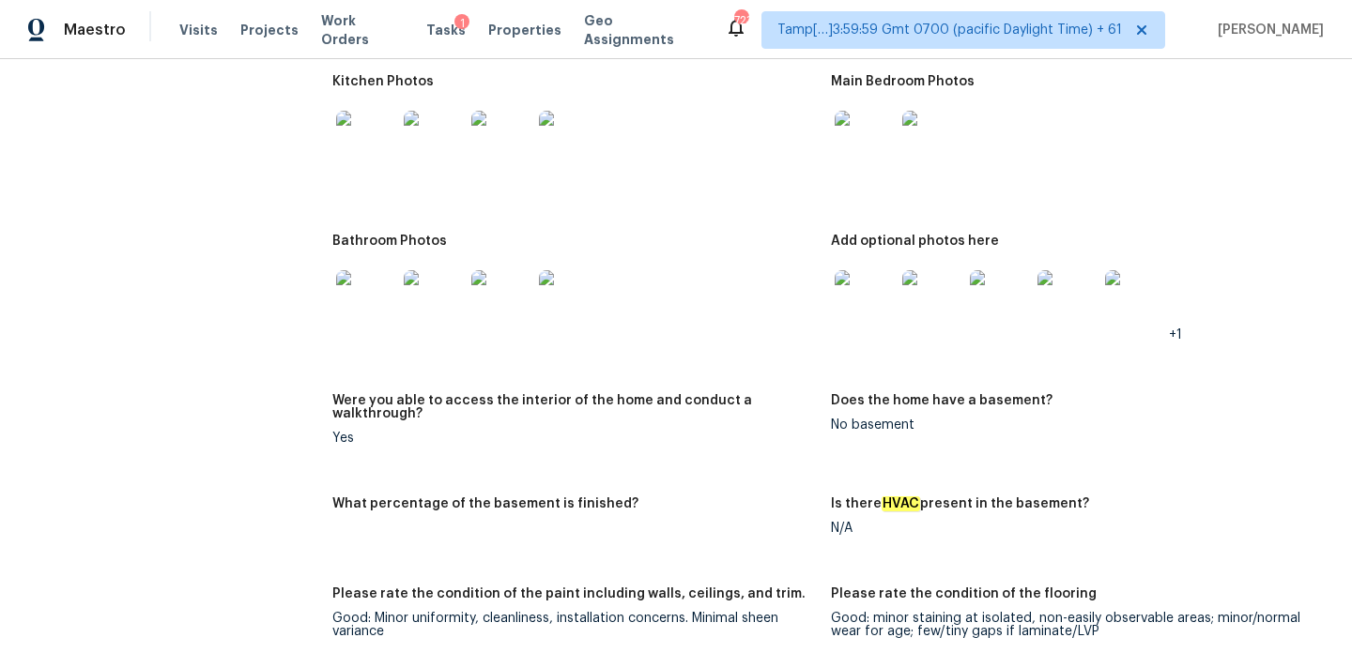
click at [1071, 305] on img at bounding box center [1067, 300] width 60 height 60
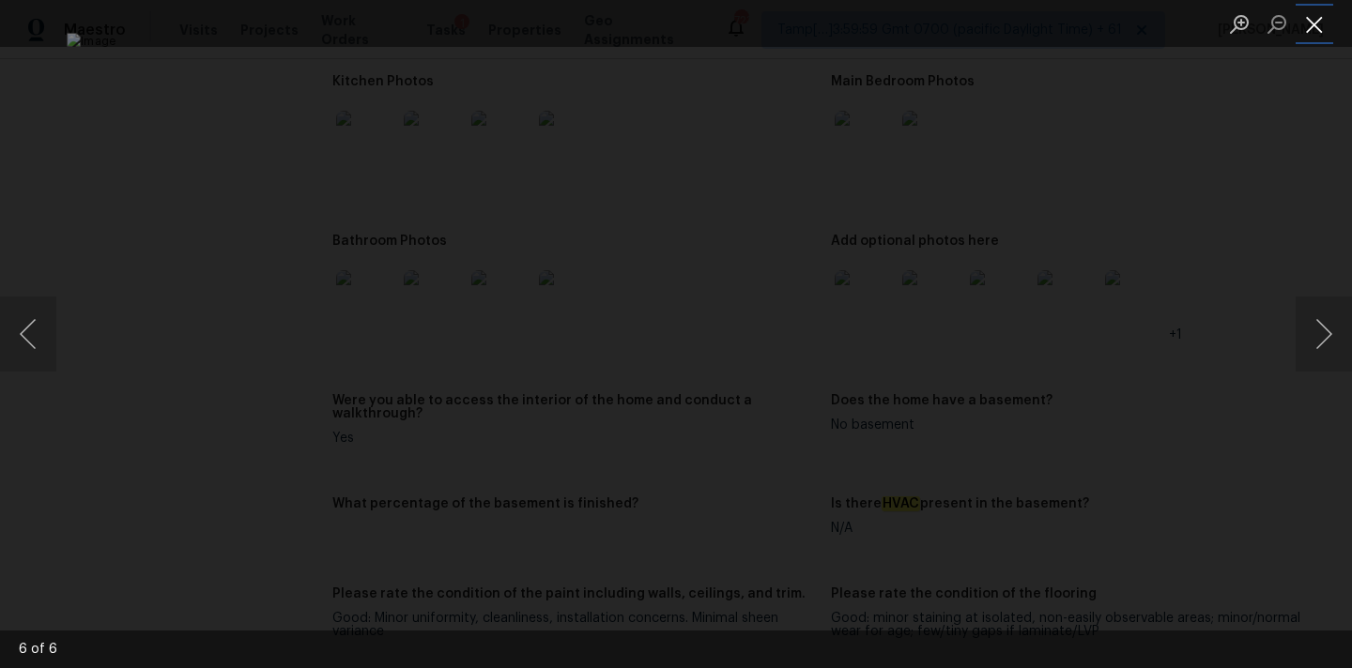
click at [1321, 15] on button "Close lightbox" at bounding box center [1314, 24] width 38 height 33
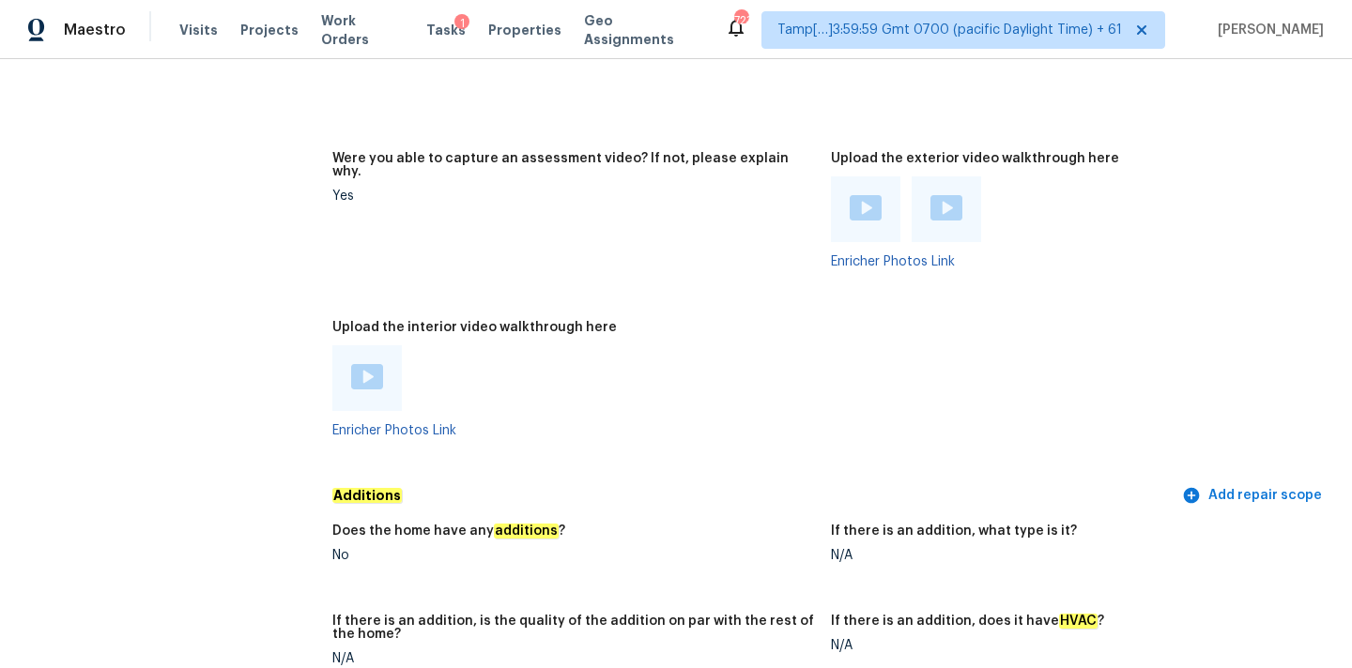
scroll to position [3734, 0]
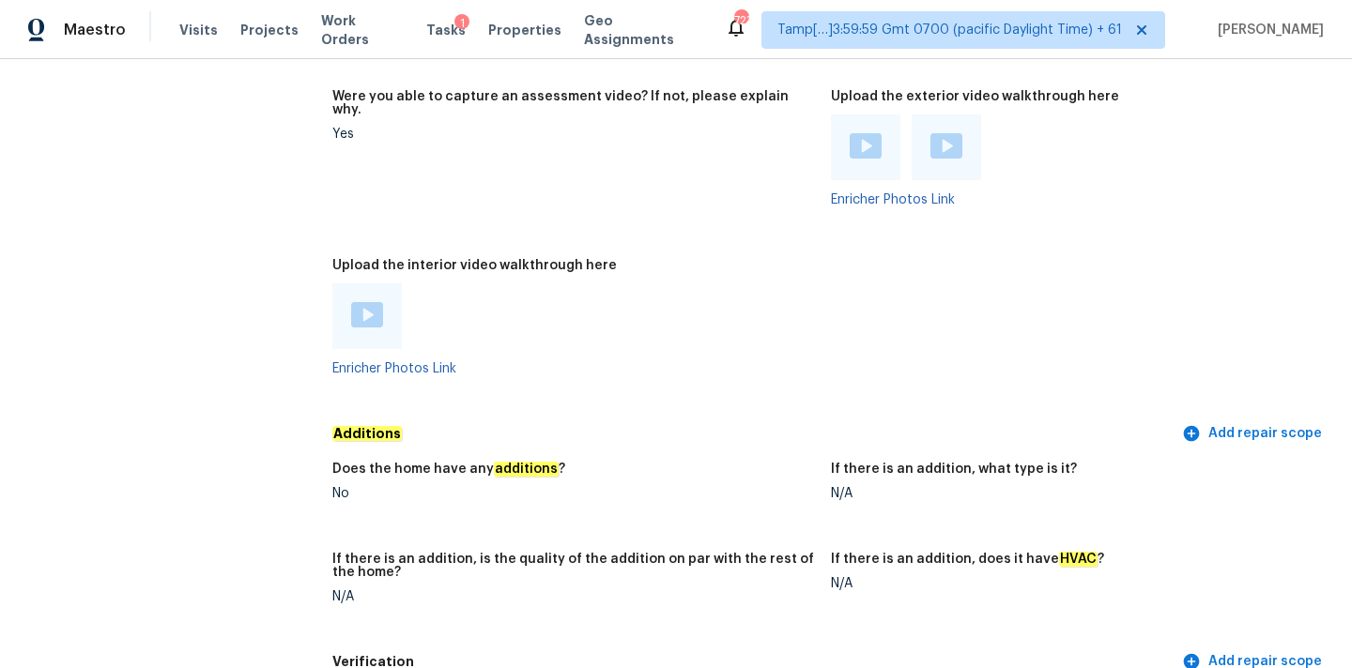
click at [356, 303] on div at bounding box center [366, 316] width 69 height 66
click at [374, 302] on img at bounding box center [367, 314] width 32 height 25
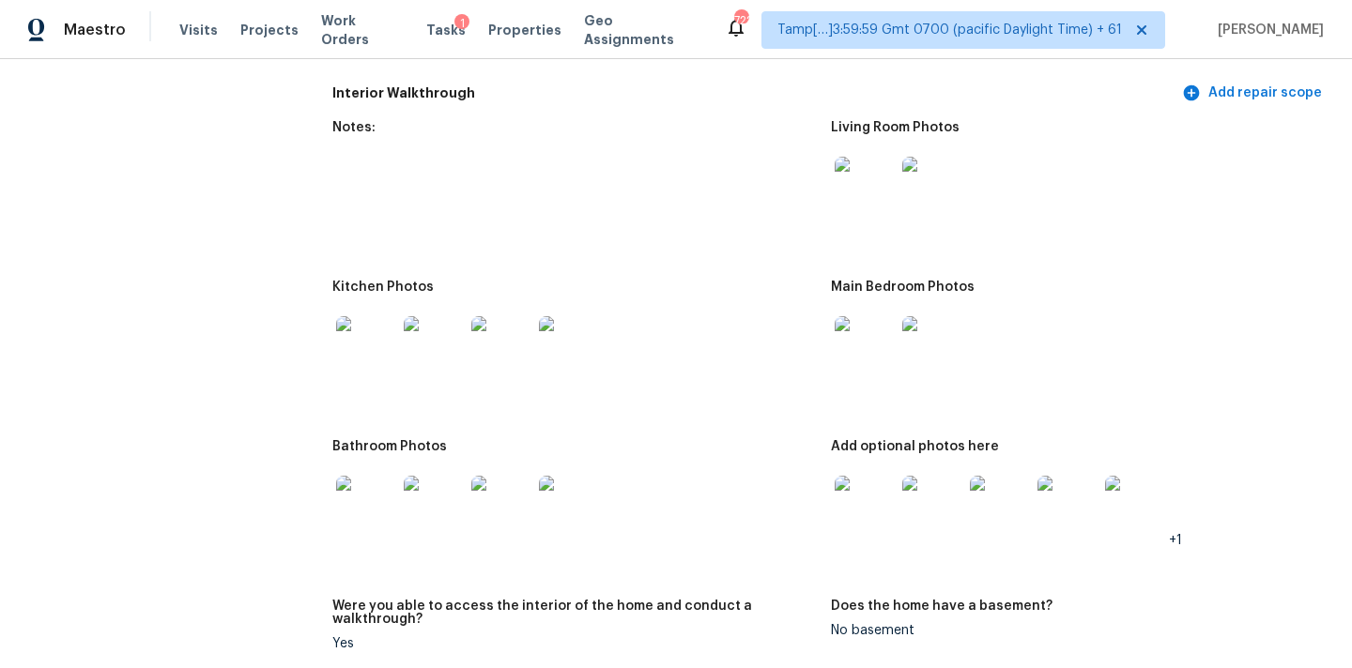
scroll to position [2318, 0]
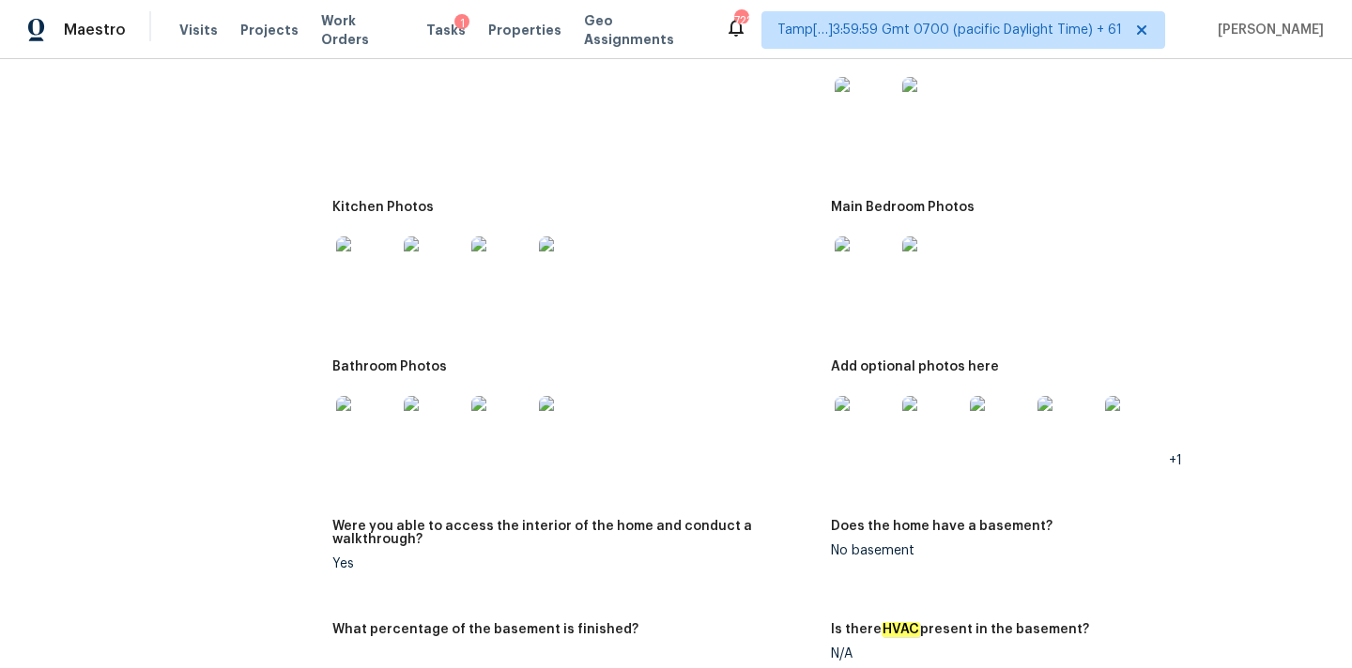
click at [1058, 407] on img at bounding box center [1067, 426] width 60 height 60
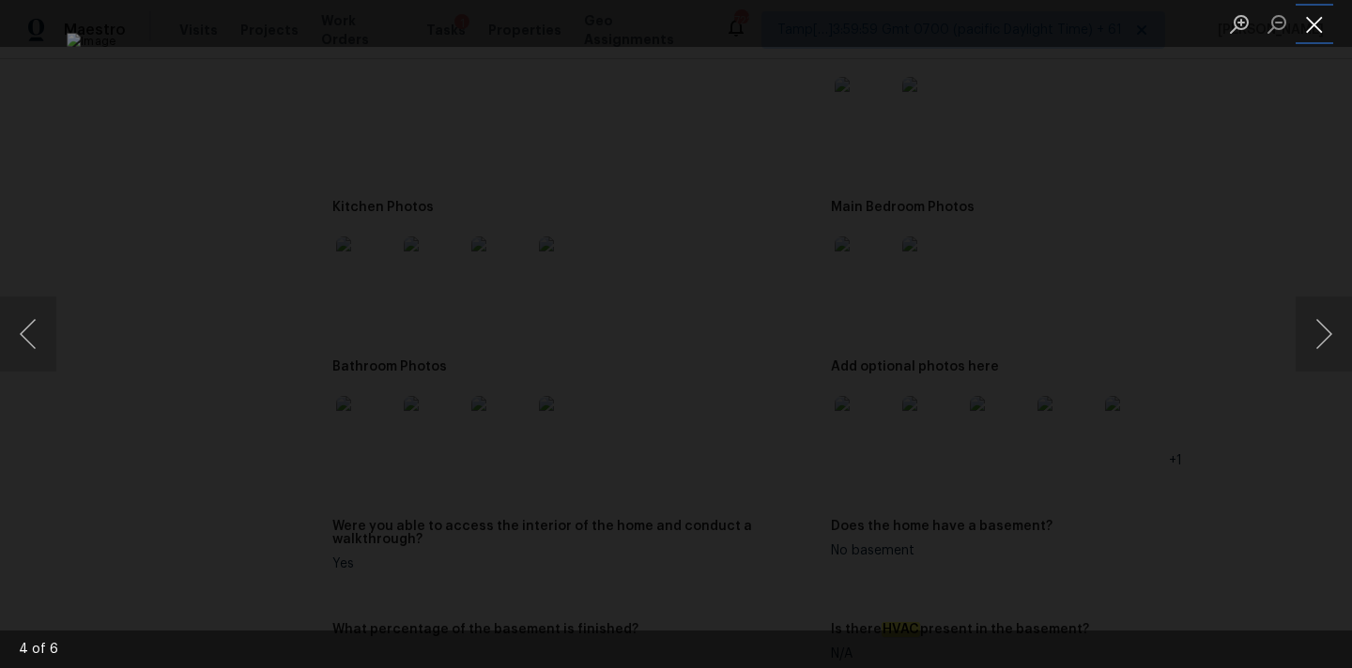
click at [1315, 23] on button "Close lightbox" at bounding box center [1314, 24] width 38 height 33
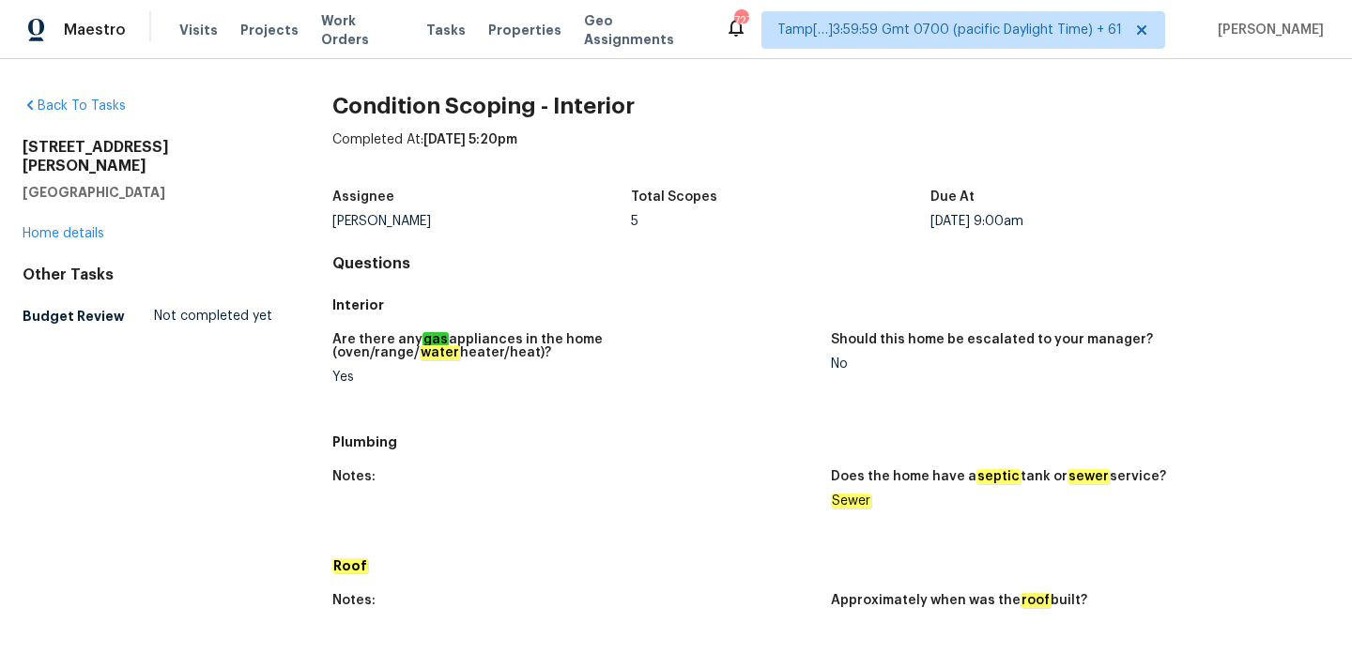
scroll to position [1112, 0]
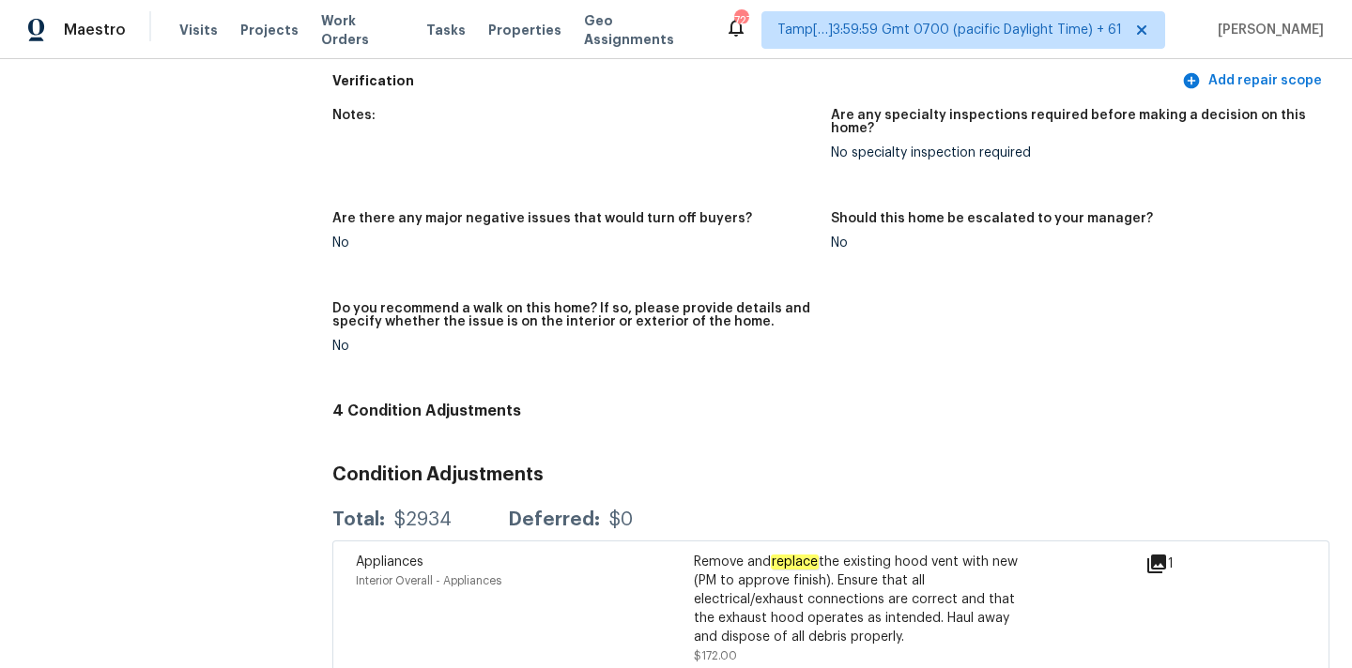
scroll to position [4716, 0]
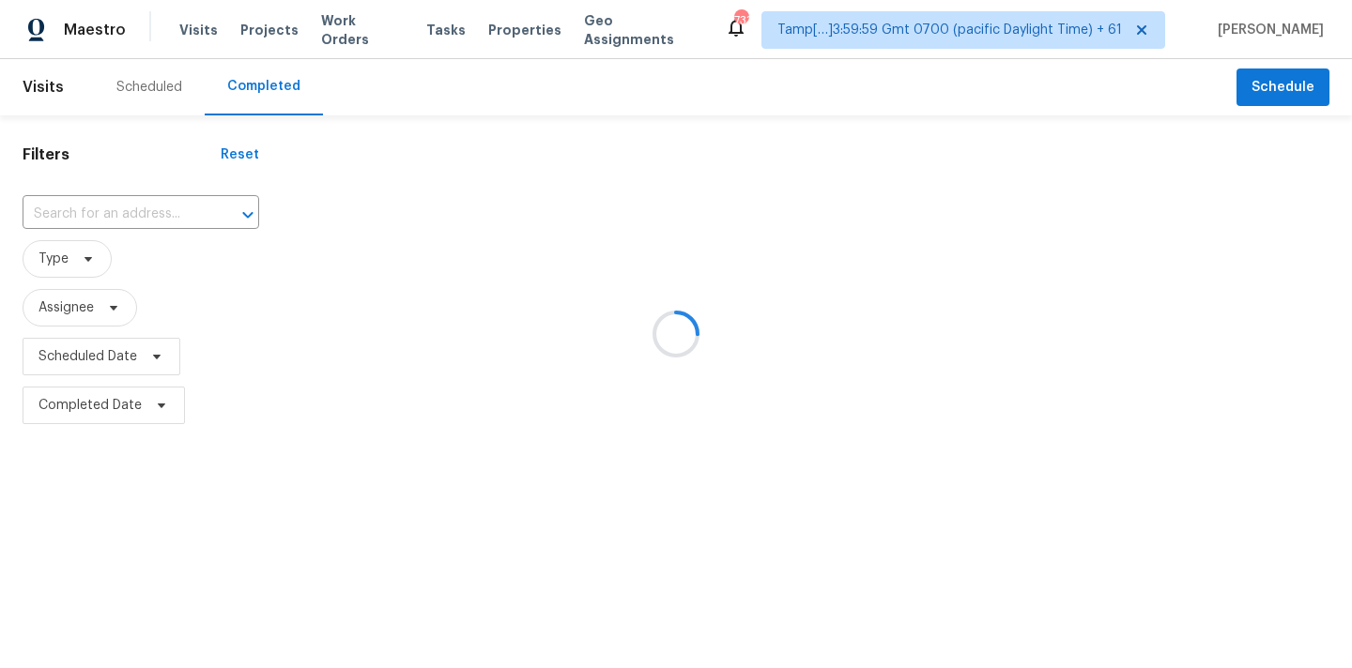
click at [76, 225] on div at bounding box center [676, 334] width 1352 height 668
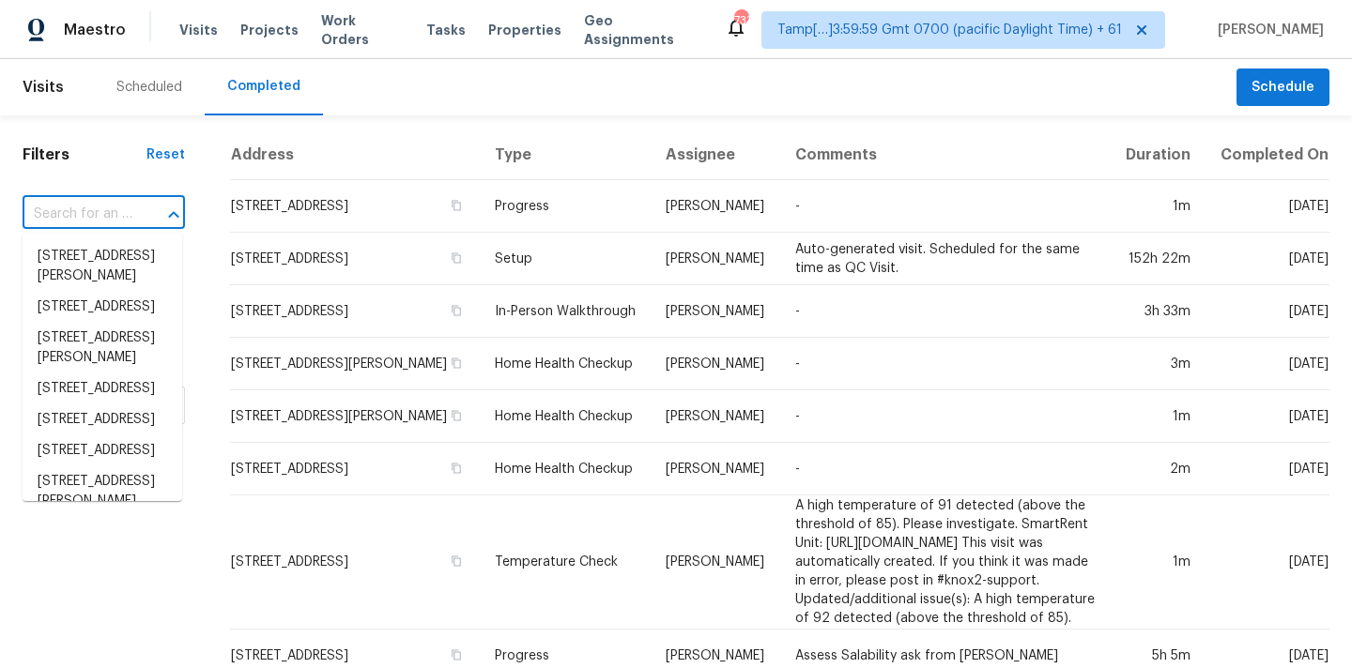
click at [89, 216] on input "text" at bounding box center [78, 214] width 110 height 29
type input "[STREET_ADDRESS]"
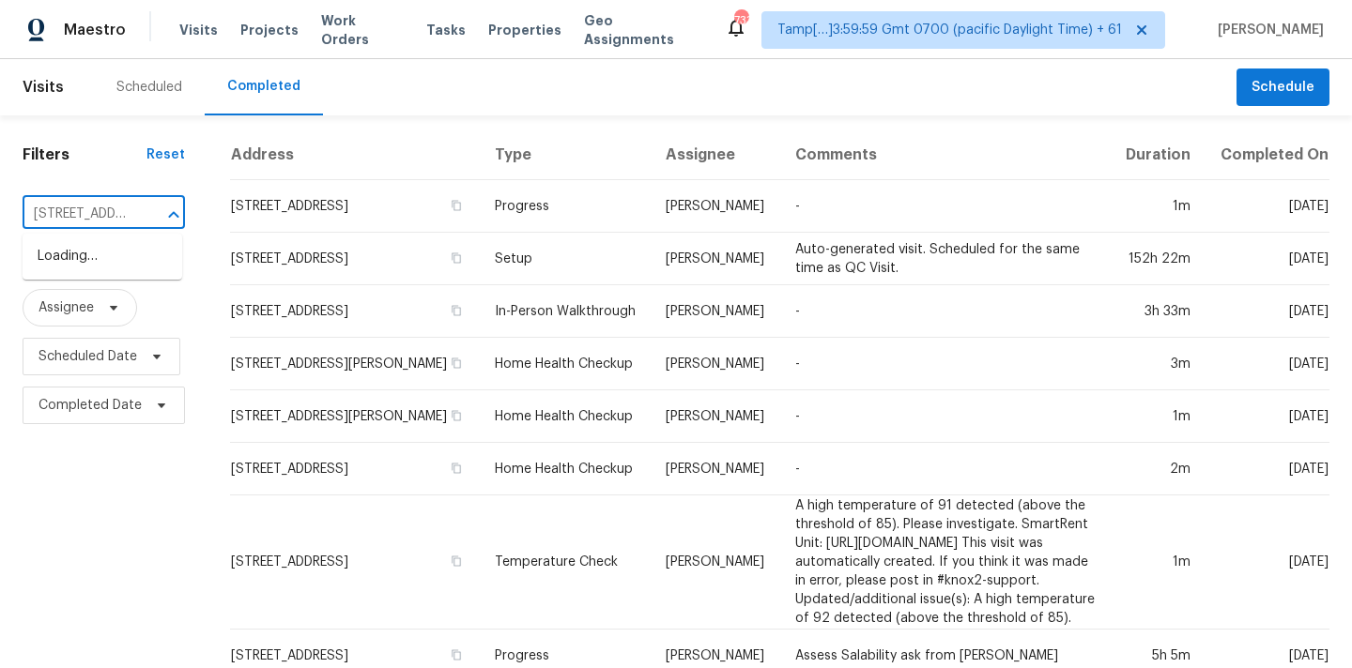
scroll to position [0, 180]
click at [97, 250] on li "[STREET_ADDRESS]" at bounding box center [103, 256] width 160 height 31
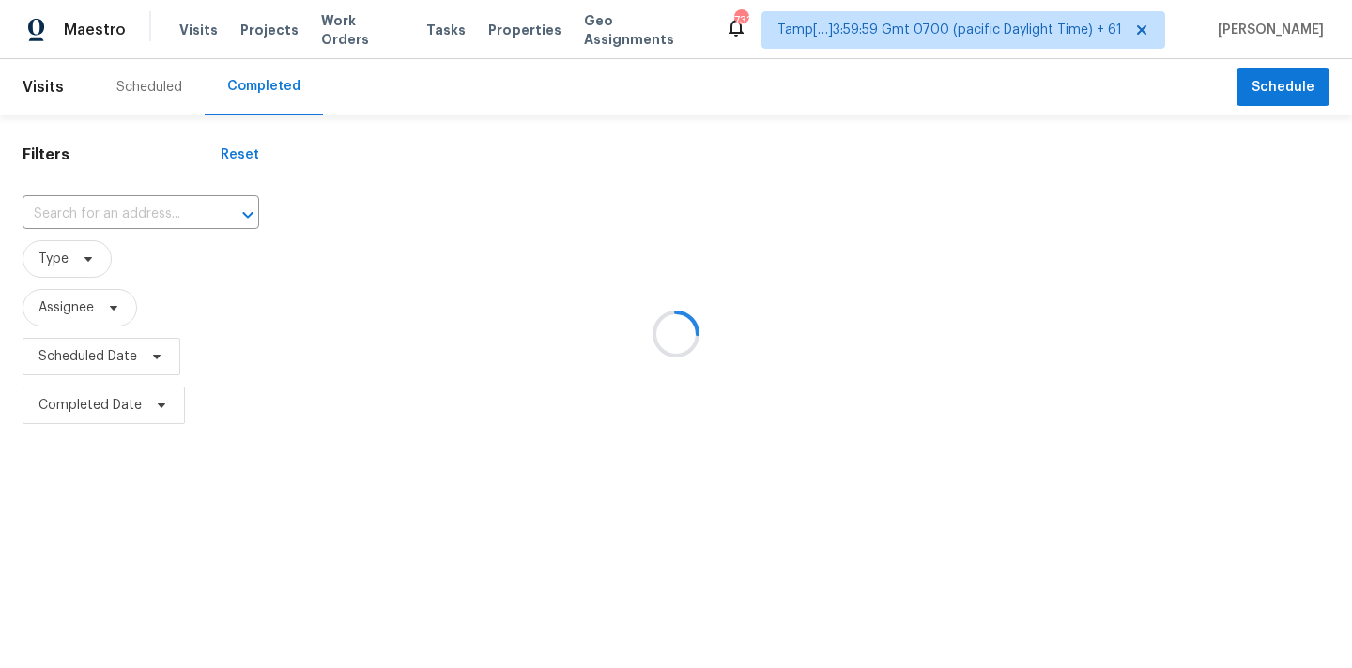
type input "[STREET_ADDRESS]"
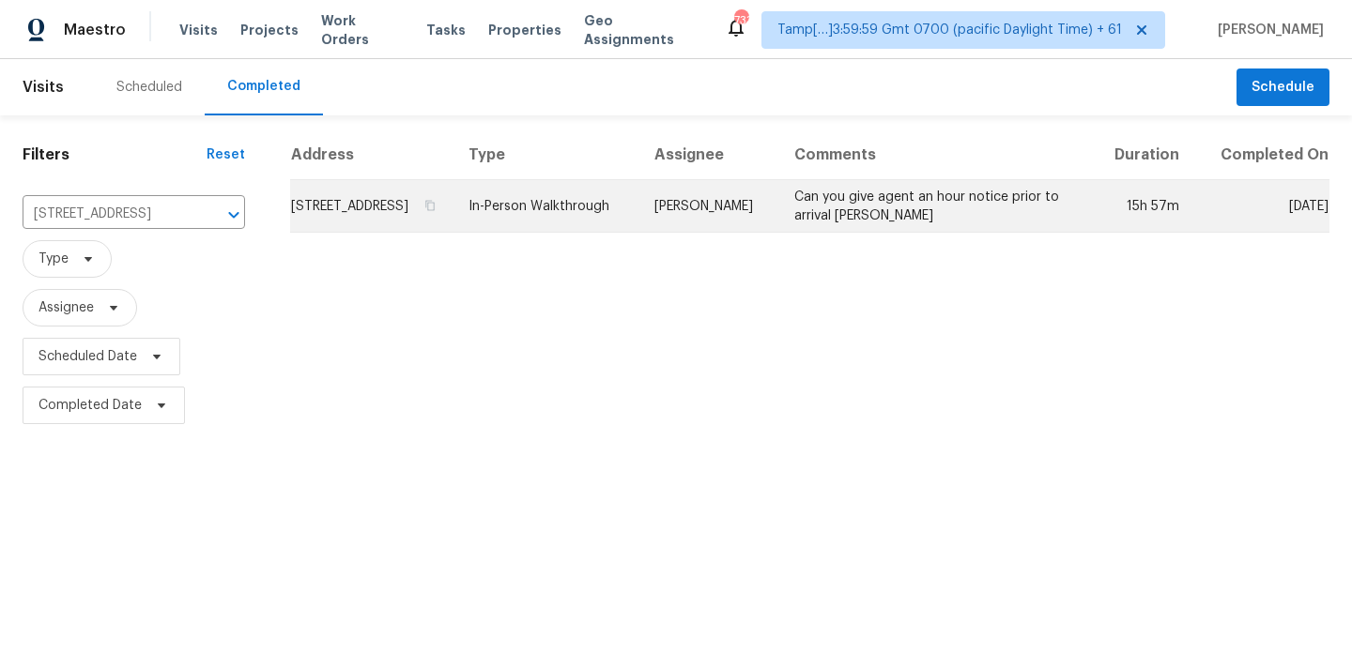
click at [534, 222] on td "In-Person Walkthrough" at bounding box center [546, 206] width 186 height 53
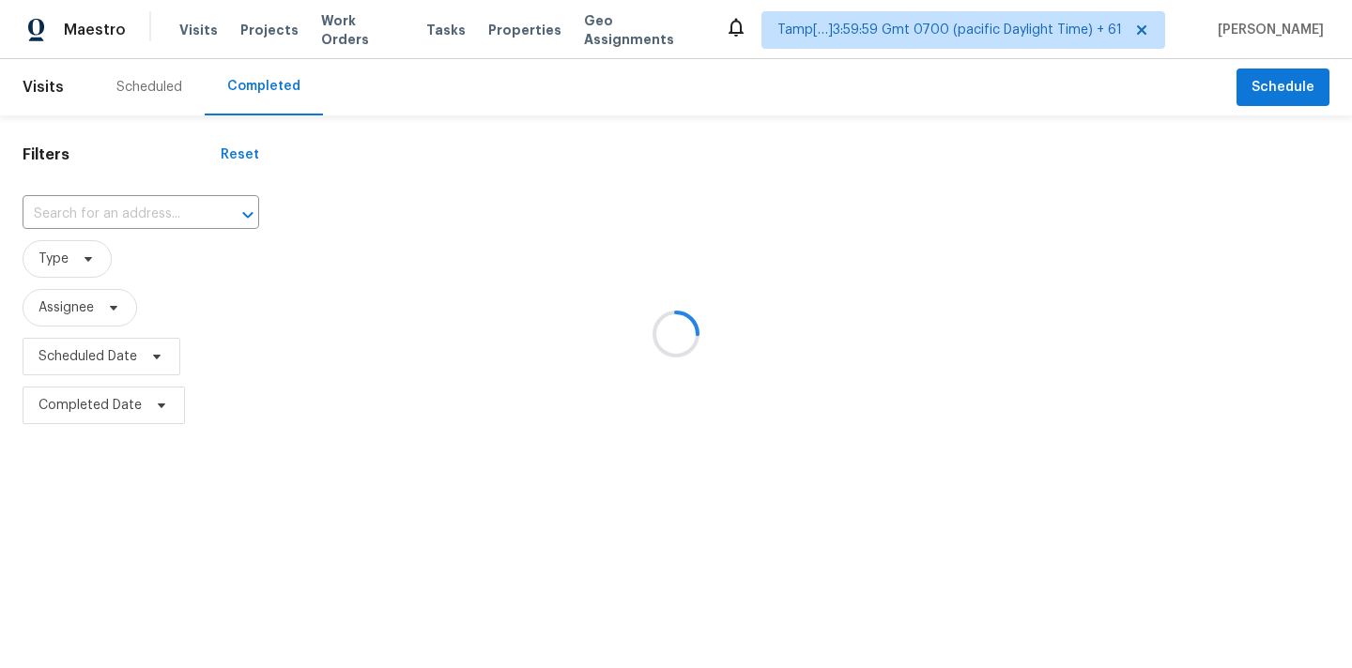
click at [115, 206] on div at bounding box center [676, 334] width 1352 height 668
click at [116, 212] on div at bounding box center [676, 334] width 1352 height 668
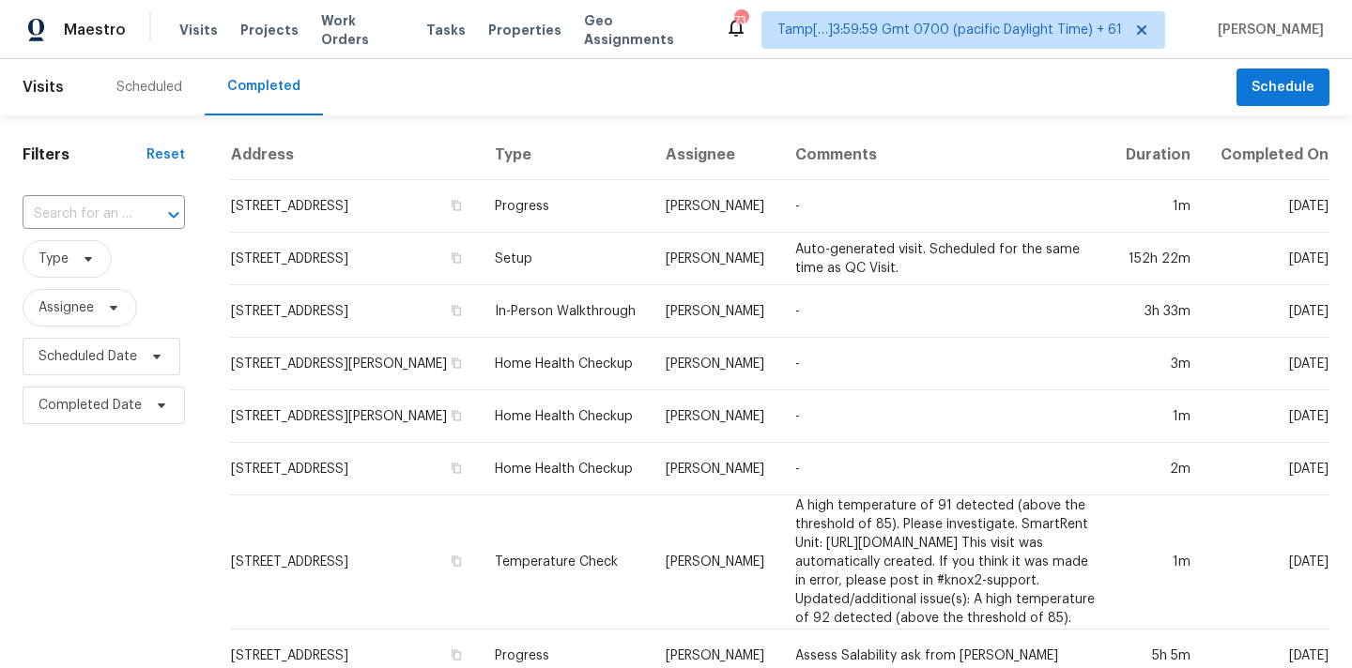
click at [116, 212] on input "text" at bounding box center [78, 214] width 110 height 29
paste input "[STREET_ADDRESS]"
type input "[STREET_ADDRESS]"
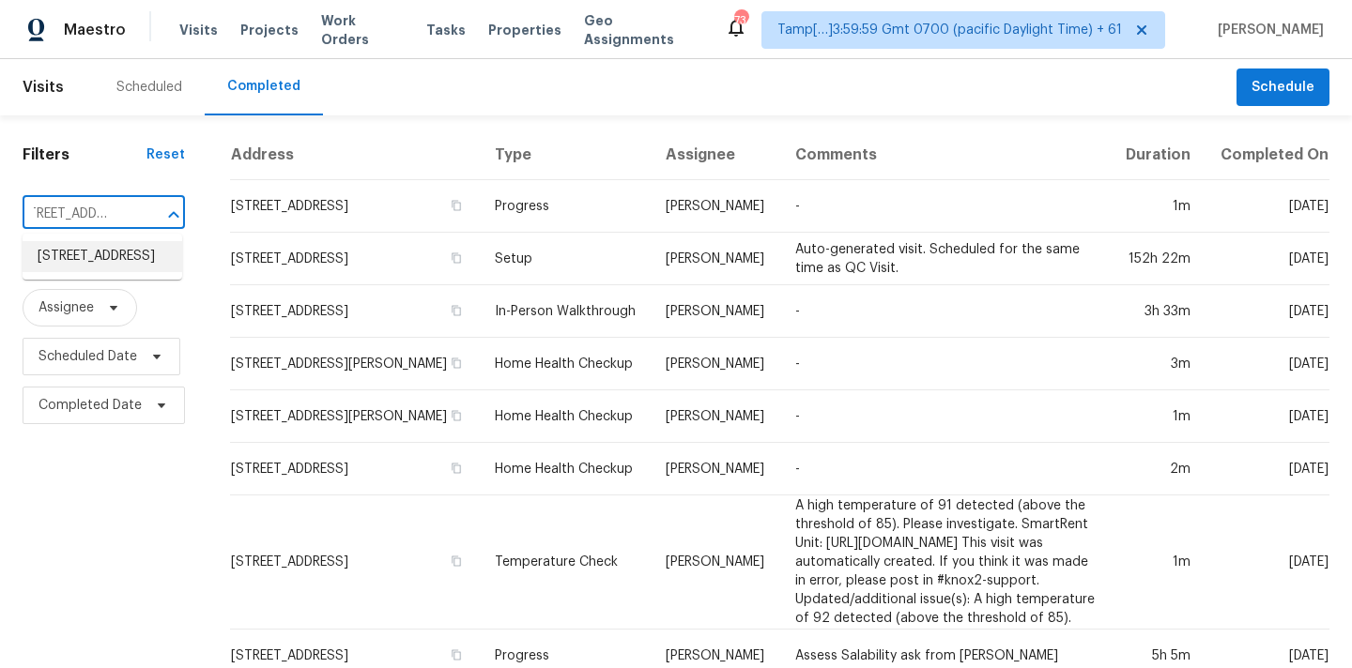
click at [130, 265] on li "[STREET_ADDRESS]" at bounding box center [103, 256] width 160 height 31
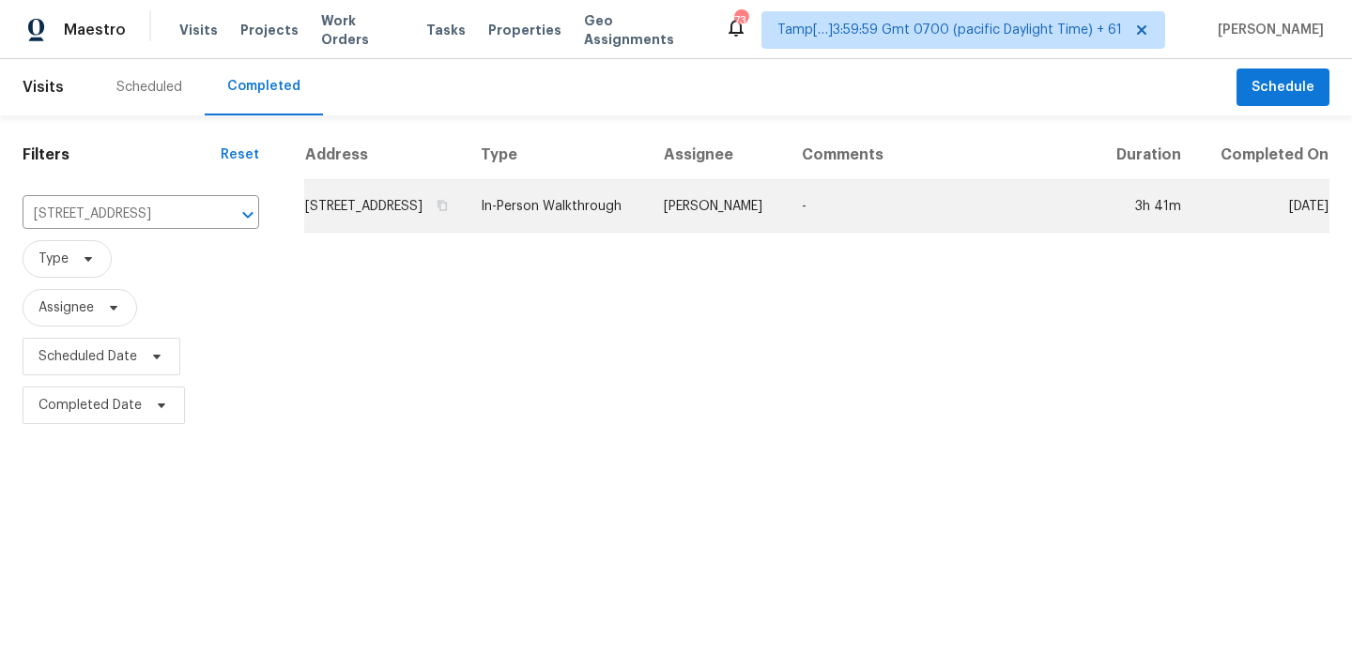
click at [634, 222] on td "In-Person Walkthrough" at bounding box center [557, 206] width 183 height 53
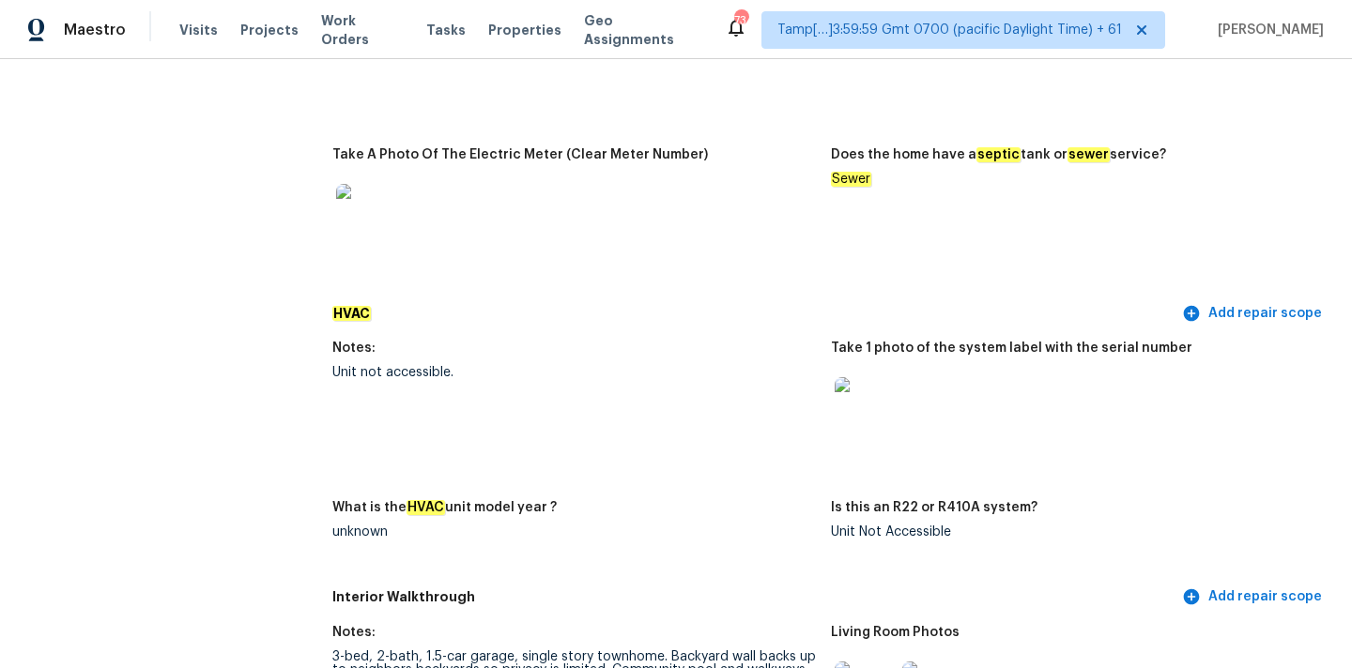
scroll to position [1547, 0]
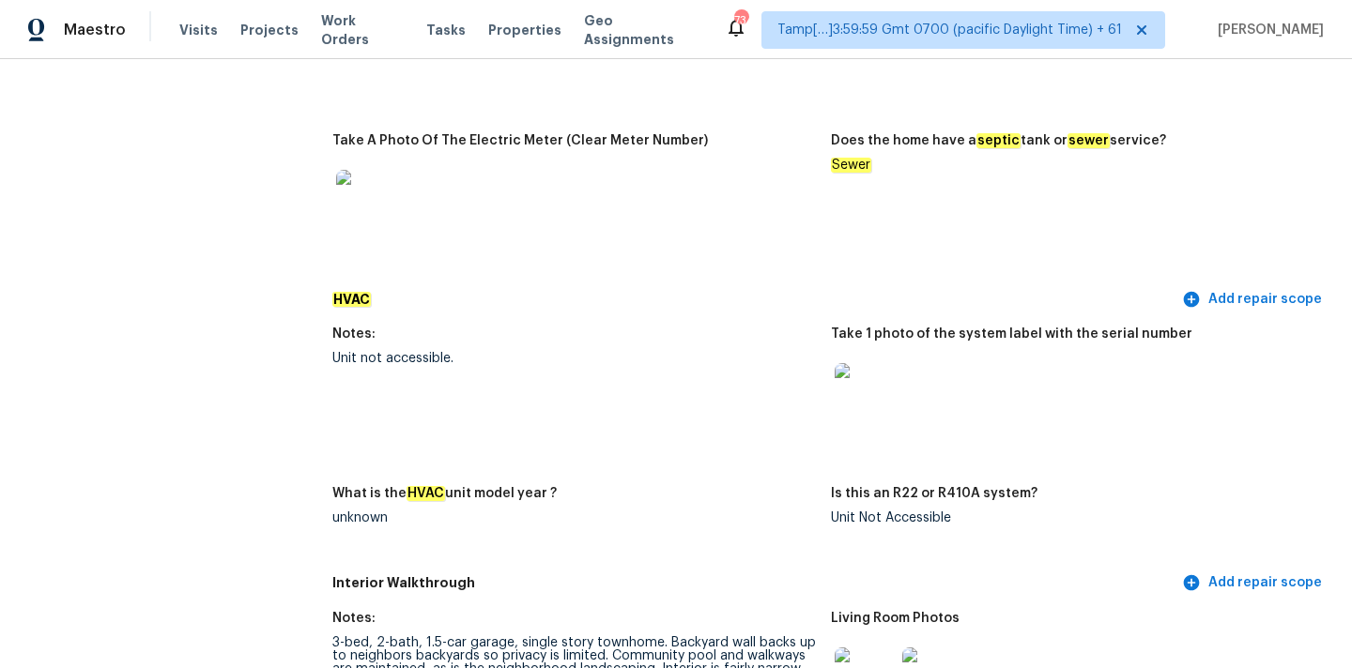
click at [856, 381] on img at bounding box center [864, 393] width 60 height 60
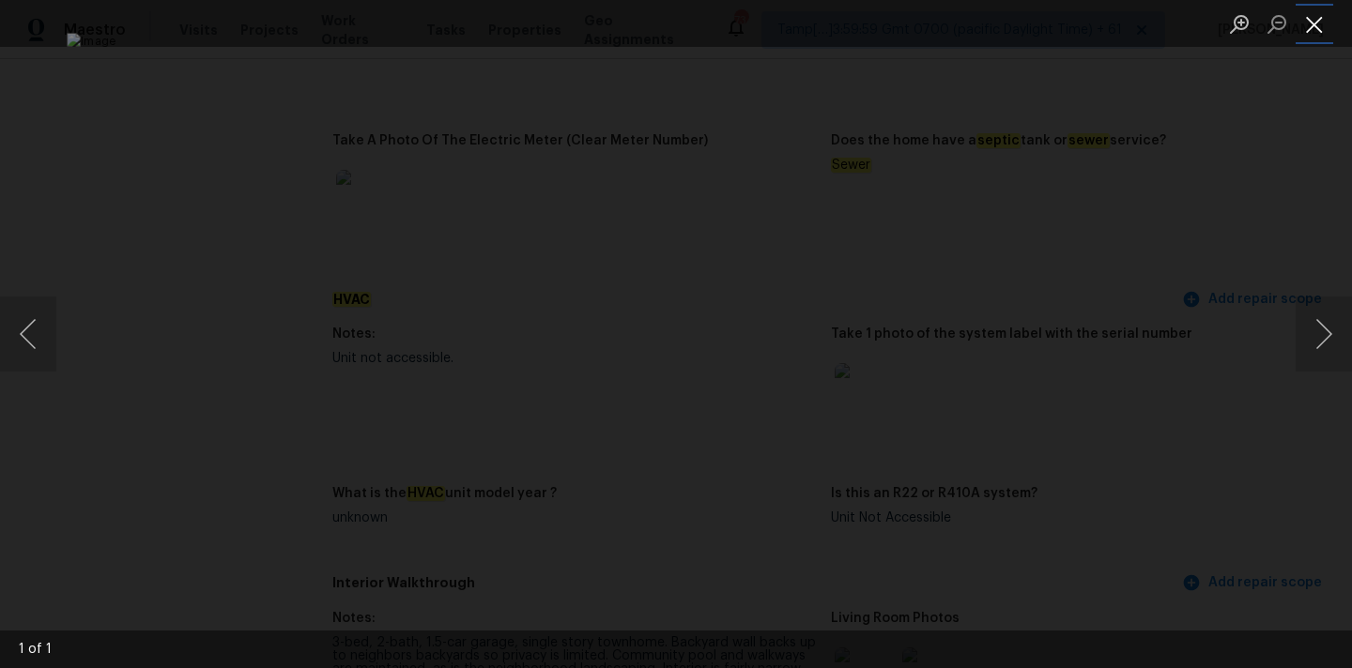
click at [1311, 29] on button "Close lightbox" at bounding box center [1314, 24] width 38 height 33
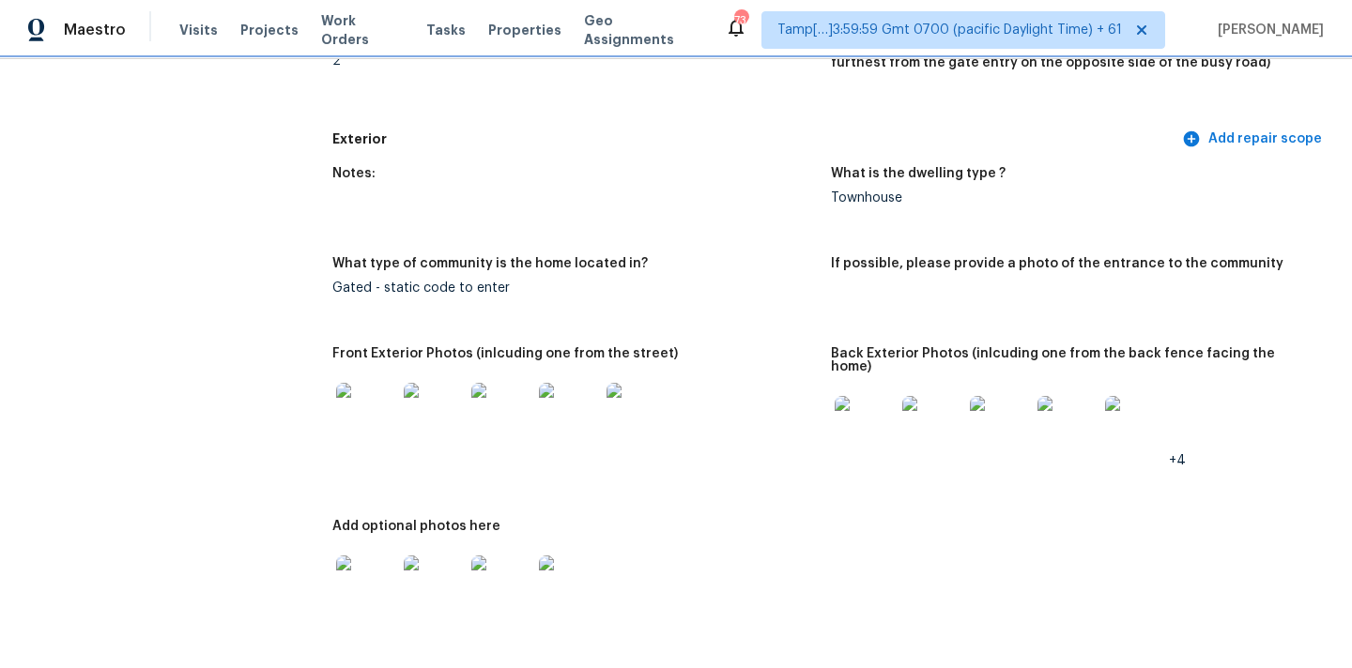
scroll to position [798, 0]
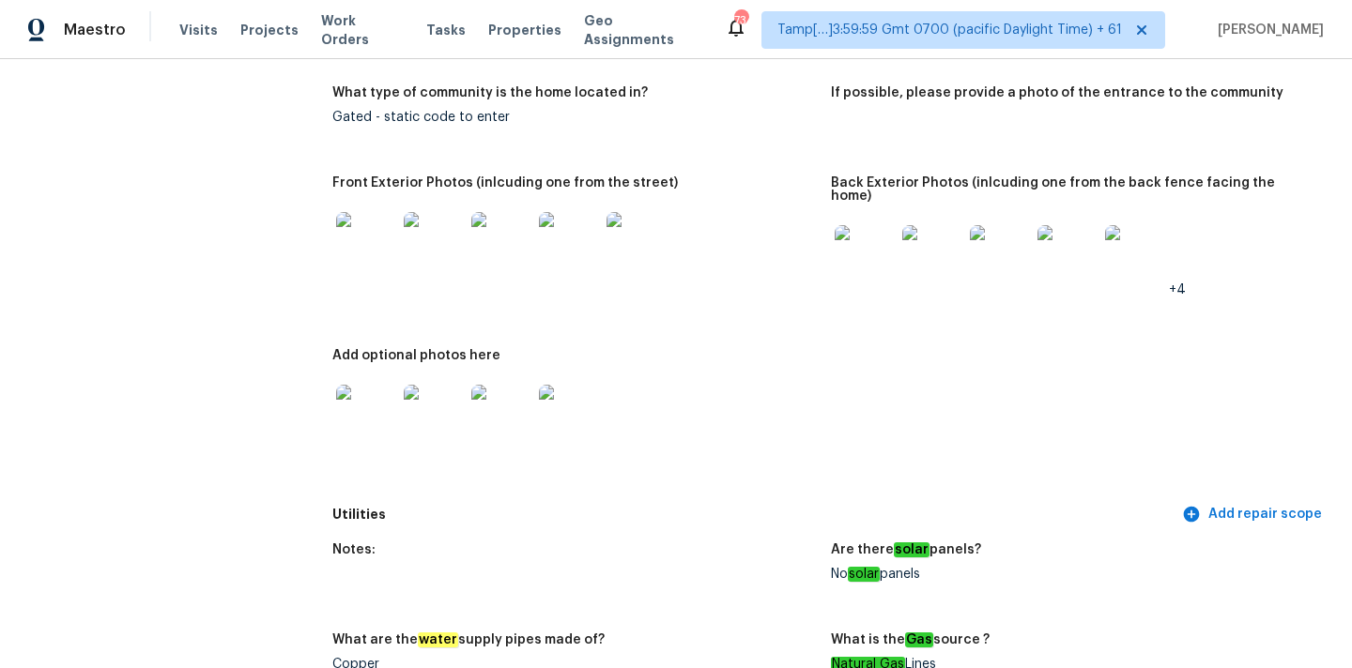
click at [433, 245] on img at bounding box center [434, 242] width 60 height 60
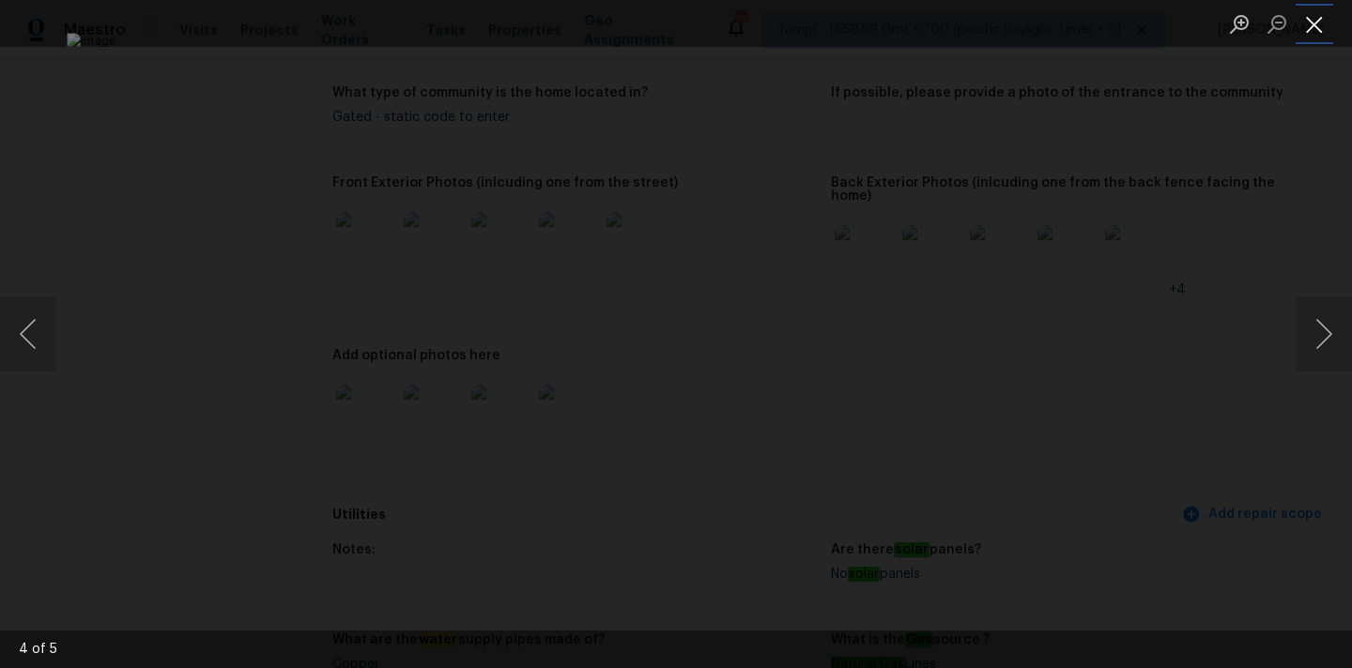
click at [1314, 23] on button "Close lightbox" at bounding box center [1314, 24] width 38 height 33
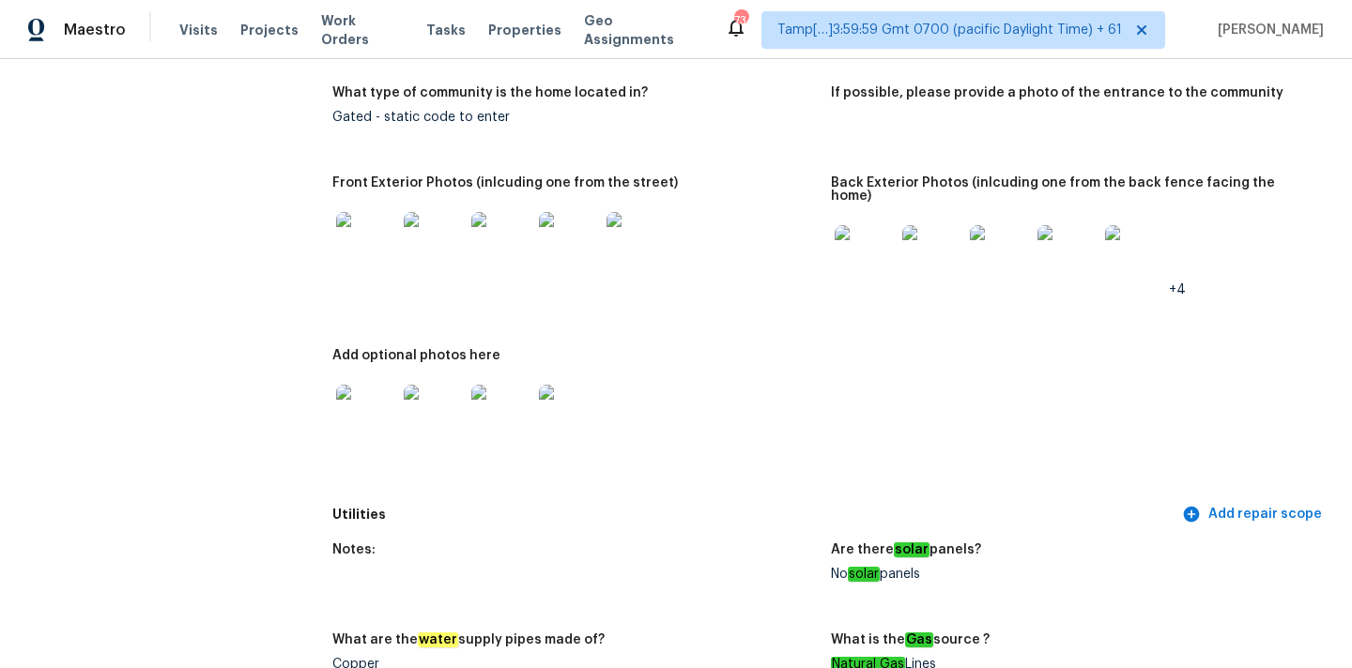
click at [829, 229] on figure "Front Exterior Photos (inlcuding one from the street)" at bounding box center [581, 251] width 498 height 150
click at [852, 229] on img at bounding box center [864, 255] width 60 height 60
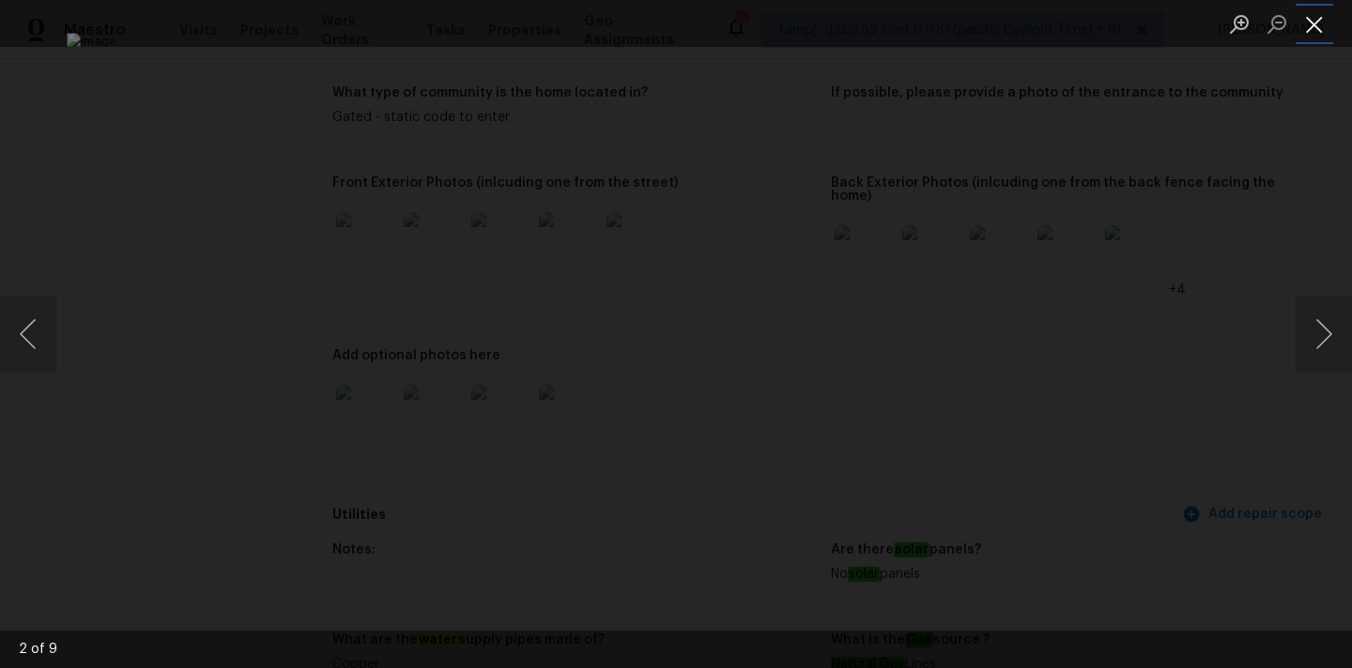
click at [1312, 40] on button "Close lightbox" at bounding box center [1314, 24] width 38 height 33
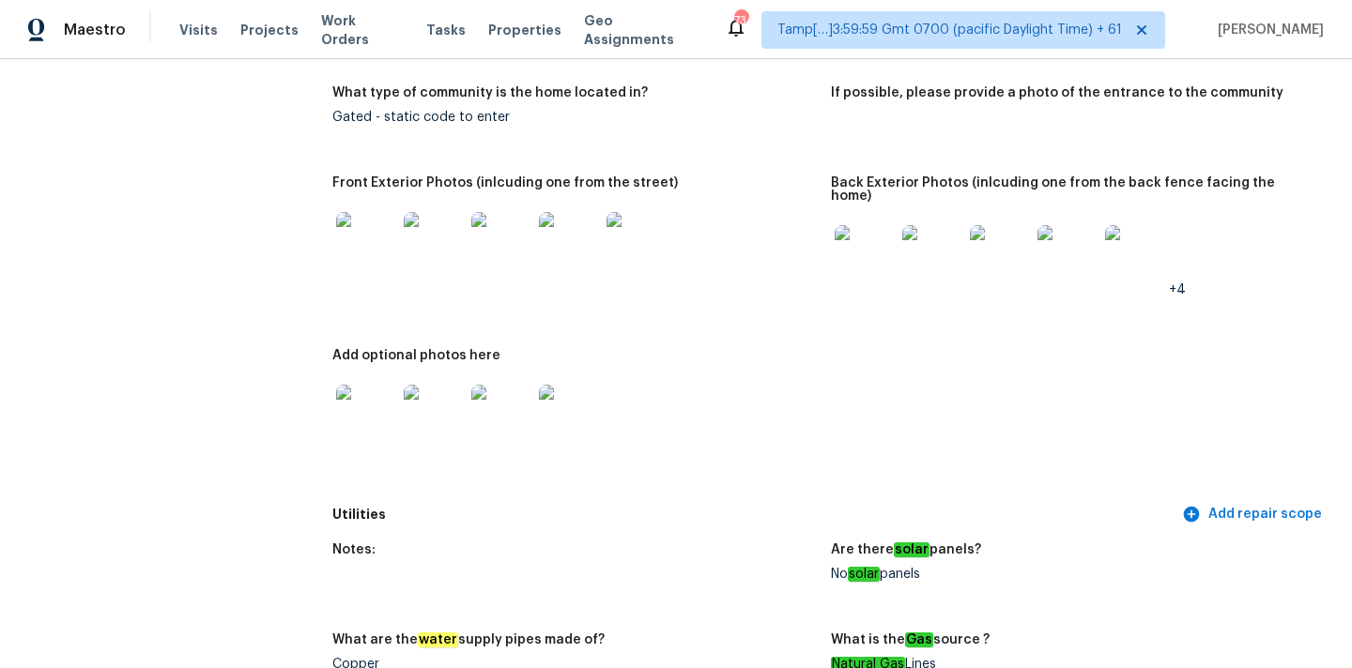
click at [371, 389] on img at bounding box center [366, 415] width 60 height 60
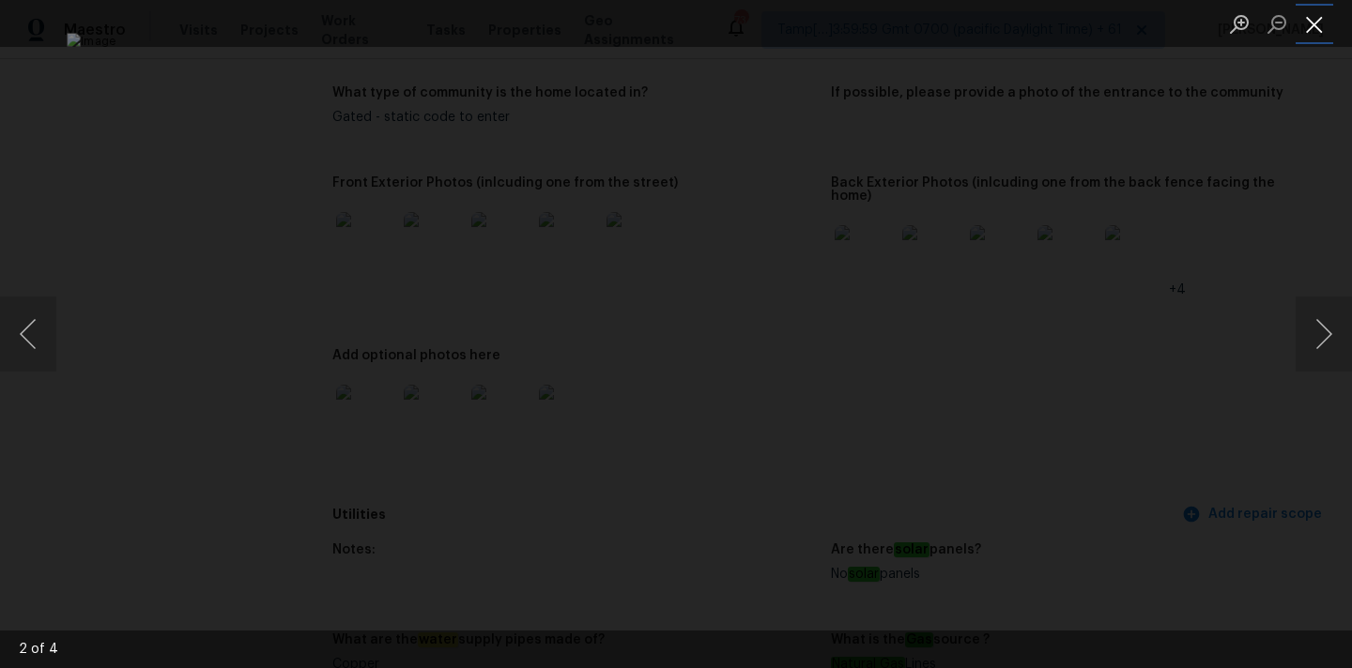
click at [1310, 27] on button "Close lightbox" at bounding box center [1314, 24] width 38 height 33
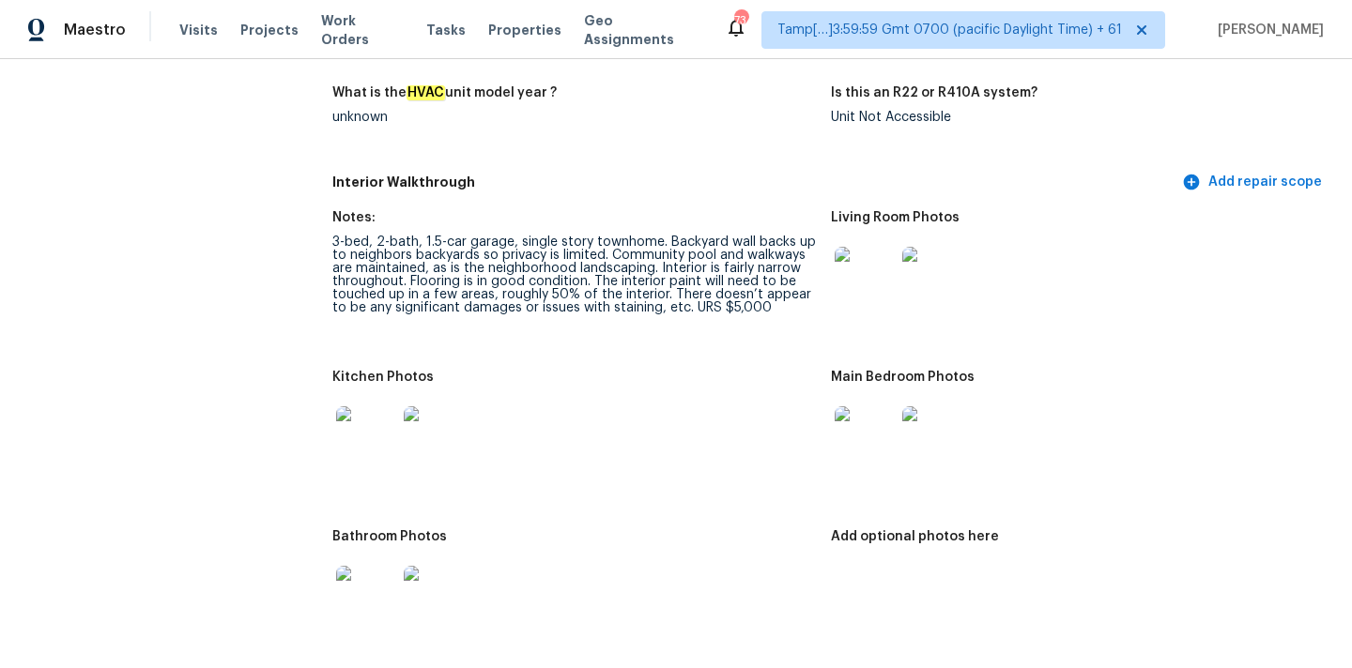
scroll to position [1936, 0]
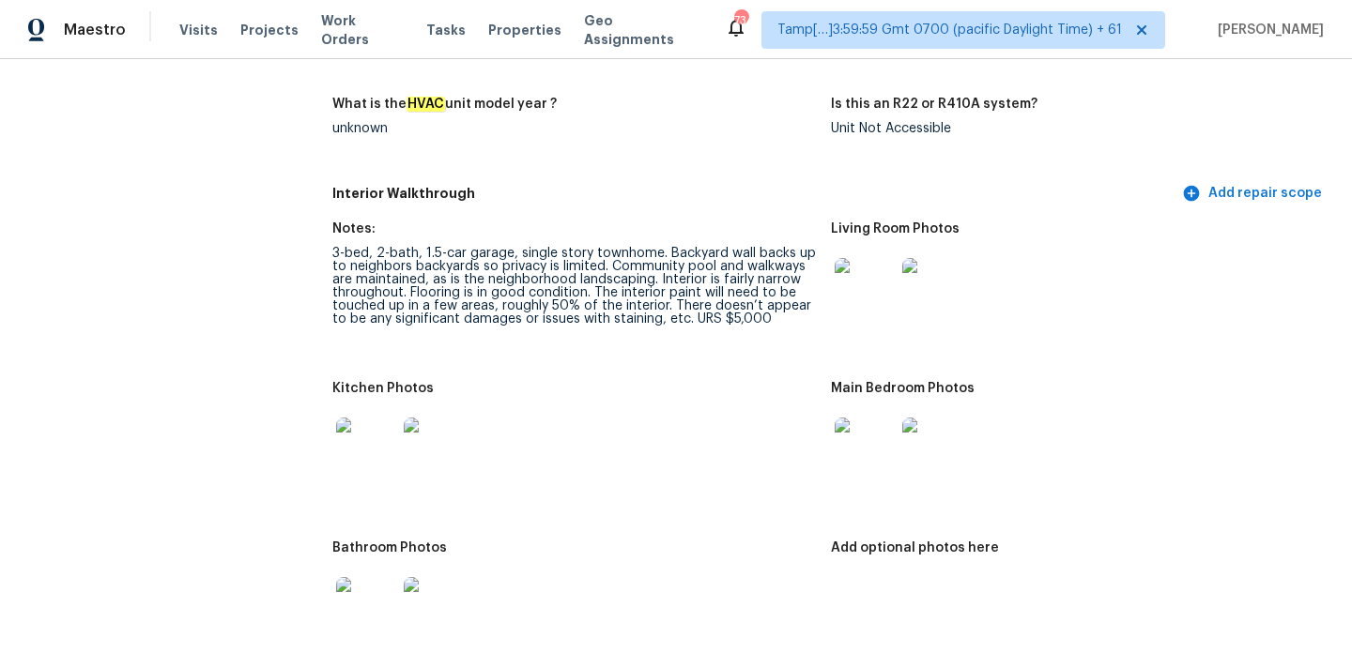
click at [867, 279] on img at bounding box center [864, 288] width 60 height 60
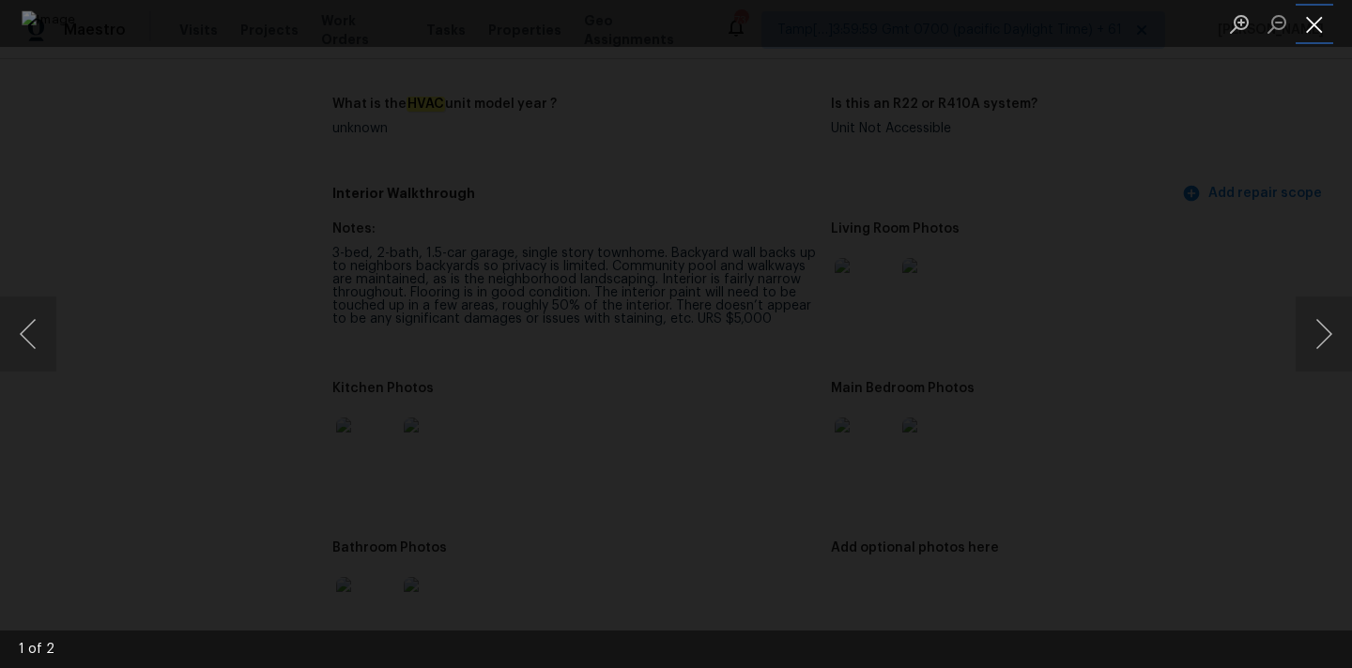
click at [1314, 31] on button "Close lightbox" at bounding box center [1314, 24] width 38 height 33
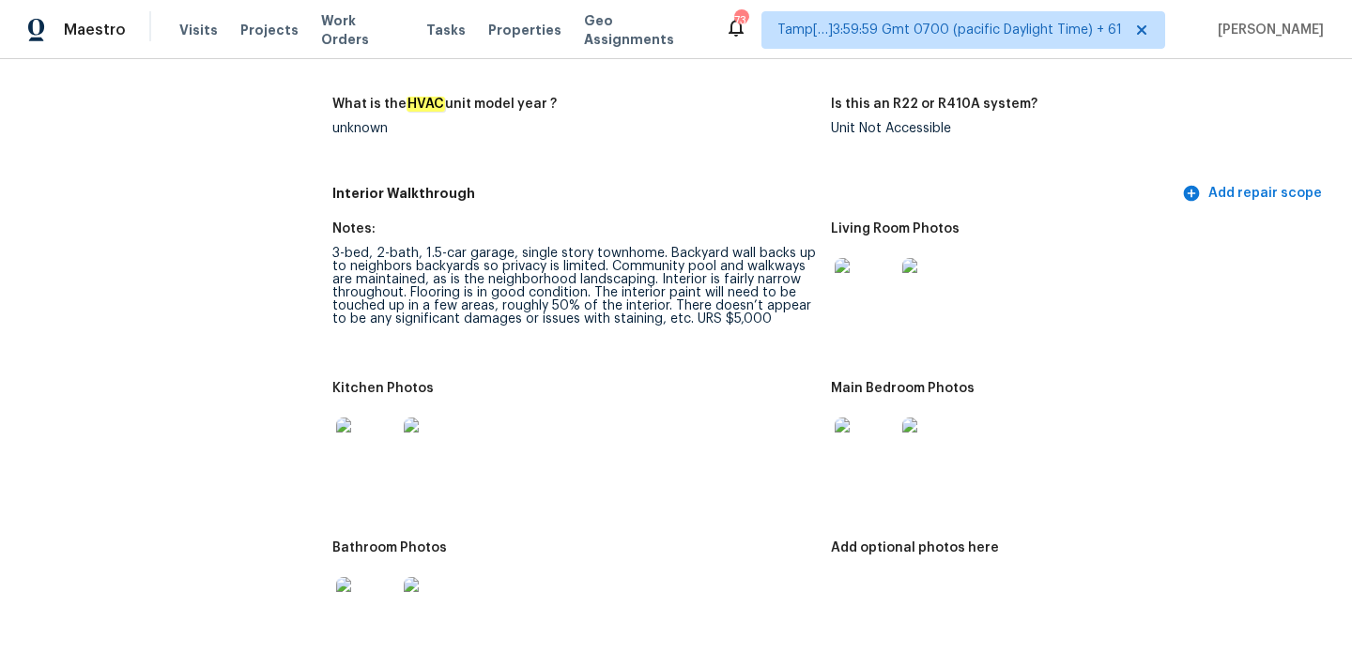
click at [840, 426] on img at bounding box center [864, 448] width 60 height 60
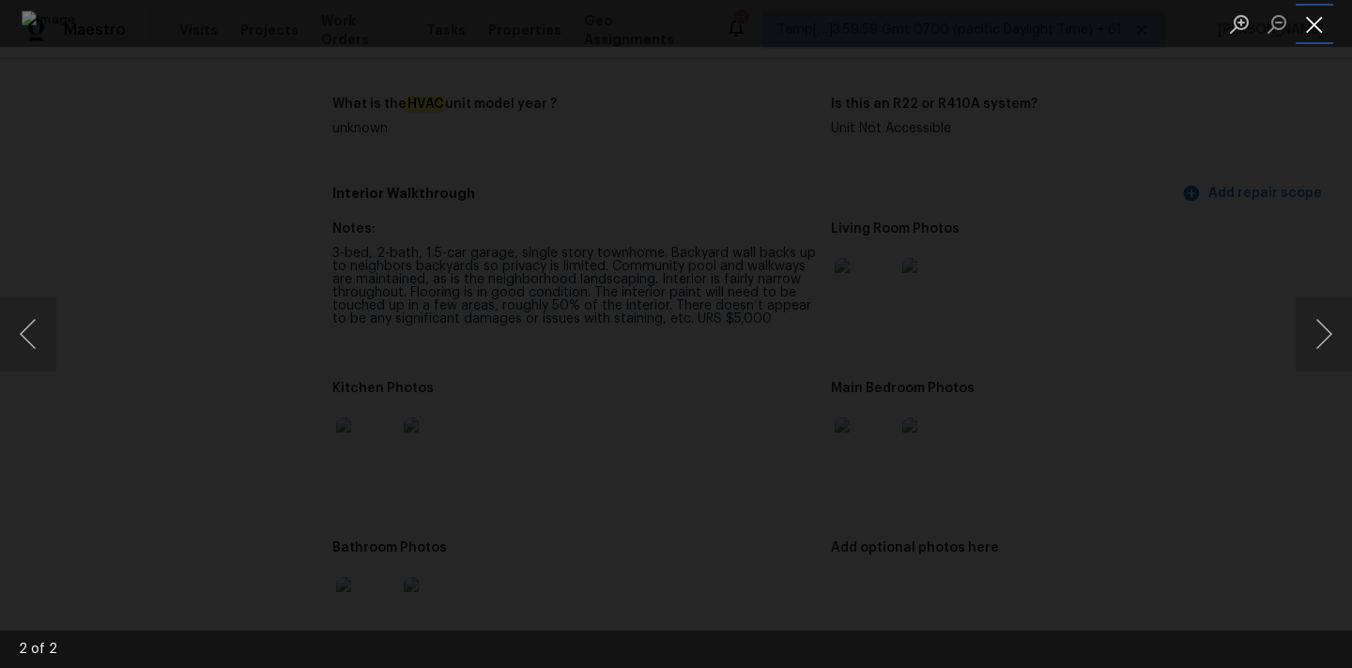
click at [1313, 25] on button "Close lightbox" at bounding box center [1314, 24] width 38 height 33
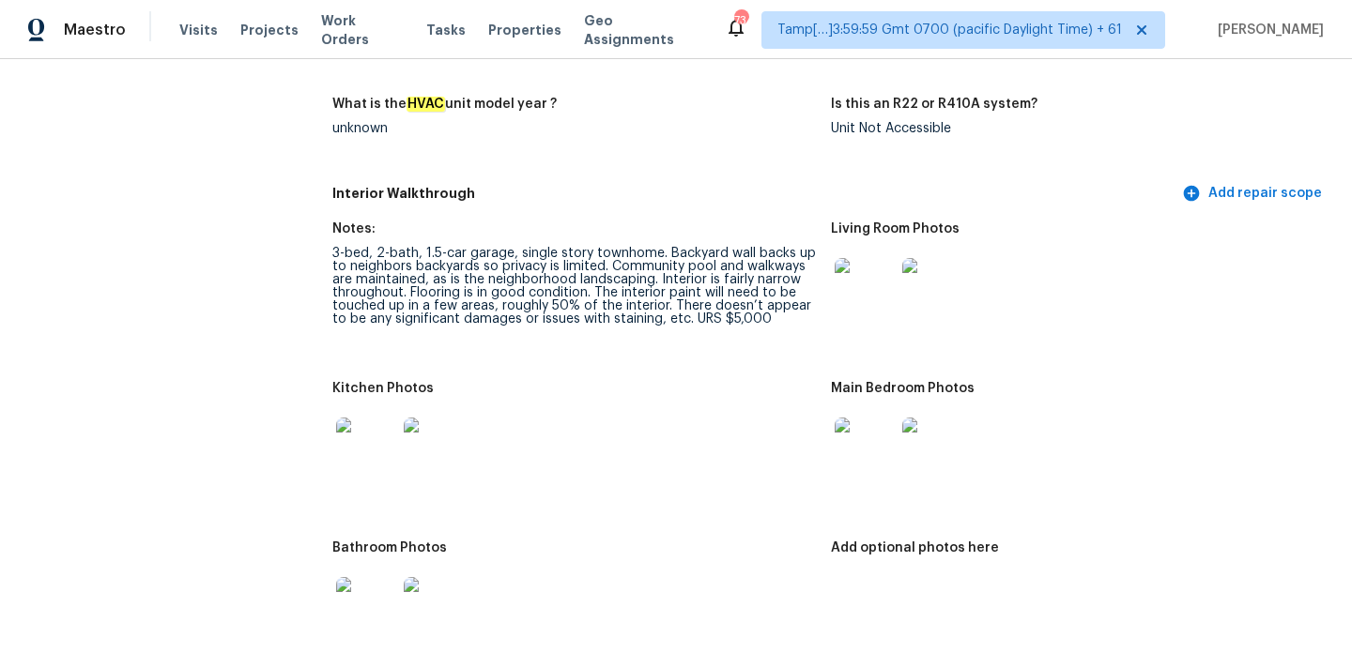
click at [367, 426] on img at bounding box center [366, 448] width 60 height 60
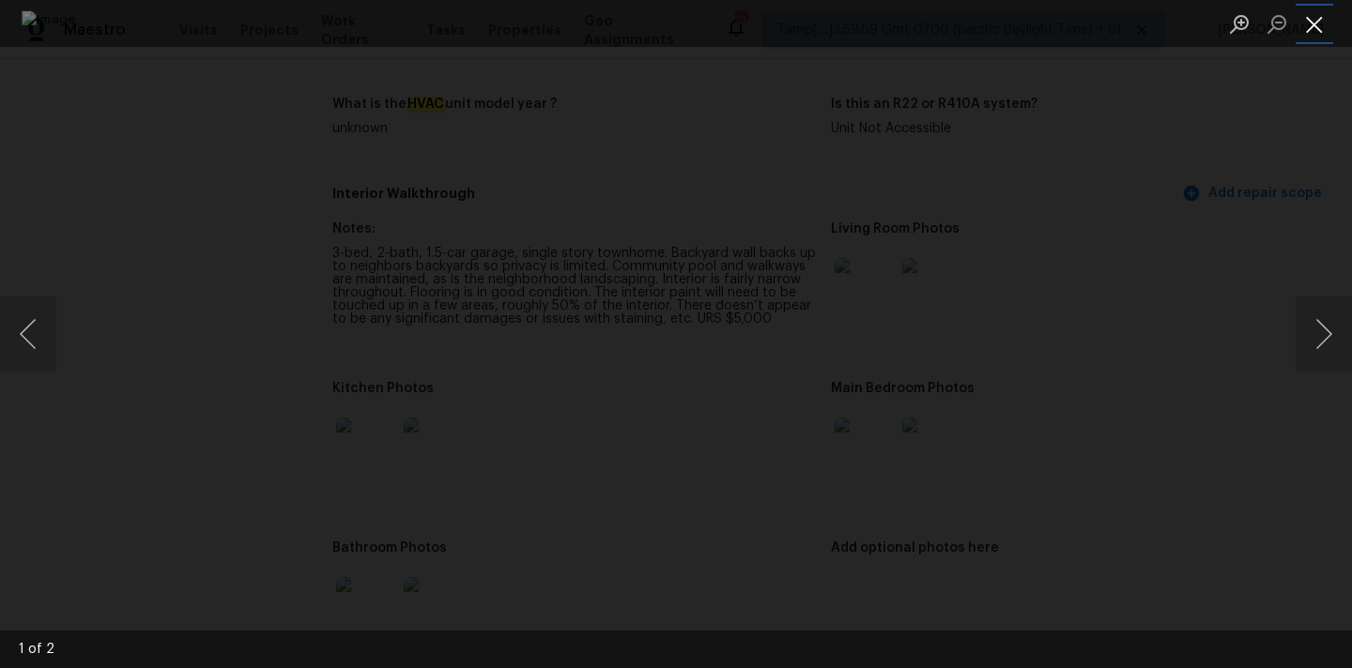
click at [1318, 23] on button "Close lightbox" at bounding box center [1314, 24] width 38 height 33
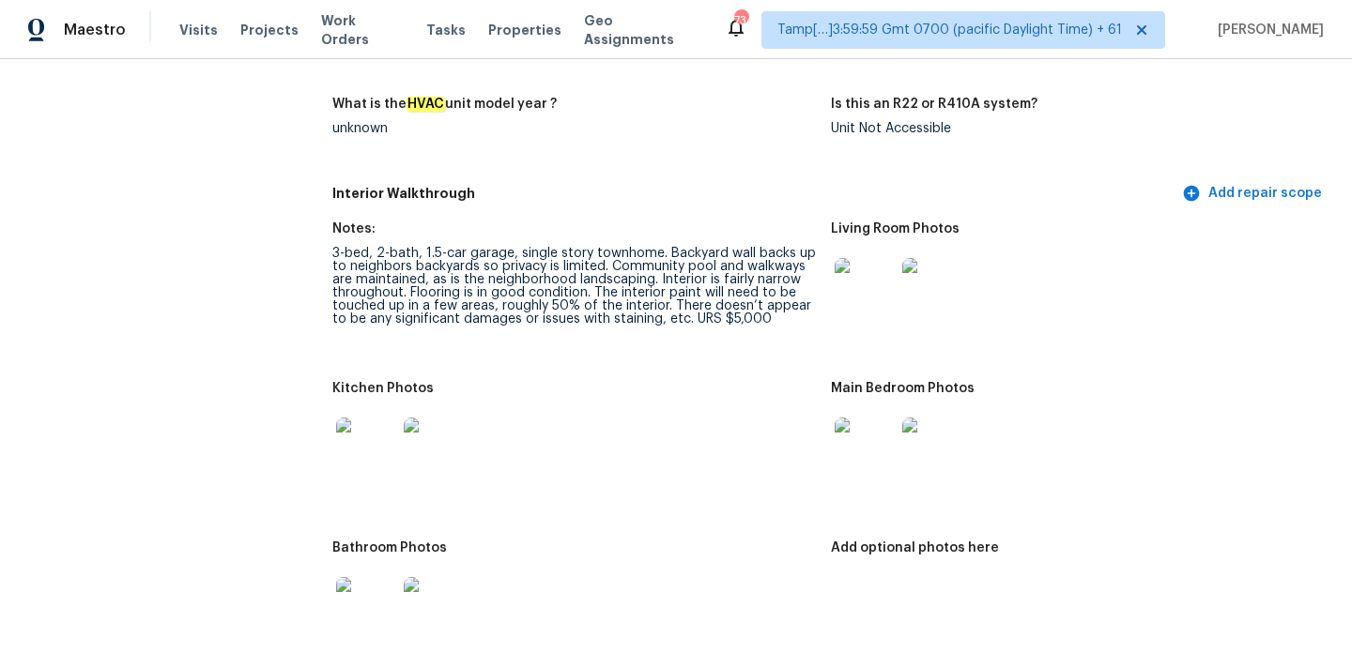
click at [357, 577] on img at bounding box center [366, 607] width 60 height 60
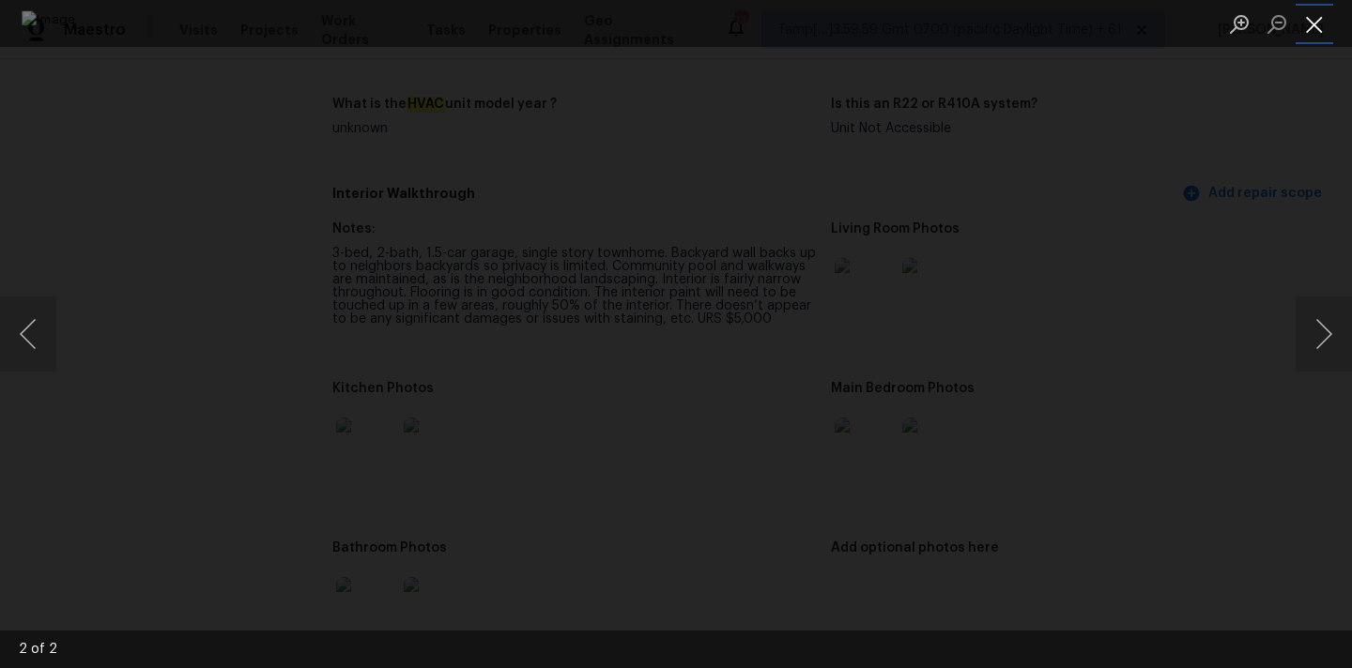
click at [1314, 23] on button "Close lightbox" at bounding box center [1314, 24] width 38 height 33
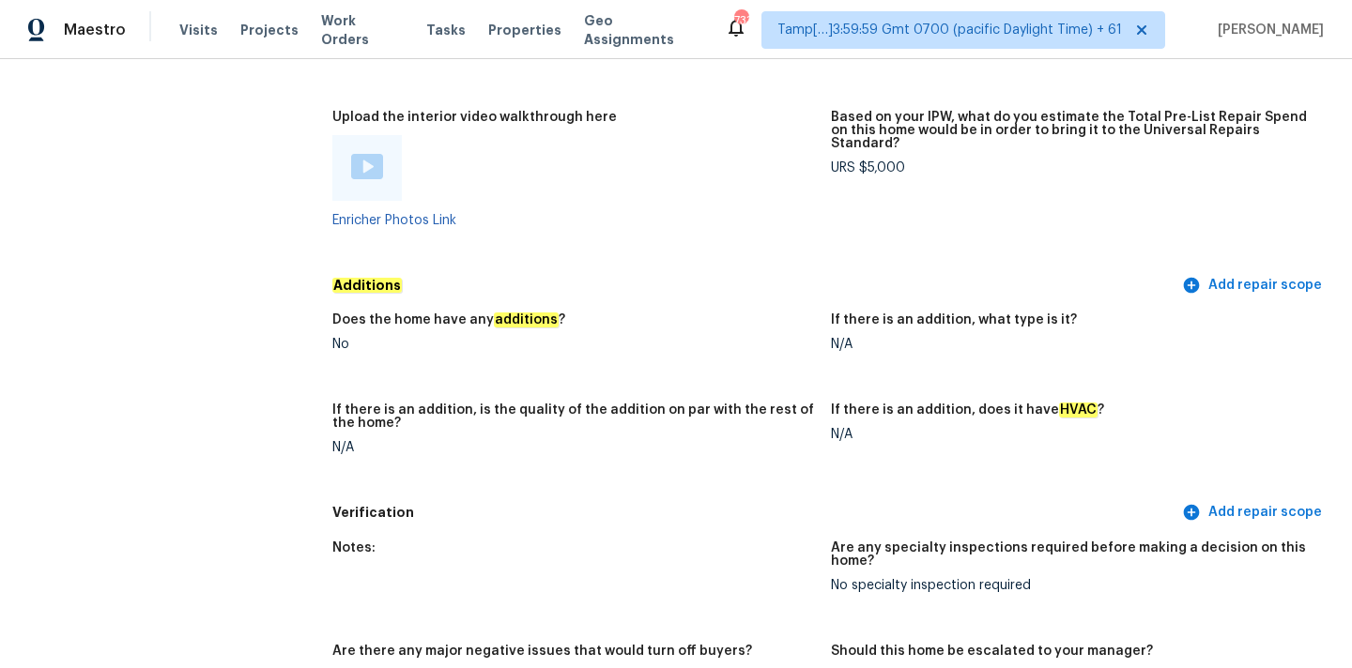
scroll to position [3372, 0]
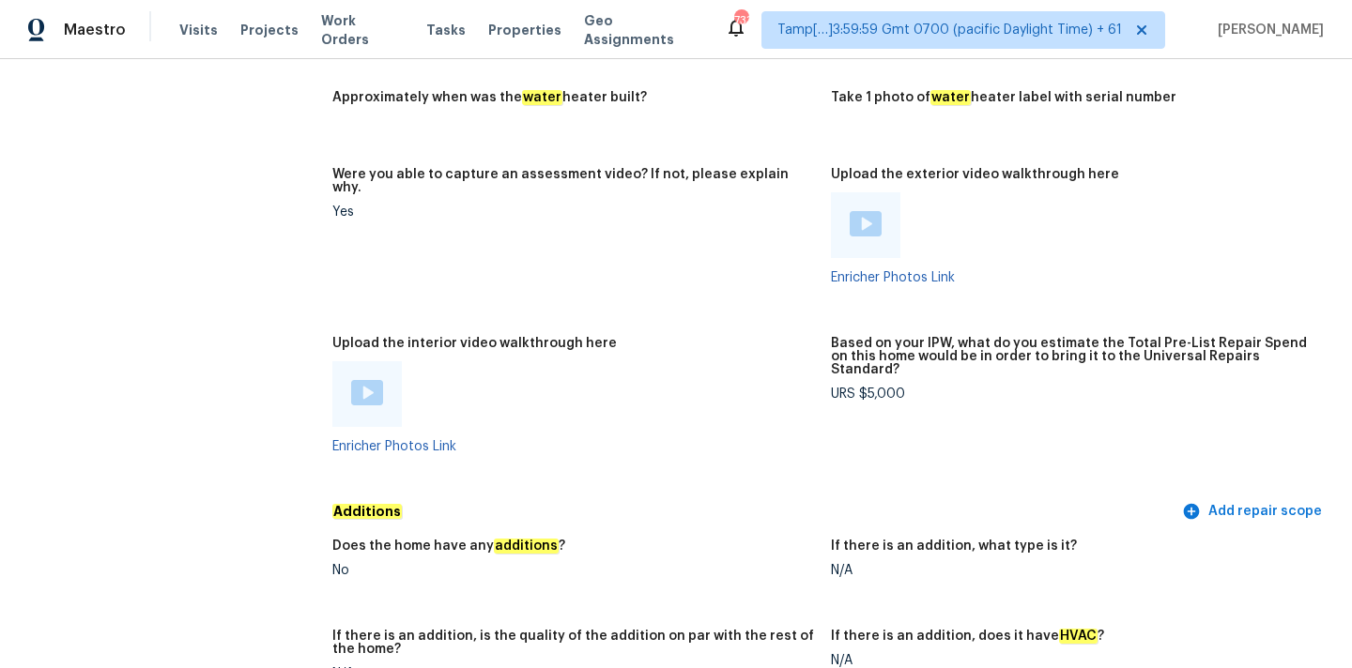
click at [887, 341] on div "Based on your IPW, what do you estimate the Total Pre-List Repair Spend on this…" at bounding box center [1072, 362] width 483 height 51
click at [887, 388] on div "URS $5,000" at bounding box center [1072, 394] width 483 height 13
click at [870, 388] on div "URS $5,000" at bounding box center [1072, 394] width 483 height 13
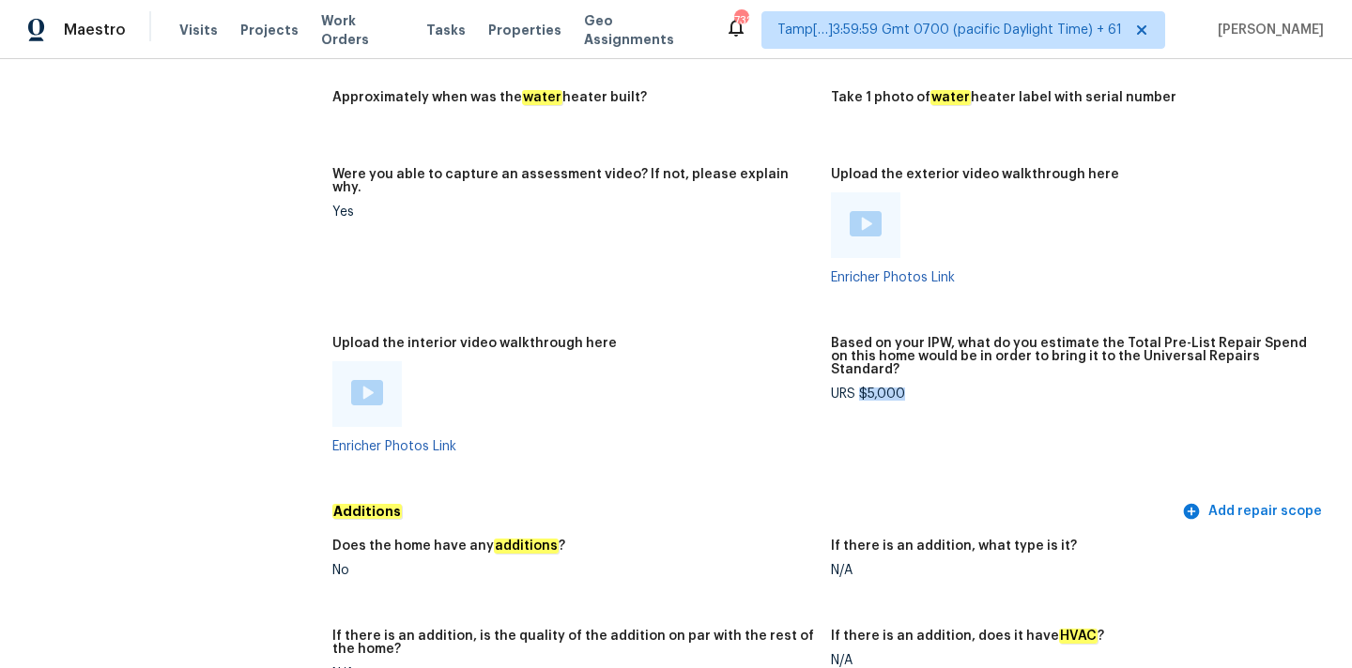
drag, startPoint x: 861, startPoint y: 355, endPoint x: 930, endPoint y: 355, distance: 69.5
click at [930, 388] on div "URS $5,000" at bounding box center [1072, 394] width 483 height 13
copy div "$5,000"
